Goal: Information Seeking & Learning: Compare options

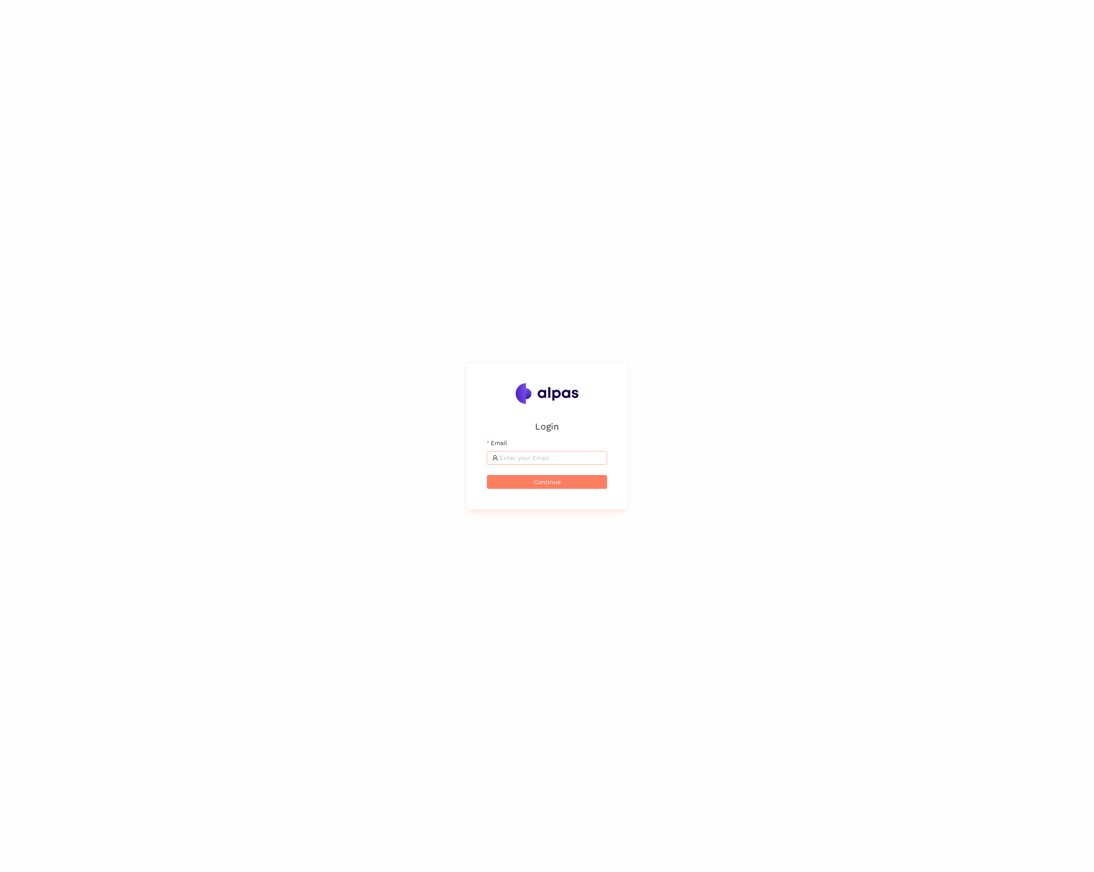
click at [568, 458] on input "Email" at bounding box center [551, 457] width 102 height 9
type input "maximilian.scharfe@alpas.ai"
click at [487, 475] on button "Continue" at bounding box center [547, 482] width 120 height 14
click at [487, 458] on button "Login" at bounding box center [547, 465] width 120 height 14
click at [19, 87] on li "eSourcing Projects" at bounding box center [12, 86] width 25 height 17
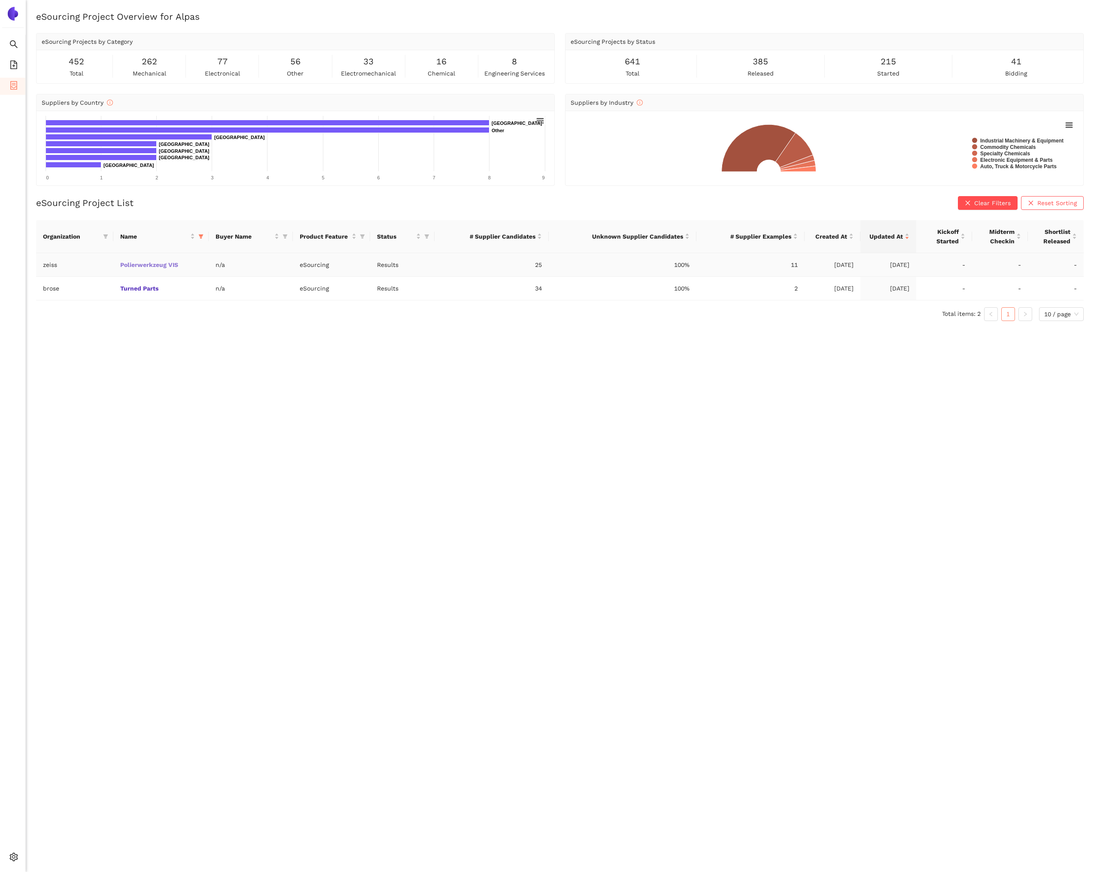
click at [0, 0] on link "Polierwerkzeug VIS" at bounding box center [0, 0] width 0 height 0
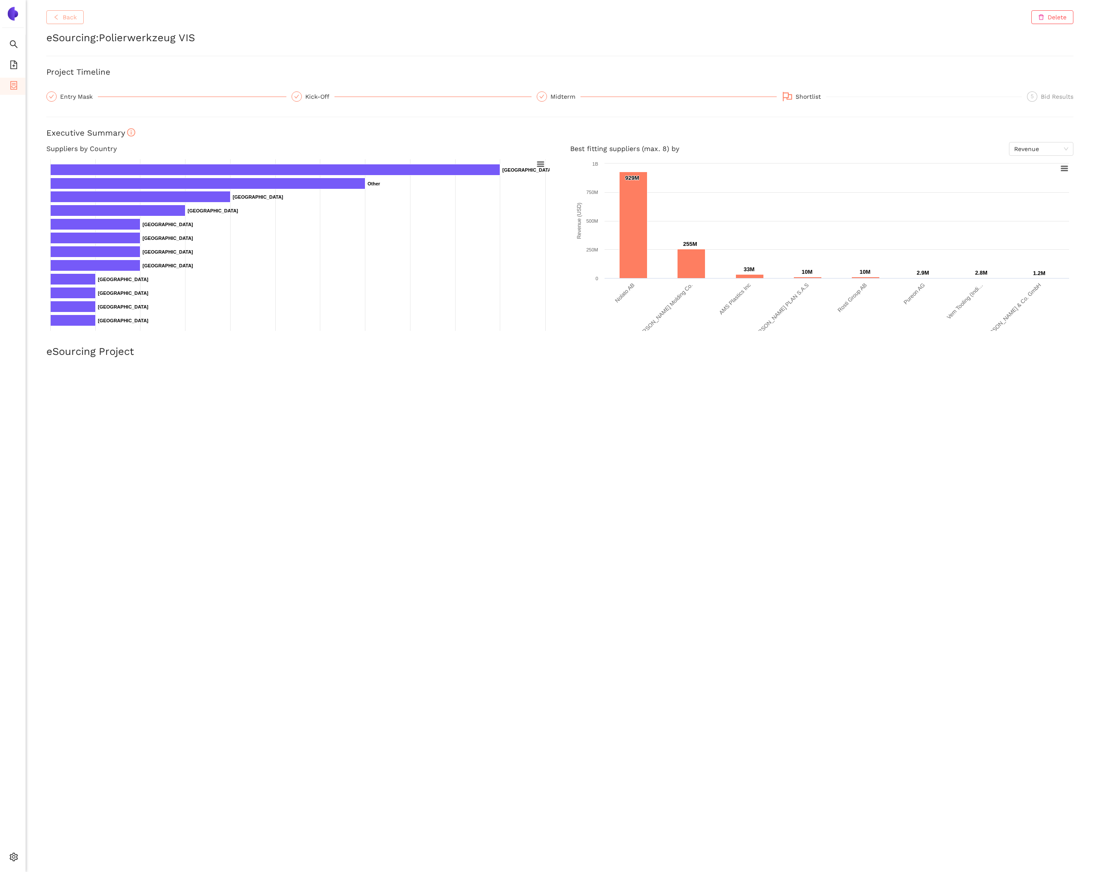
click at [81, 20] on button "Back" at bounding box center [64, 17] width 37 height 14
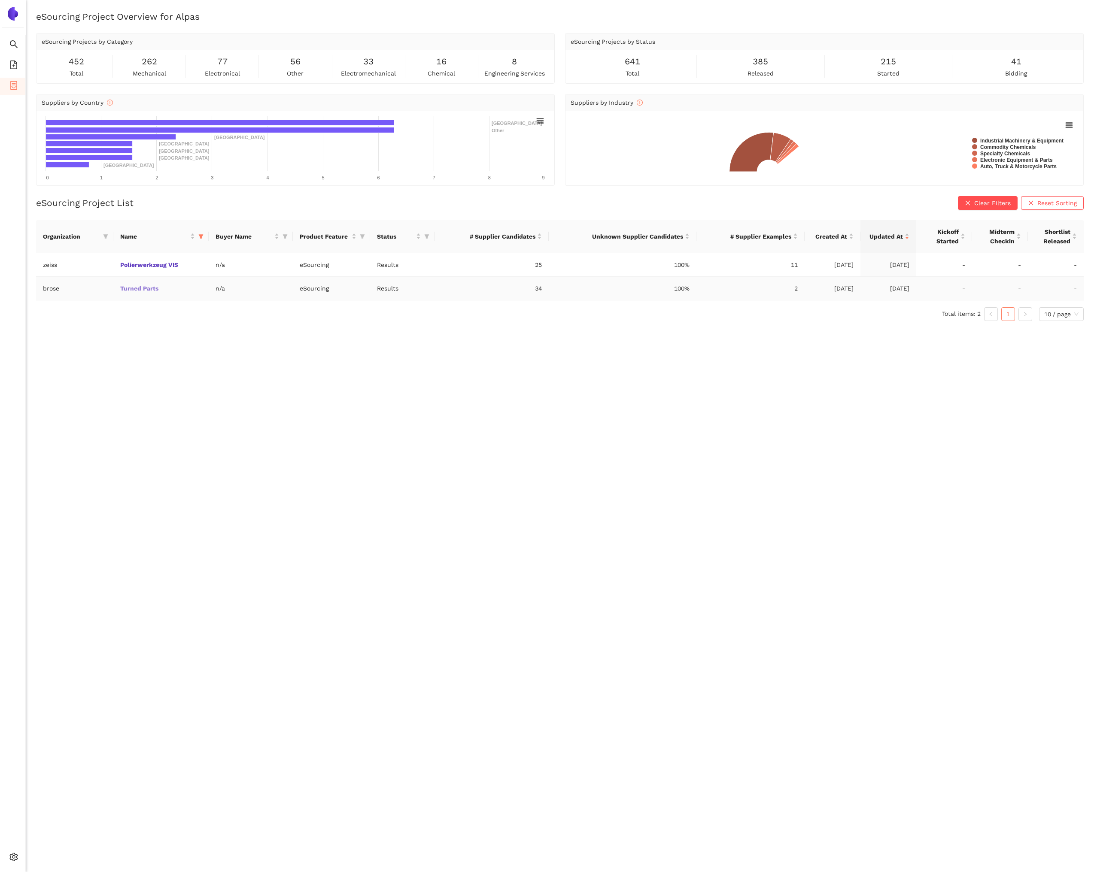
click at [0, 0] on link "Turned Parts" at bounding box center [0, 0] width 0 height 0
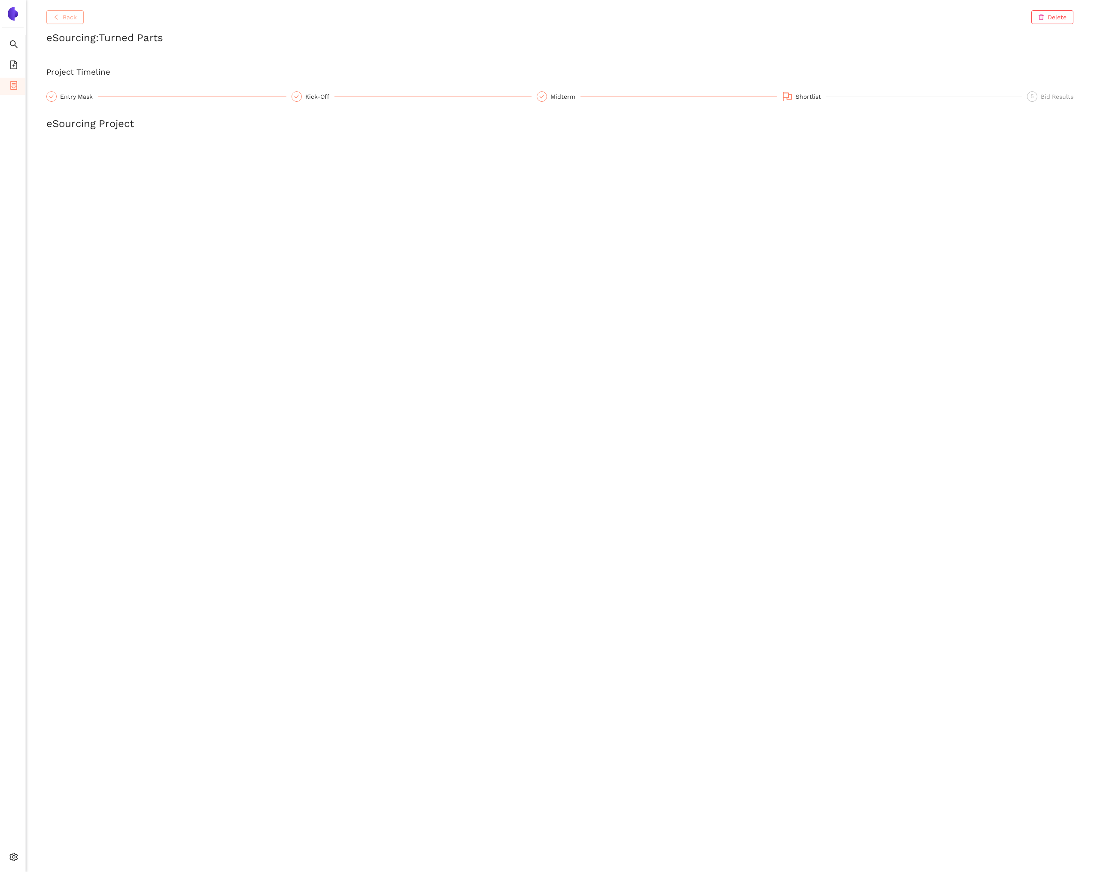
click at [70, 18] on span "Back" at bounding box center [70, 16] width 14 height 9
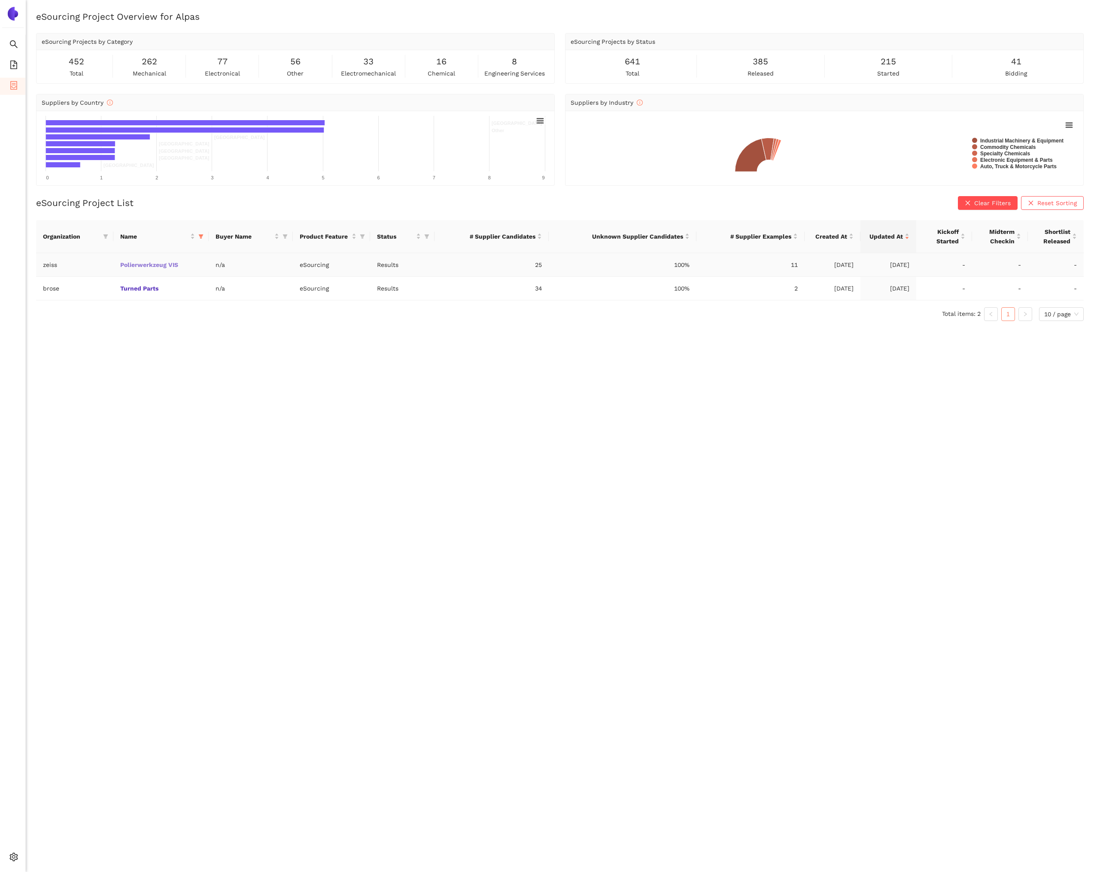
click at [0, 0] on link "Polierwerkzeug VIS" at bounding box center [0, 0] width 0 height 0
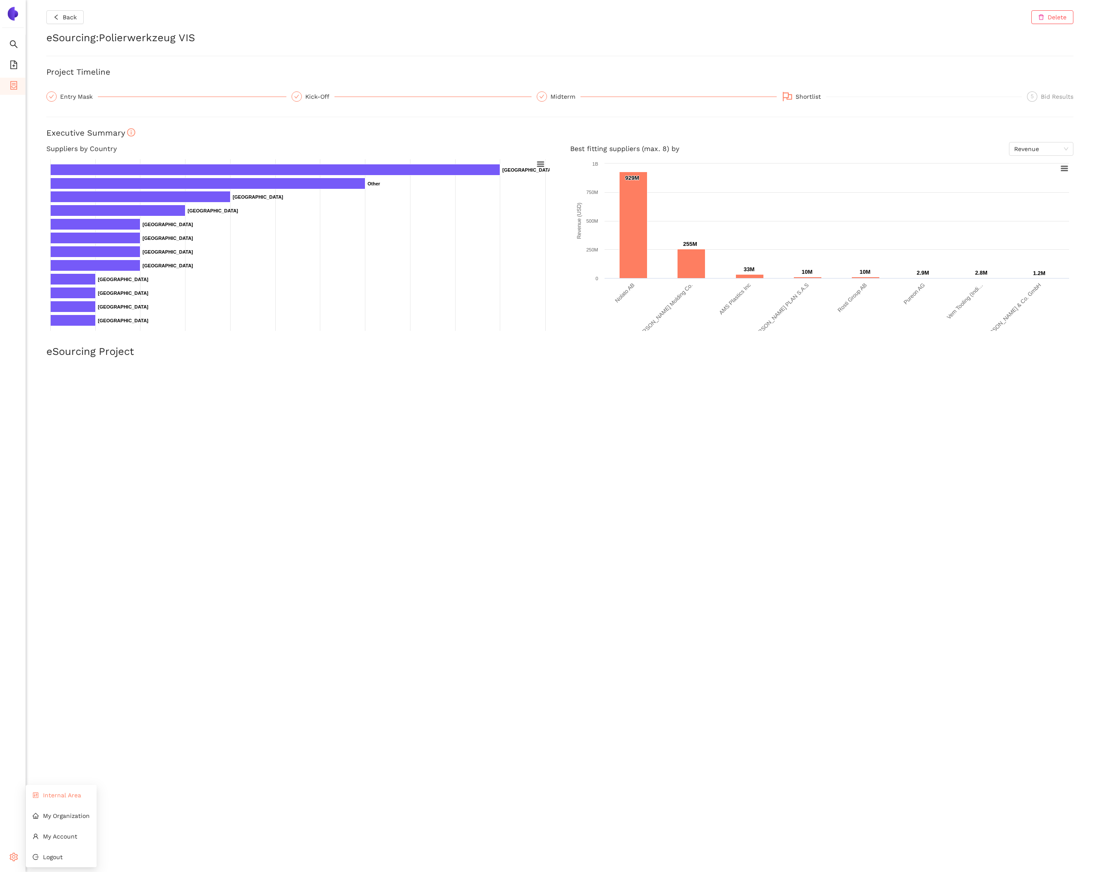
click at [47, 801] on li "Internal Area" at bounding box center [61, 795] width 71 height 17
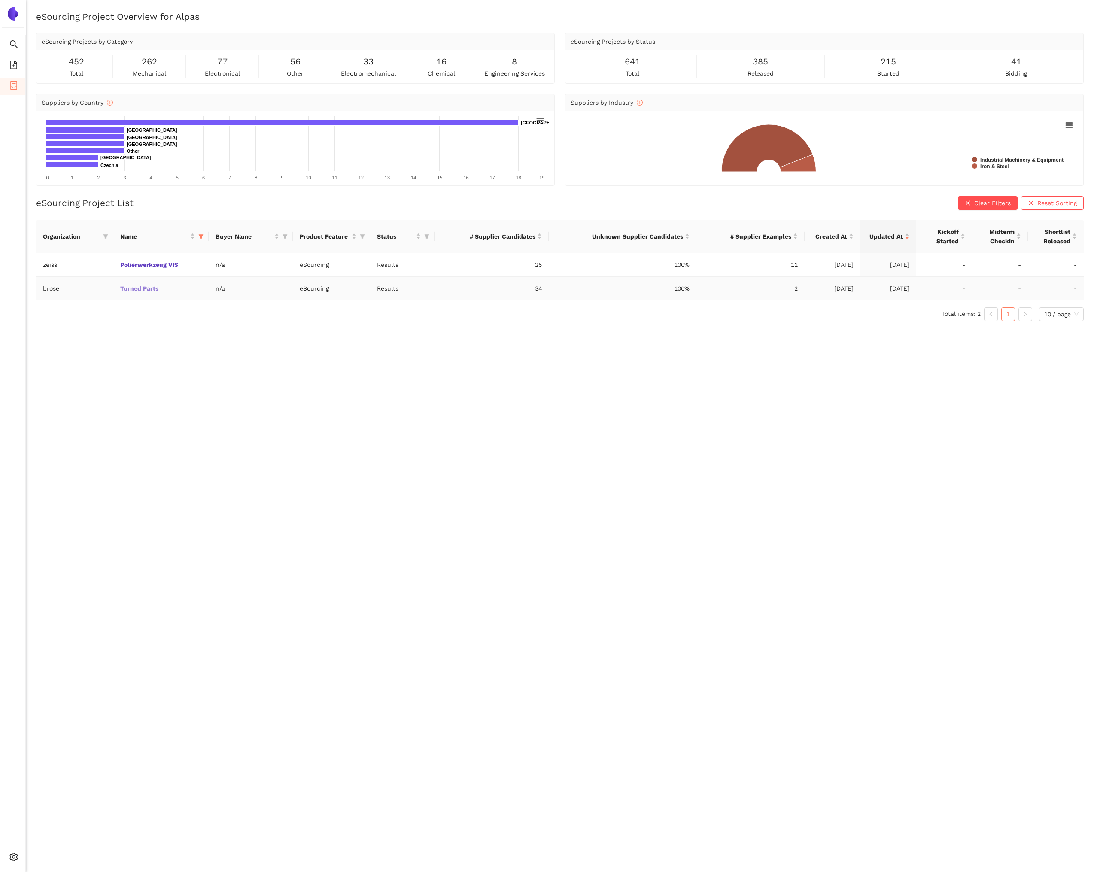
click at [0, 0] on link "Turned Parts" at bounding box center [0, 0] width 0 height 0
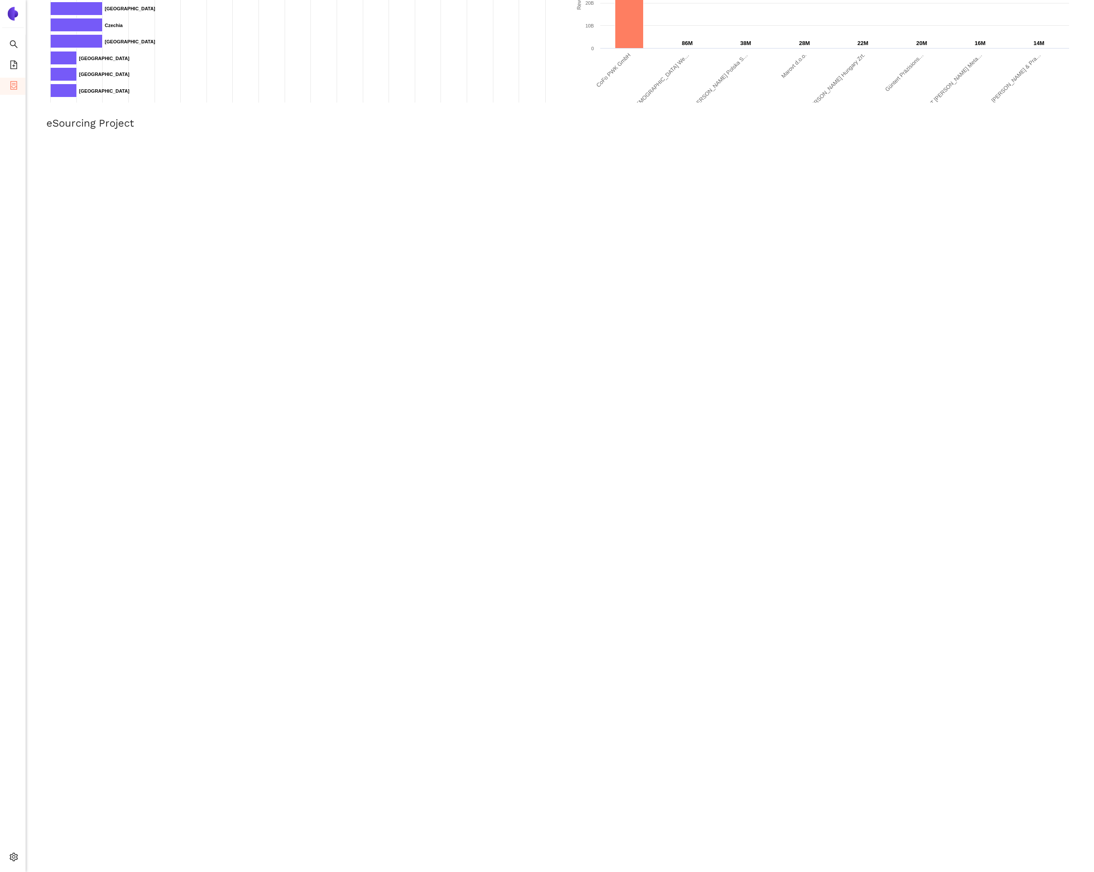
scroll to position [222, 0]
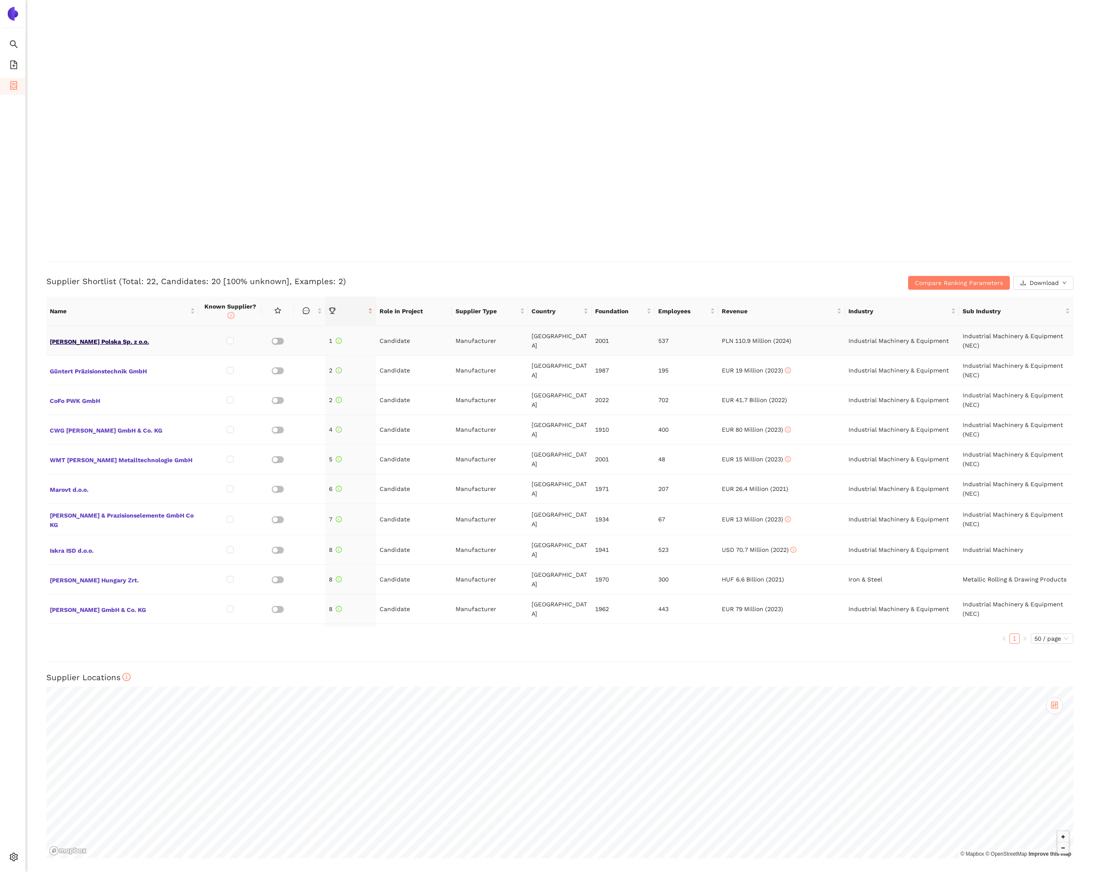
click at [64, 343] on span "A. Berger Polska Sp. z o.o." at bounding box center [122, 340] width 145 height 11
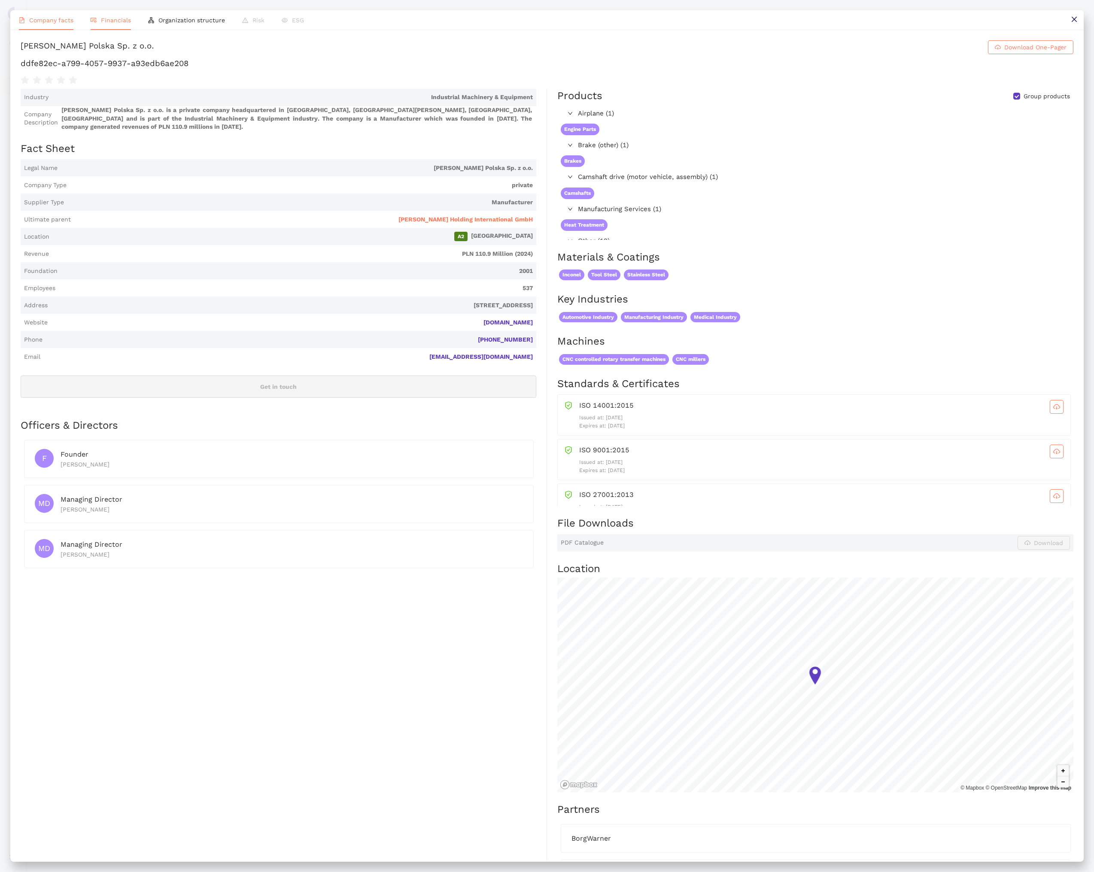
click at [125, 17] on span "Financials" at bounding box center [116, 20] width 30 height 7
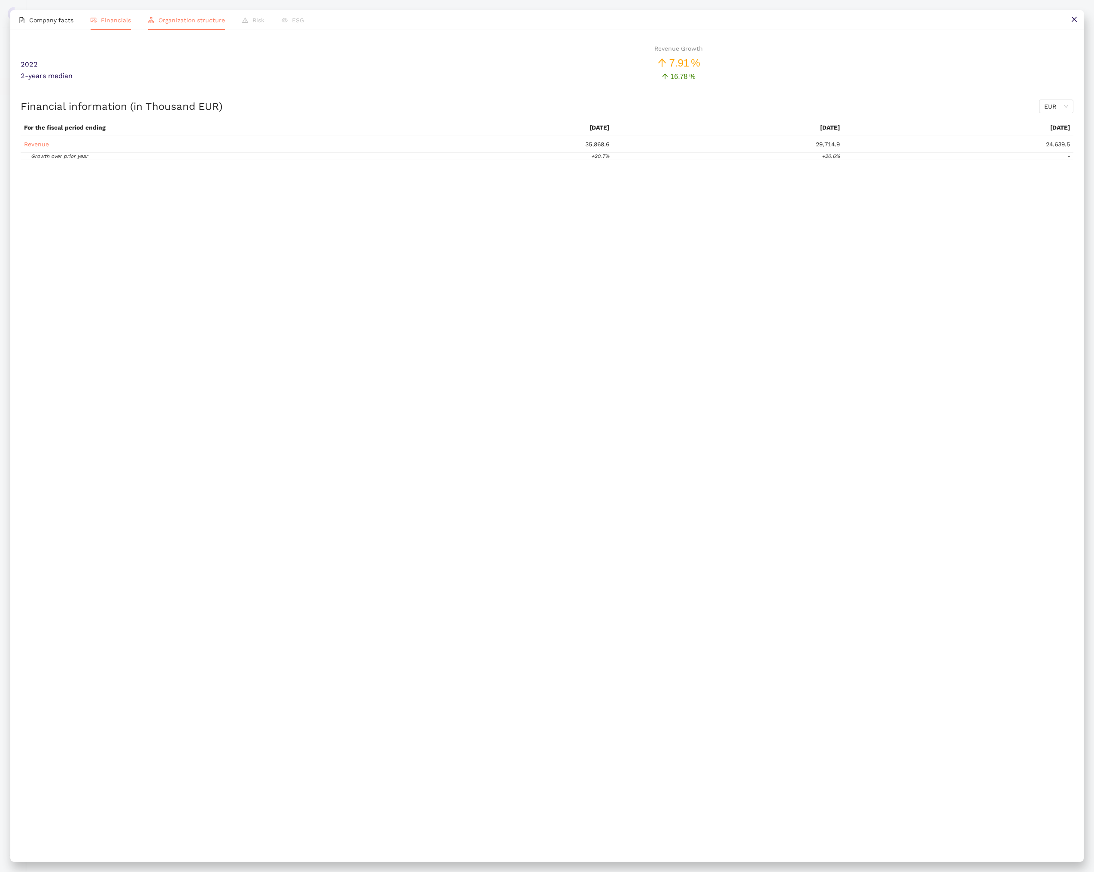
click at [180, 24] on li "Organization structure" at bounding box center [186, 20] width 94 height 20
click at [1068, 24] on button at bounding box center [1073, 19] width 19 height 19
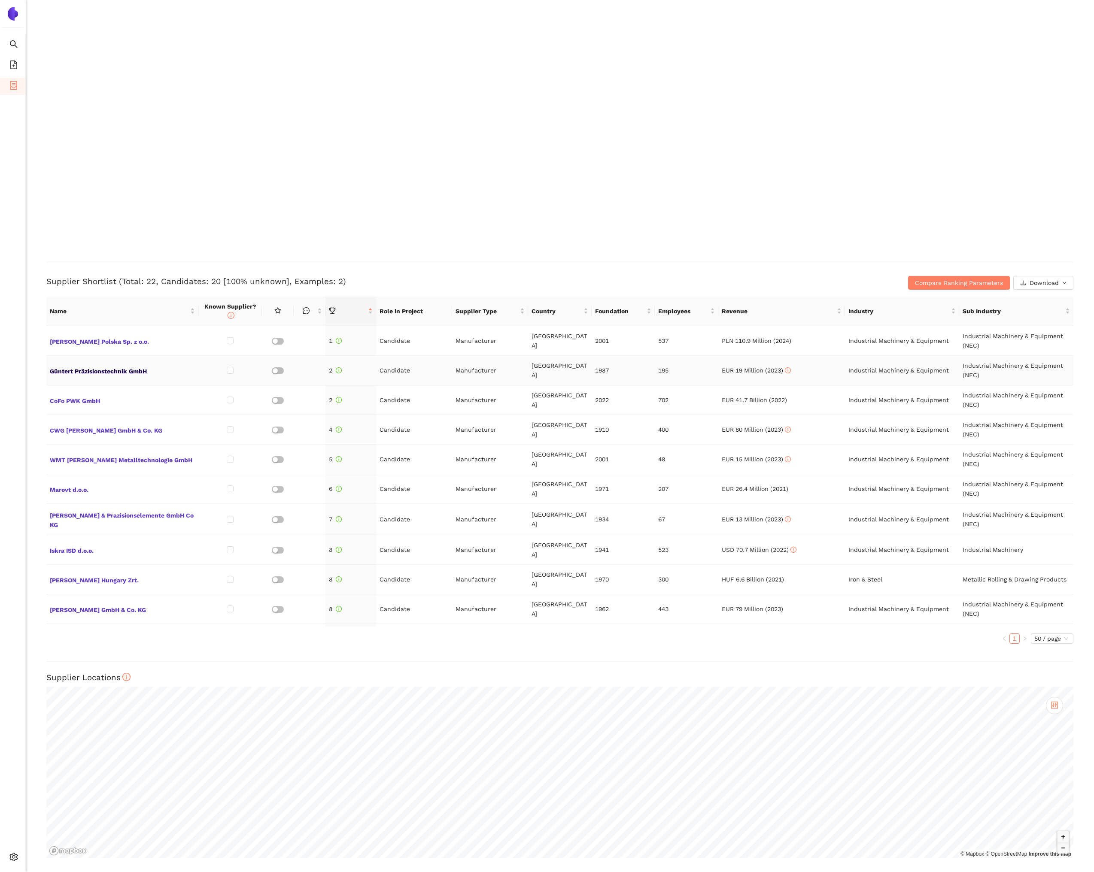
click at [82, 375] on span "Güntert Präzisionstechnik GmbH" at bounding box center [122, 370] width 145 height 11
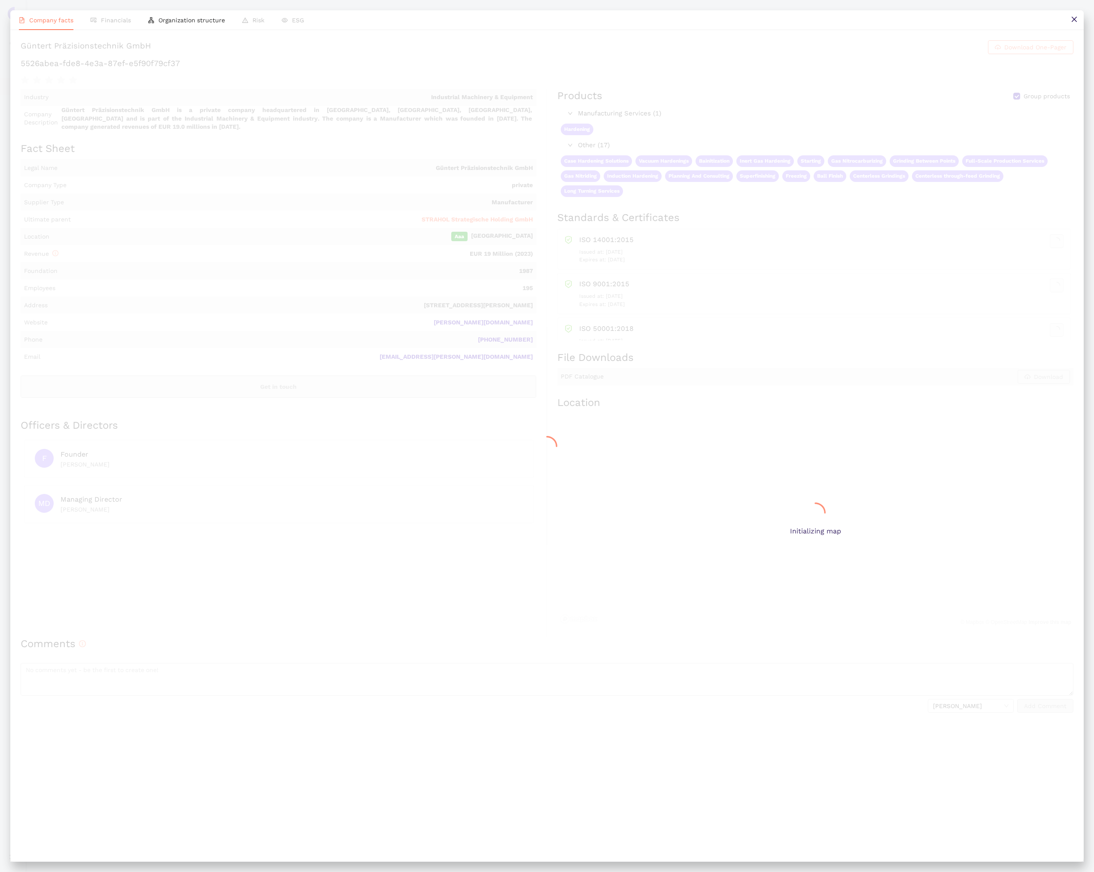
scroll to position [1070, 0]
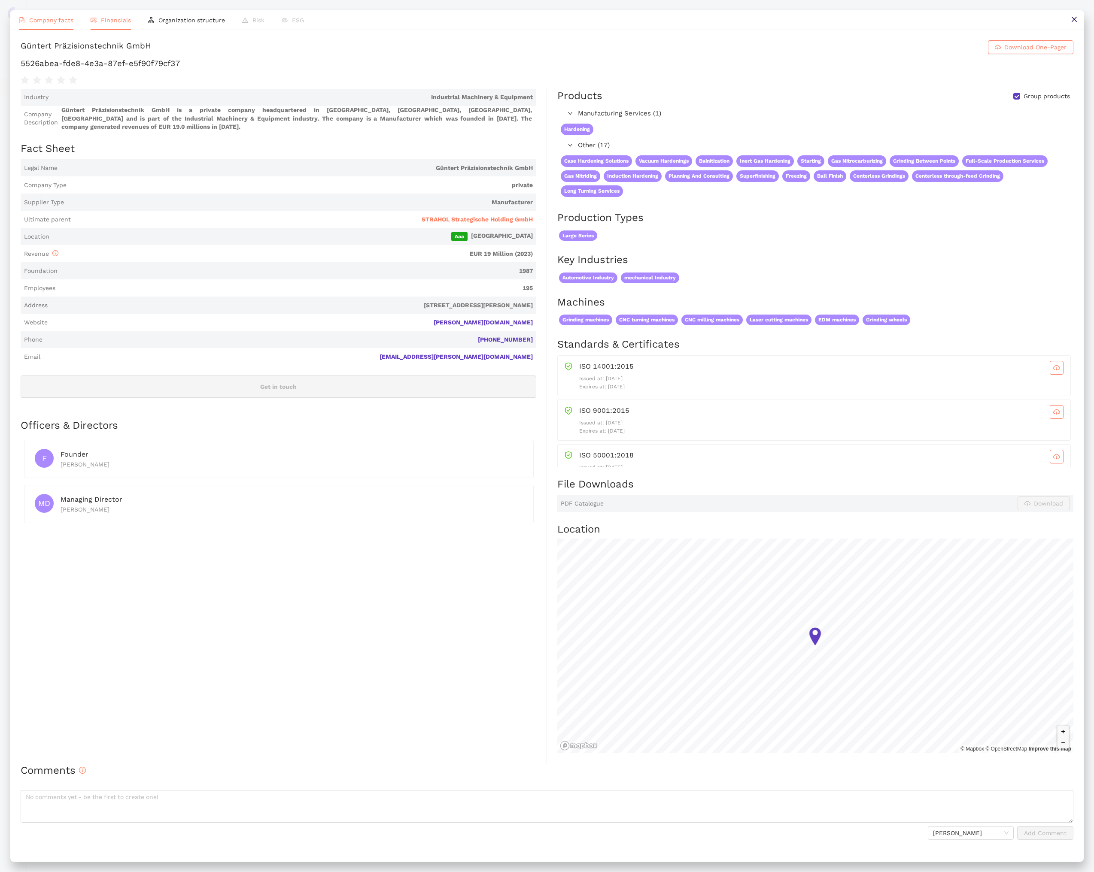
click at [109, 19] on span "Financials" at bounding box center [116, 20] width 30 height 7
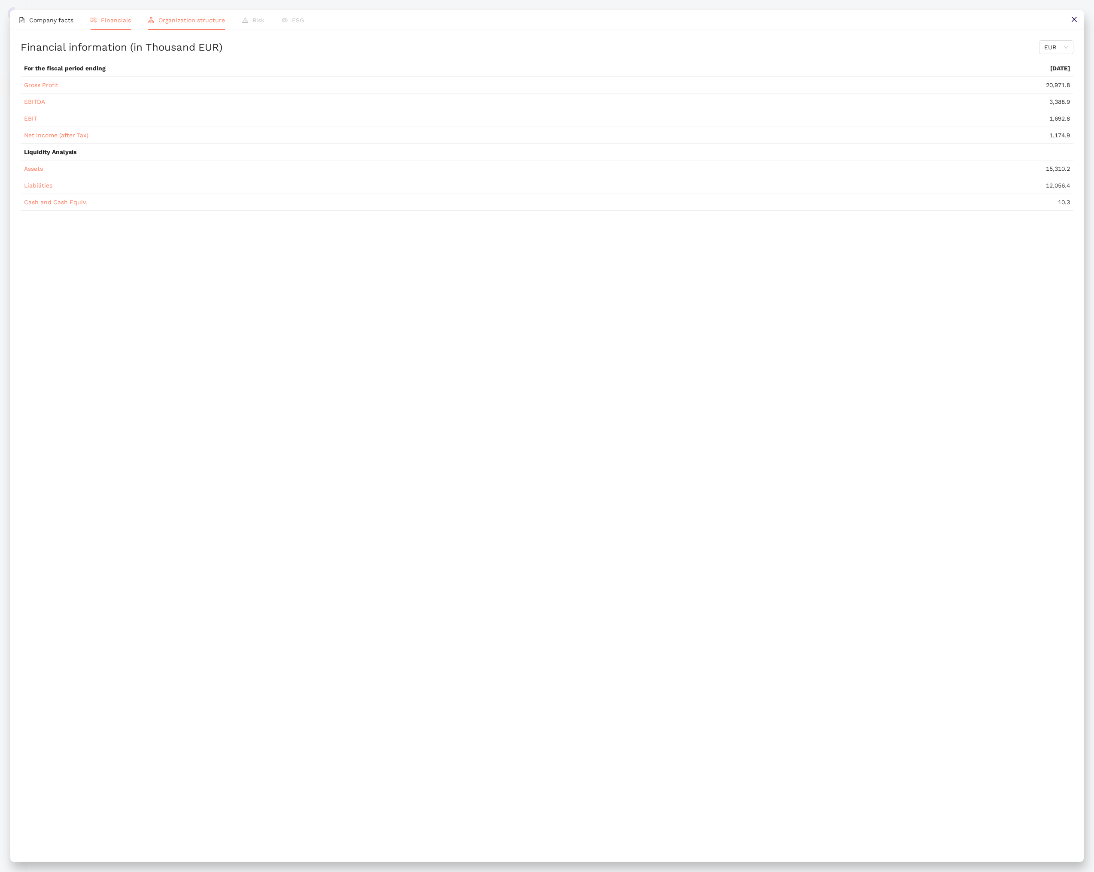
click at [171, 22] on span "Organization structure" at bounding box center [191, 20] width 67 height 7
click at [95, 24] on li "Financials" at bounding box center [111, 20] width 58 height 20
click at [175, 27] on li "Organization structure" at bounding box center [186, 20] width 94 height 20
click at [1073, 21] on icon "close" at bounding box center [1073, 19] width 7 height 7
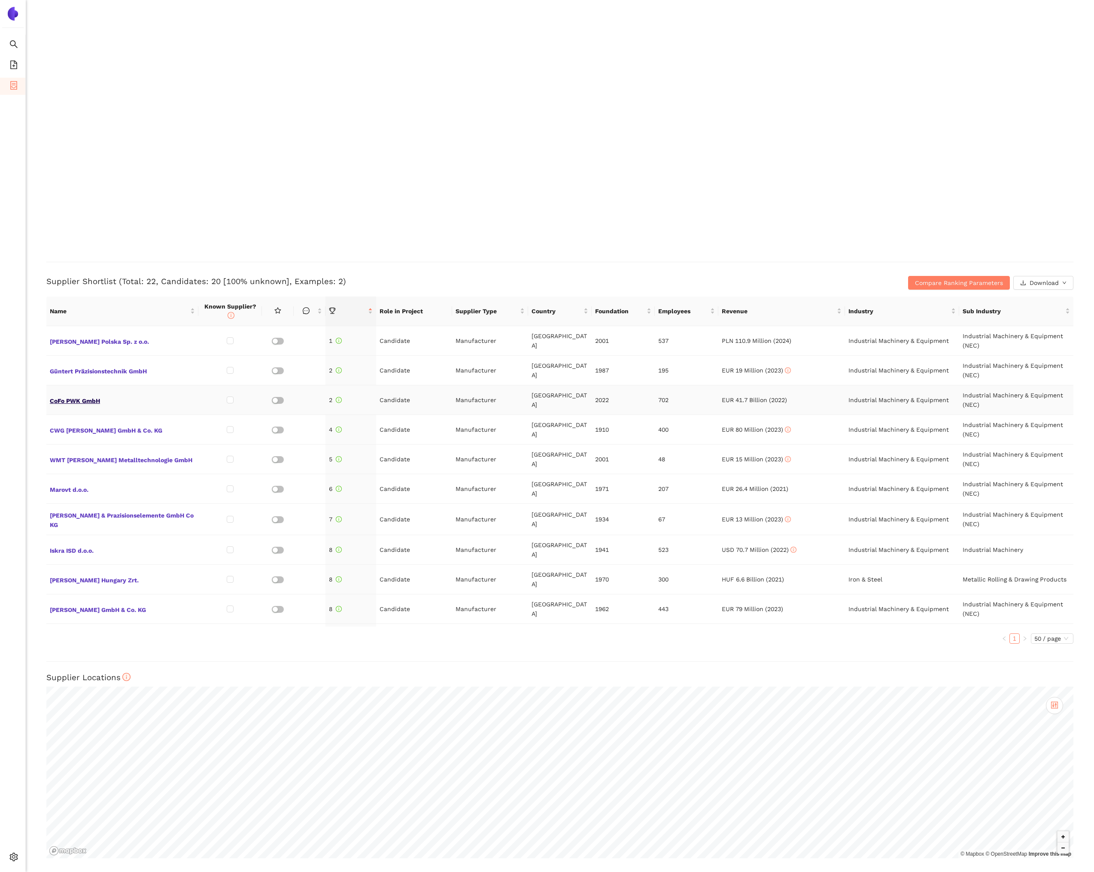
click at [92, 403] on span "CoFo PWK GmbH" at bounding box center [122, 399] width 145 height 11
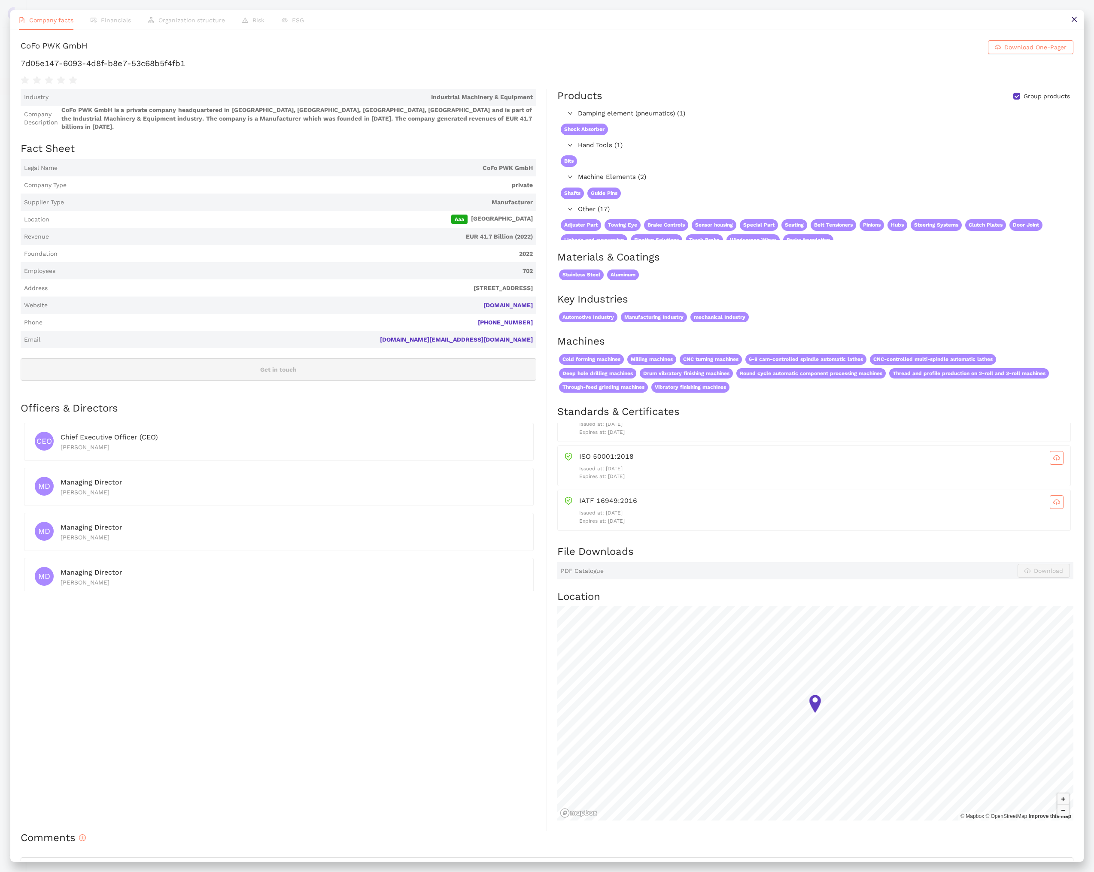
scroll to position [0, 0]
click at [1066, 24] on button at bounding box center [1073, 19] width 19 height 19
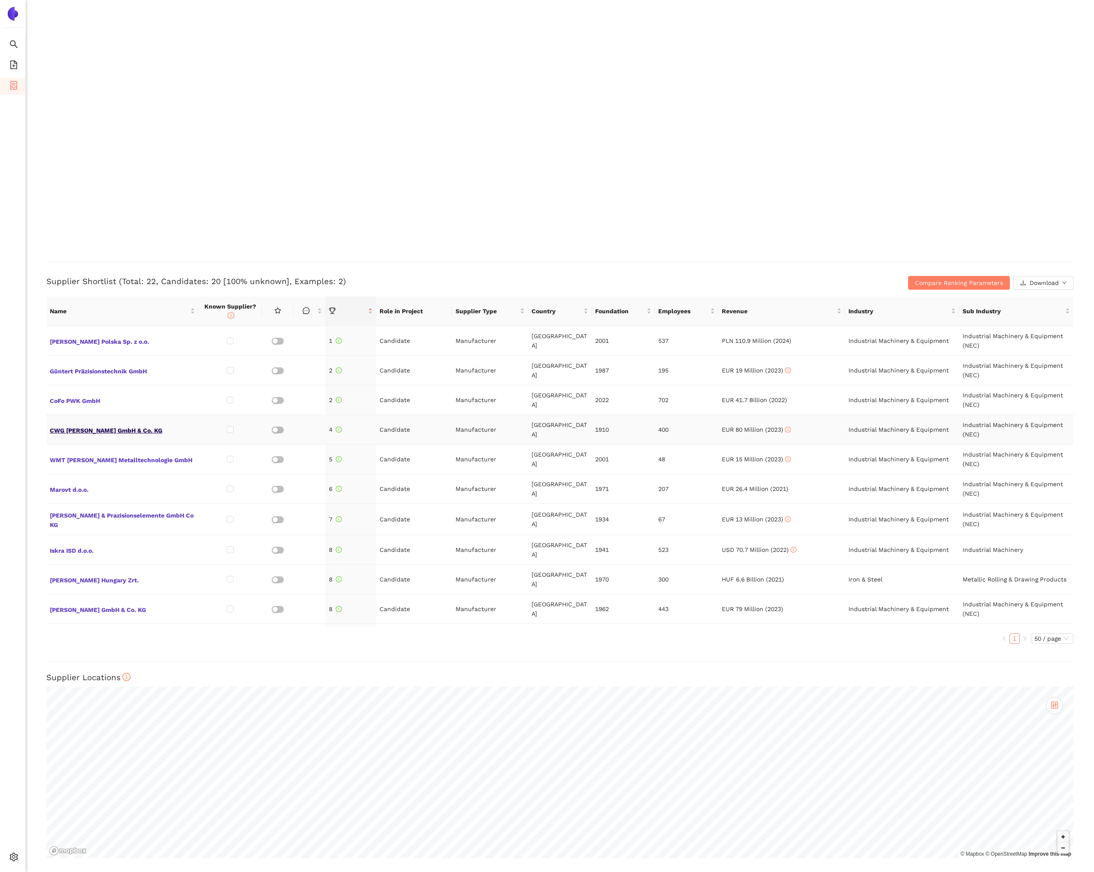
click at [116, 429] on span "CWG Christian Weber GmbH & Co. KG" at bounding box center [122, 429] width 145 height 11
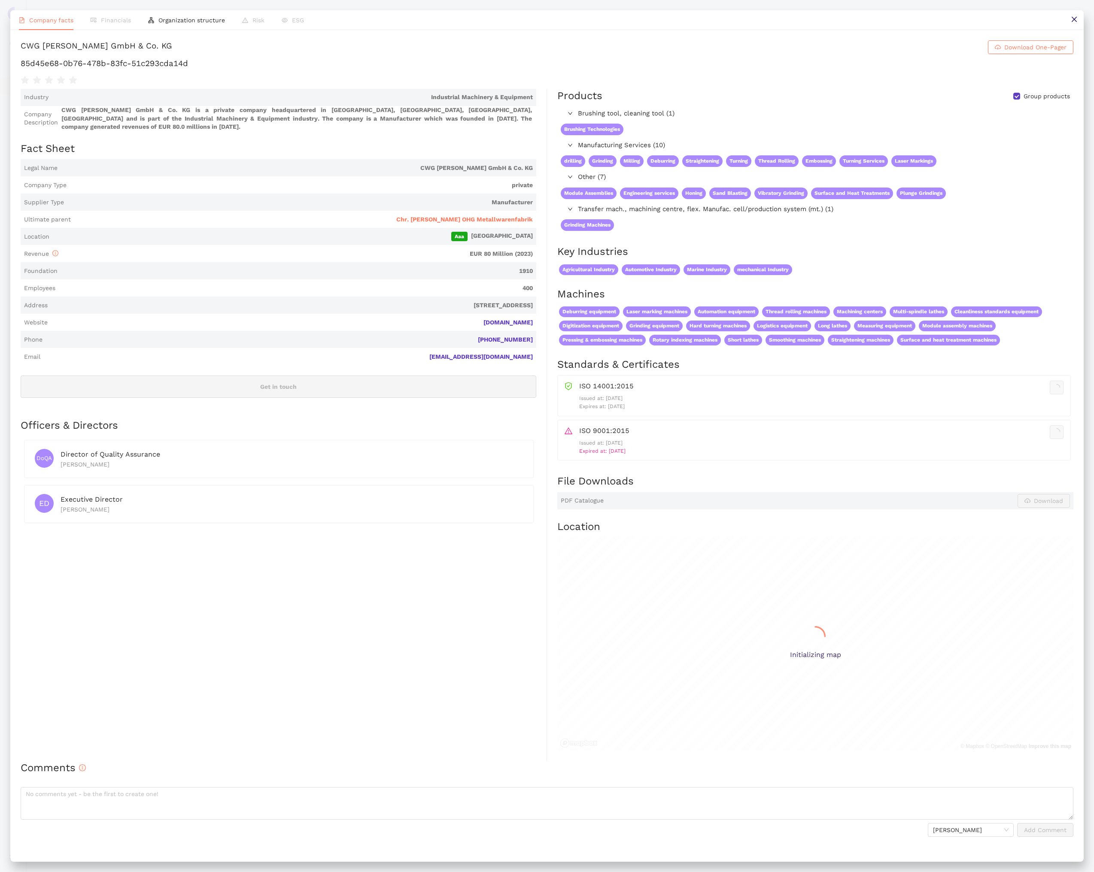
scroll to position [1070, 0]
click at [182, 23] on span "Organization structure" at bounding box center [191, 20] width 67 height 7
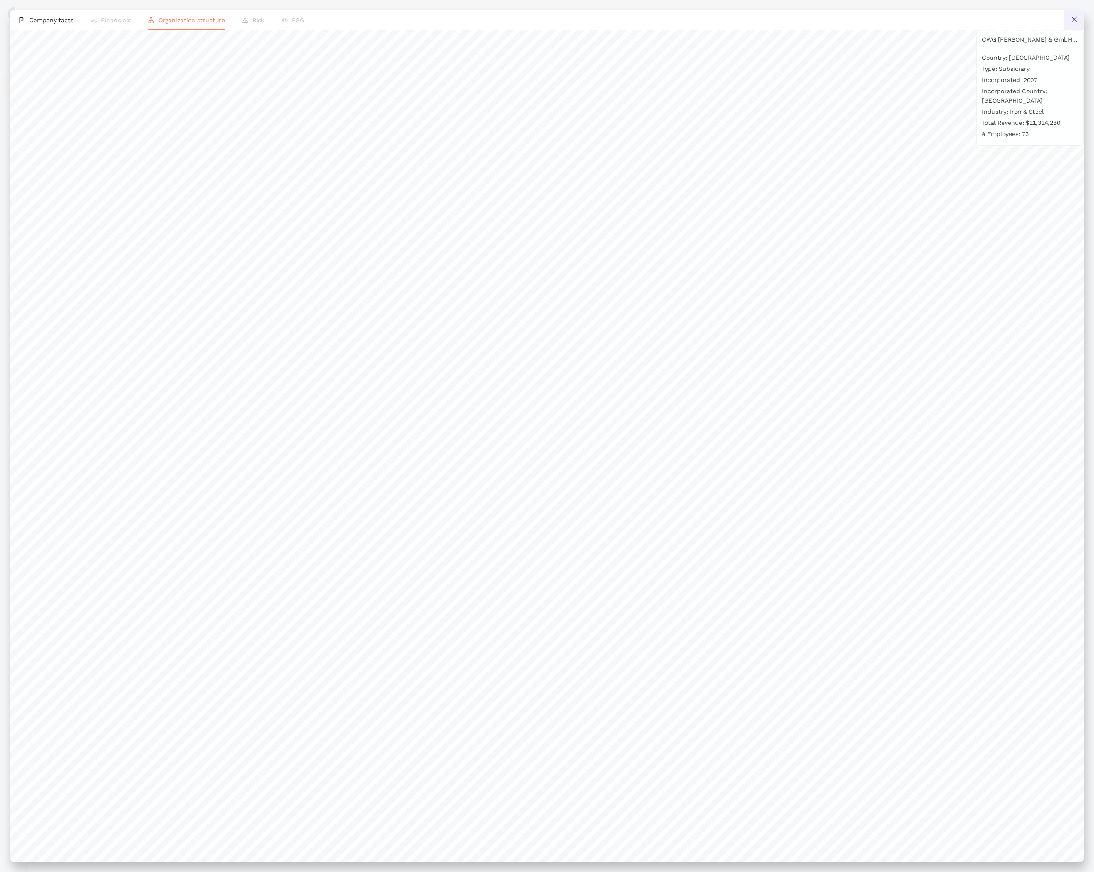
click at [1065, 27] on button at bounding box center [1073, 19] width 19 height 19
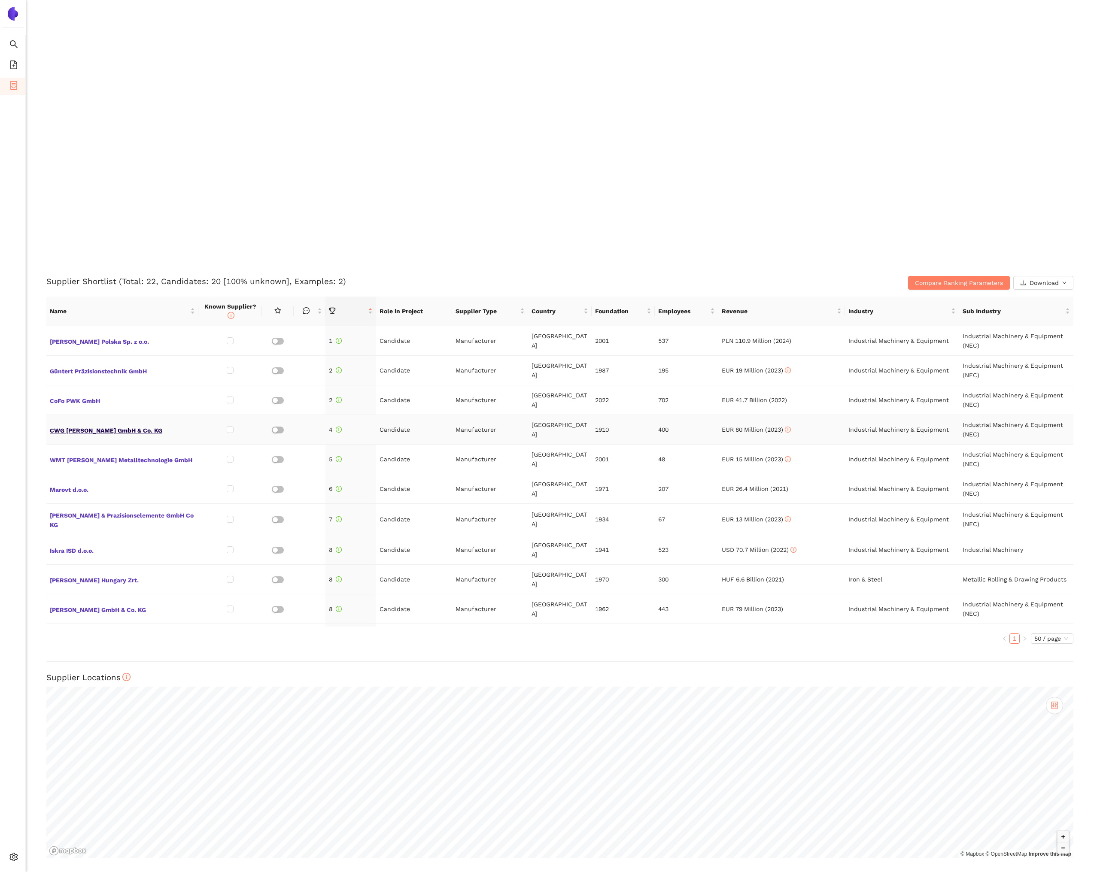
click at [149, 432] on span "CWG Christian Weber GmbH & Co. KG" at bounding box center [122, 429] width 145 height 11
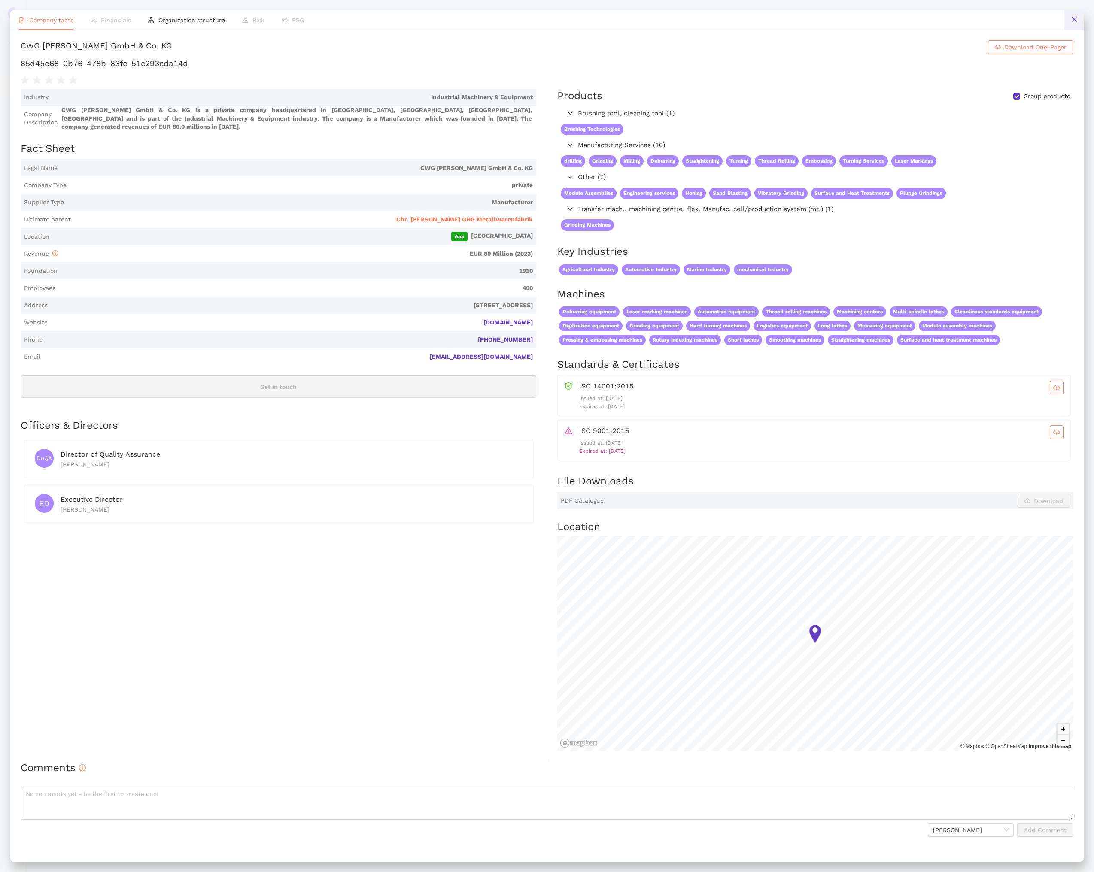
click at [1070, 18] on button at bounding box center [1073, 19] width 19 height 19
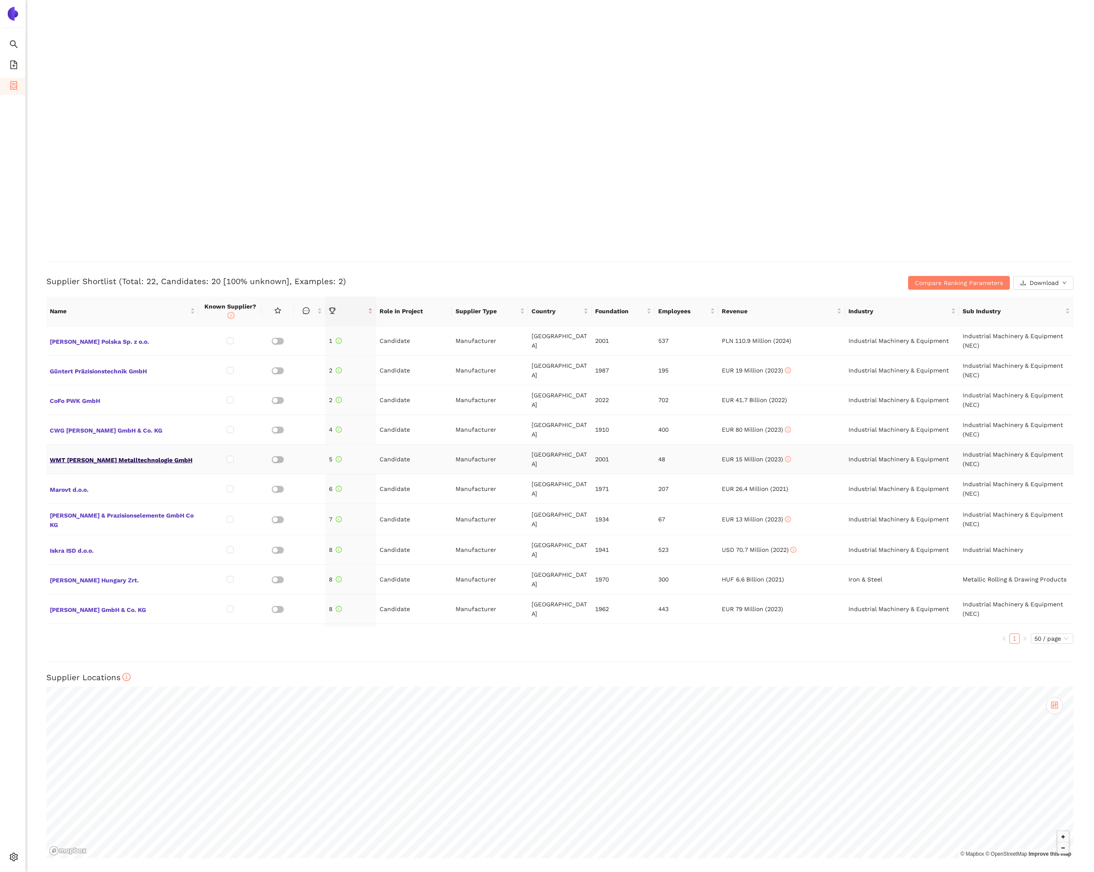
click at [116, 464] on span "WMT Wieland Metalltechnologie GmbH" at bounding box center [122, 459] width 145 height 11
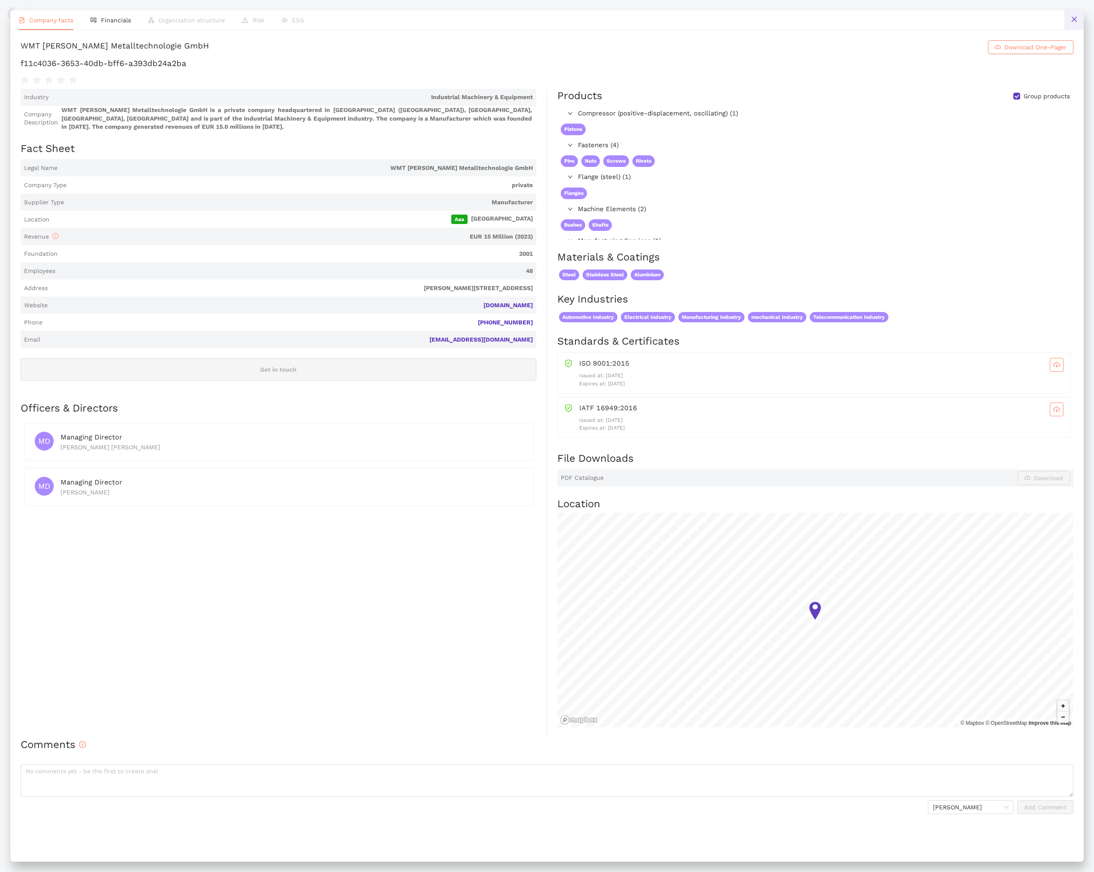
click at [1065, 21] on button at bounding box center [1073, 19] width 19 height 19
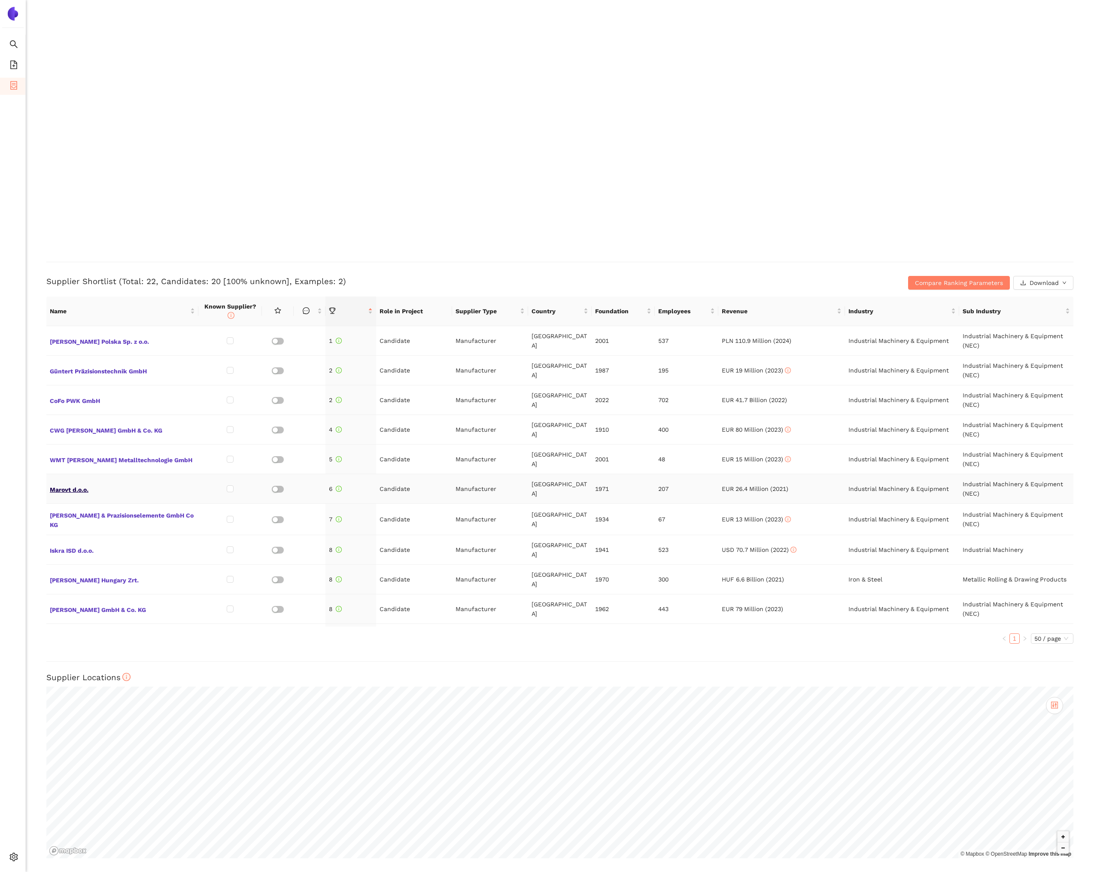
click at [63, 486] on span "Marovt d.o.o." at bounding box center [122, 488] width 145 height 11
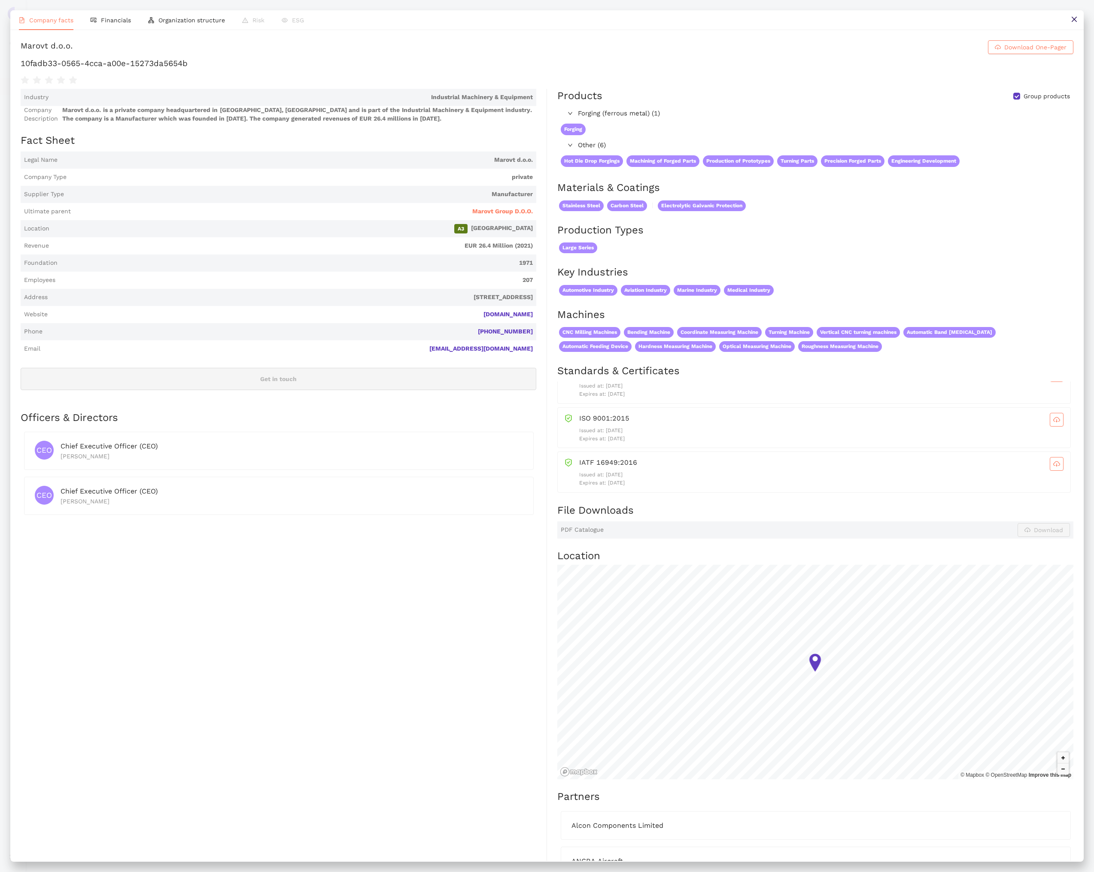
scroll to position [67, 0]
click at [125, 23] on span "Financials" at bounding box center [116, 20] width 30 height 7
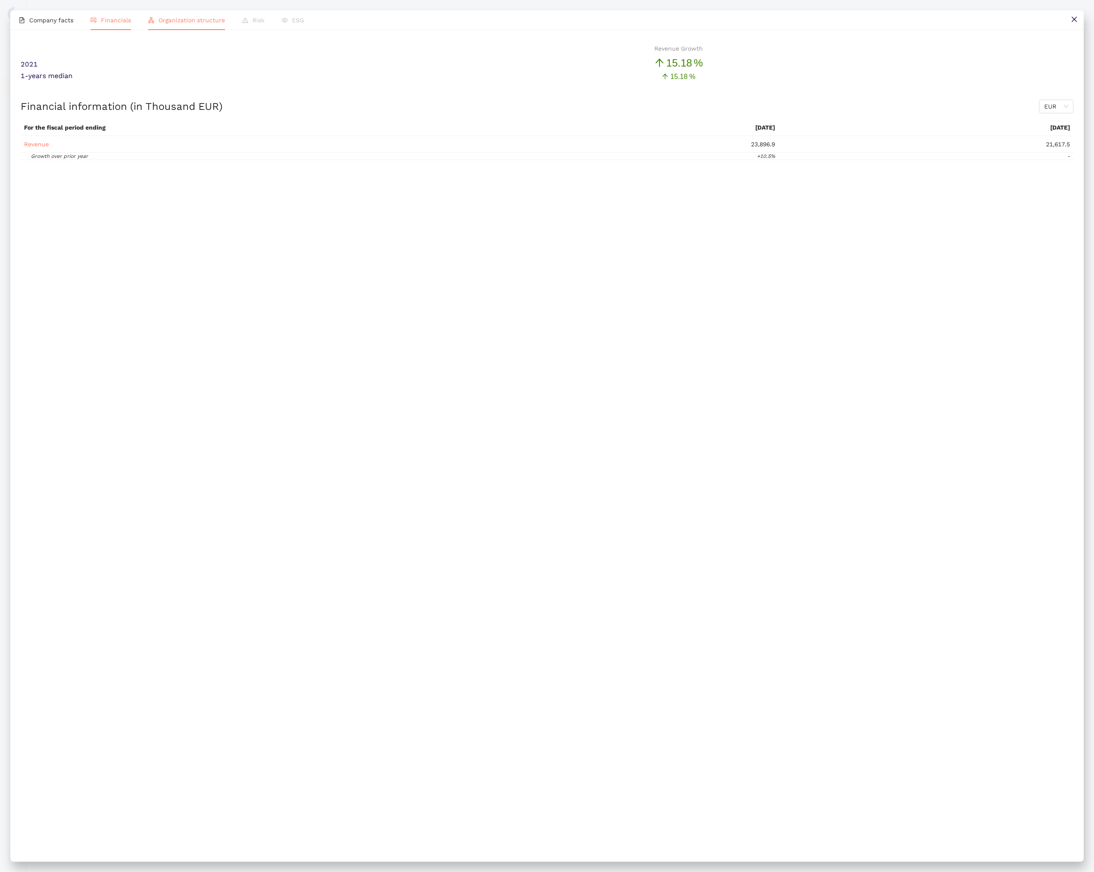
click at [168, 23] on span "Organization structure" at bounding box center [191, 20] width 67 height 7
click at [1069, 13] on button at bounding box center [1073, 19] width 19 height 19
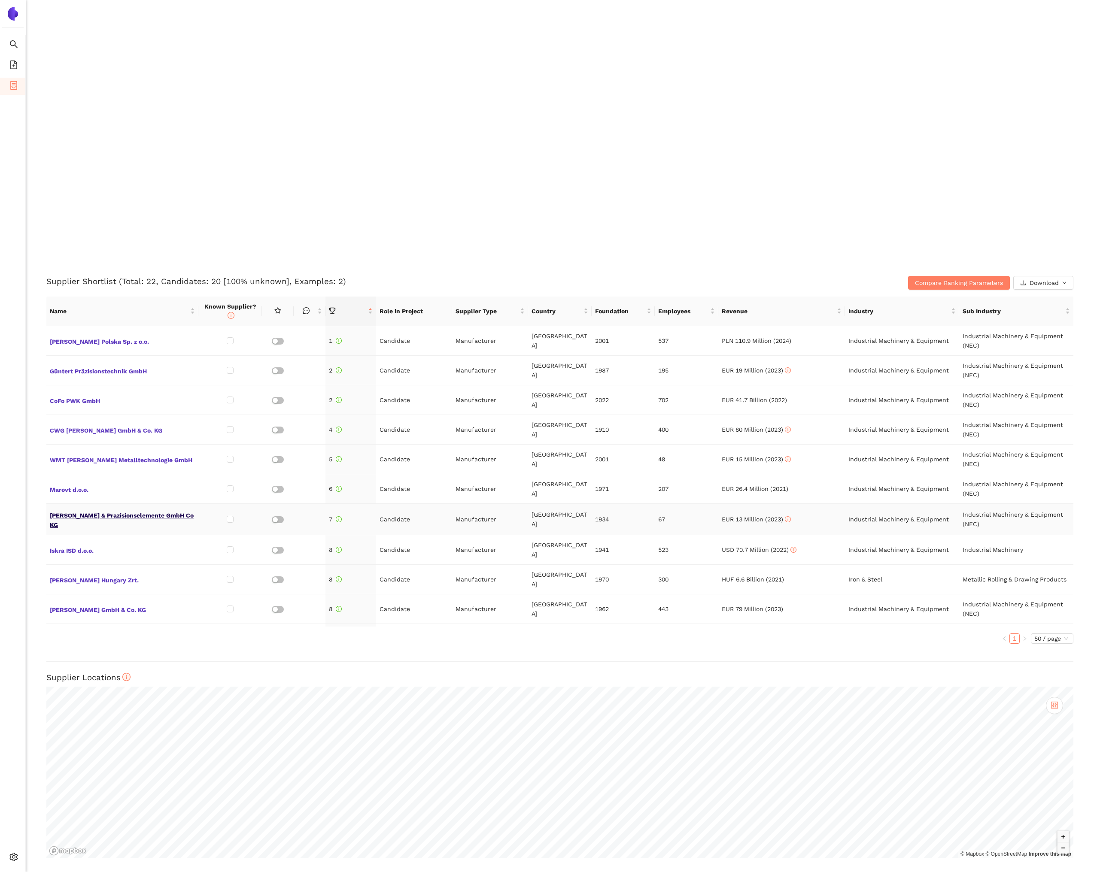
click at [149, 518] on span "Otto Rentrop & Prazisionselemente GmbH Co KG" at bounding box center [122, 519] width 145 height 21
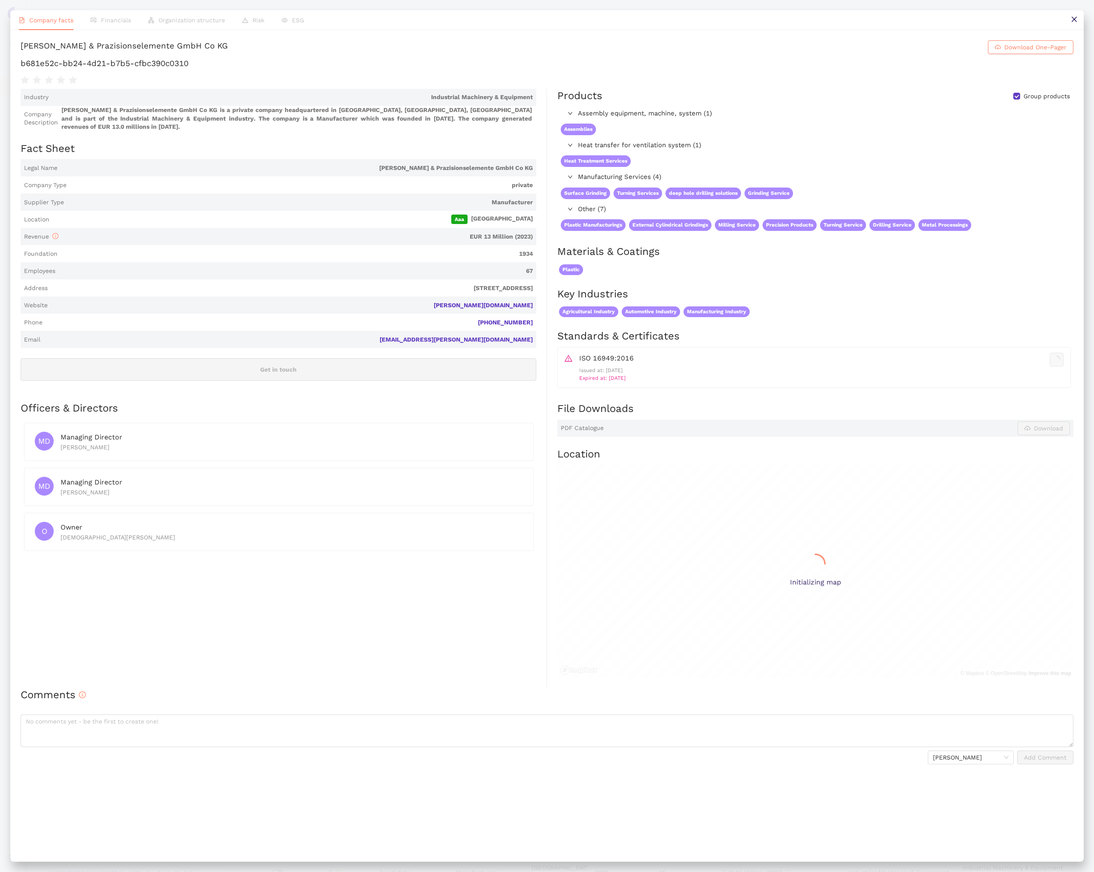
scroll to position [1070, 0]
click at [1070, 24] on button at bounding box center [1073, 19] width 19 height 19
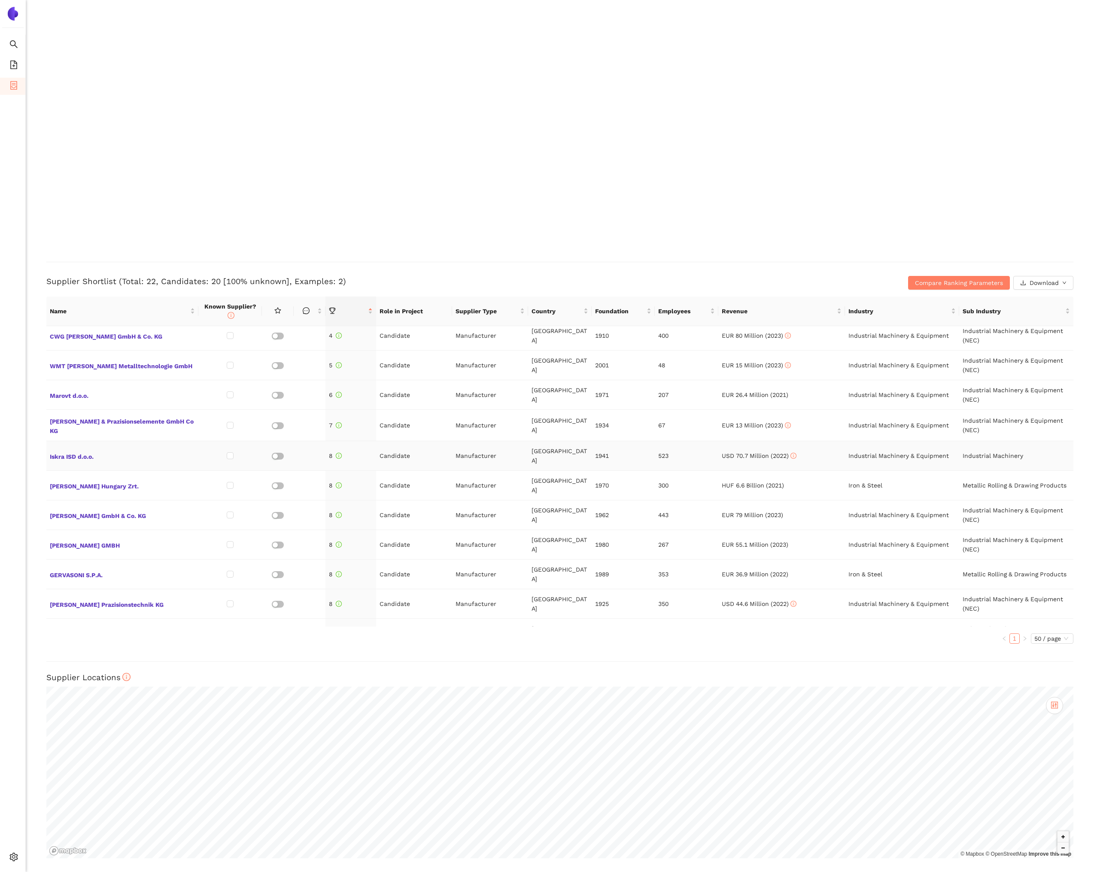
scroll to position [96, 0]
click at [73, 451] on span "Iskra ISD d.o.o." at bounding box center [122, 453] width 145 height 11
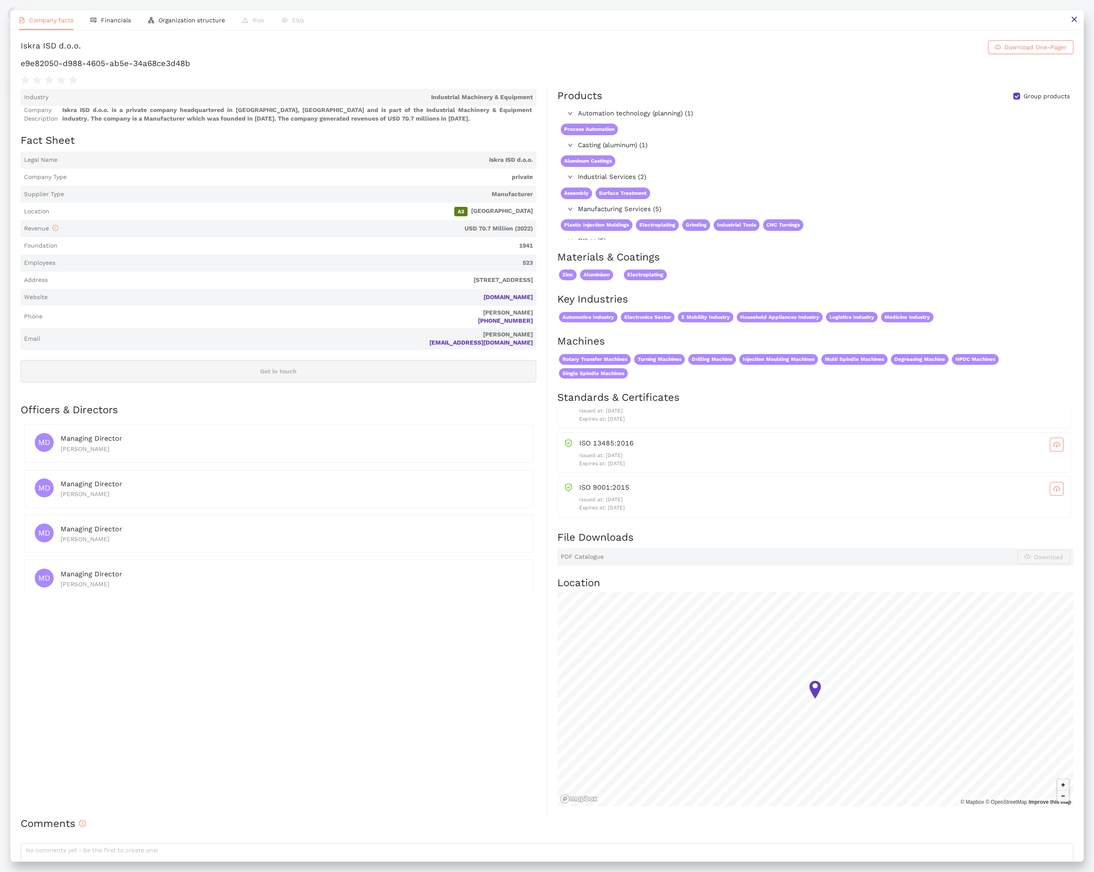
scroll to position [0, 0]
click at [121, 17] on span "Financials" at bounding box center [116, 20] width 30 height 7
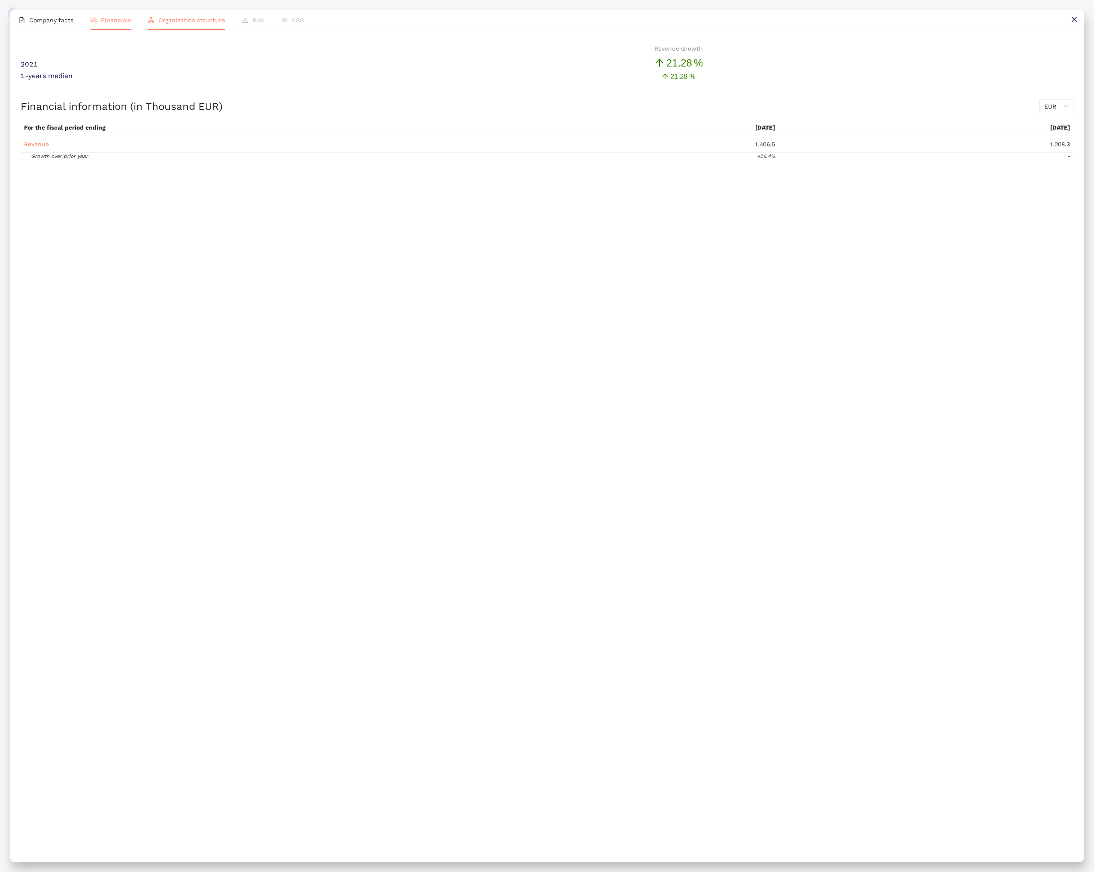
click at [165, 23] on span "Organization structure" at bounding box center [191, 20] width 67 height 7
click at [1075, 17] on icon "close" at bounding box center [1073, 19] width 5 height 5
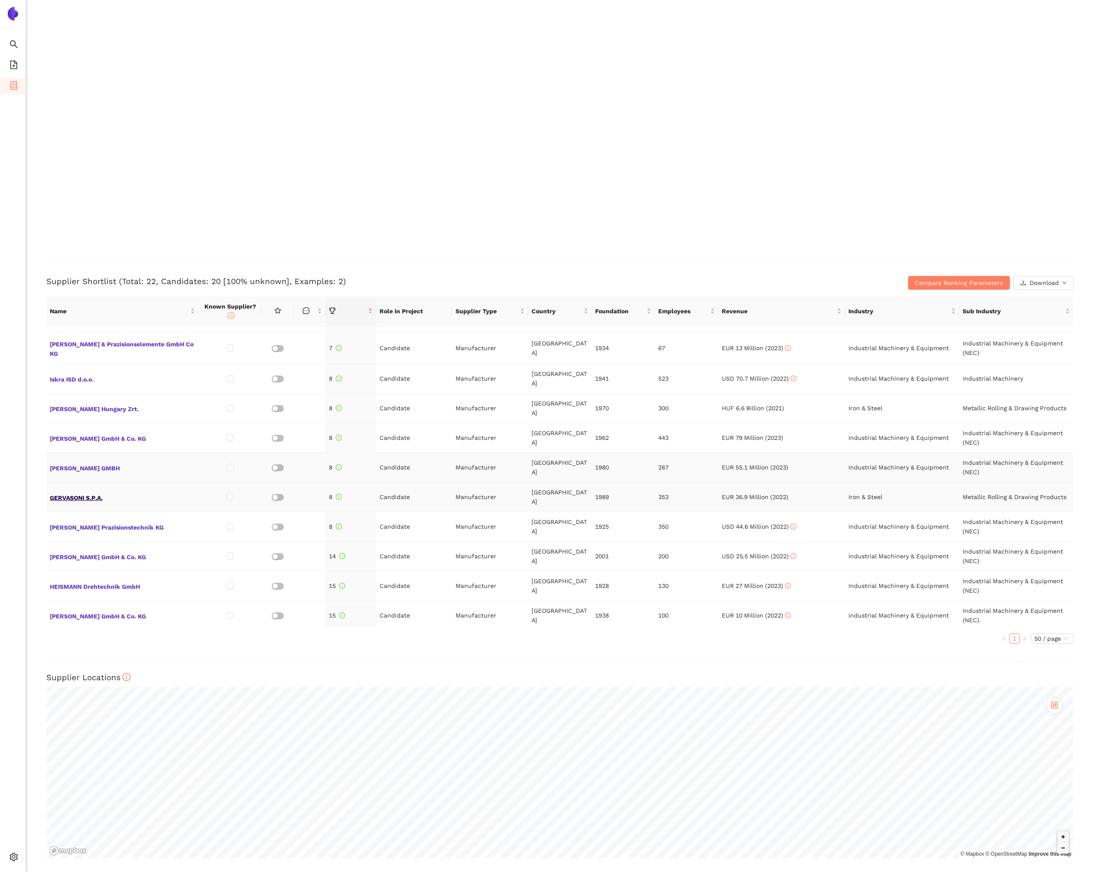
scroll to position [173, 0]
click at [88, 400] on span "LEAX Hungary Zrt." at bounding box center [122, 405] width 145 height 11
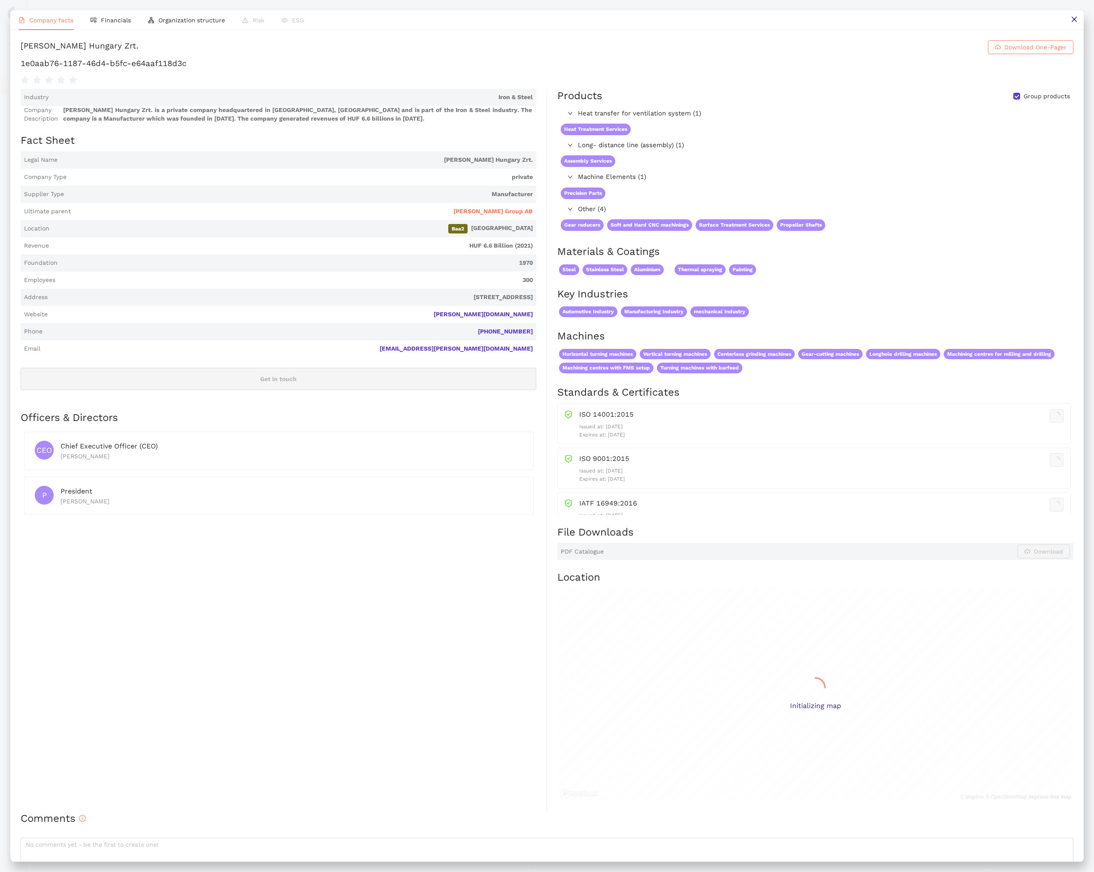
scroll to position [1070, 0]
click at [130, 27] on li "Financials" at bounding box center [111, 20] width 58 height 20
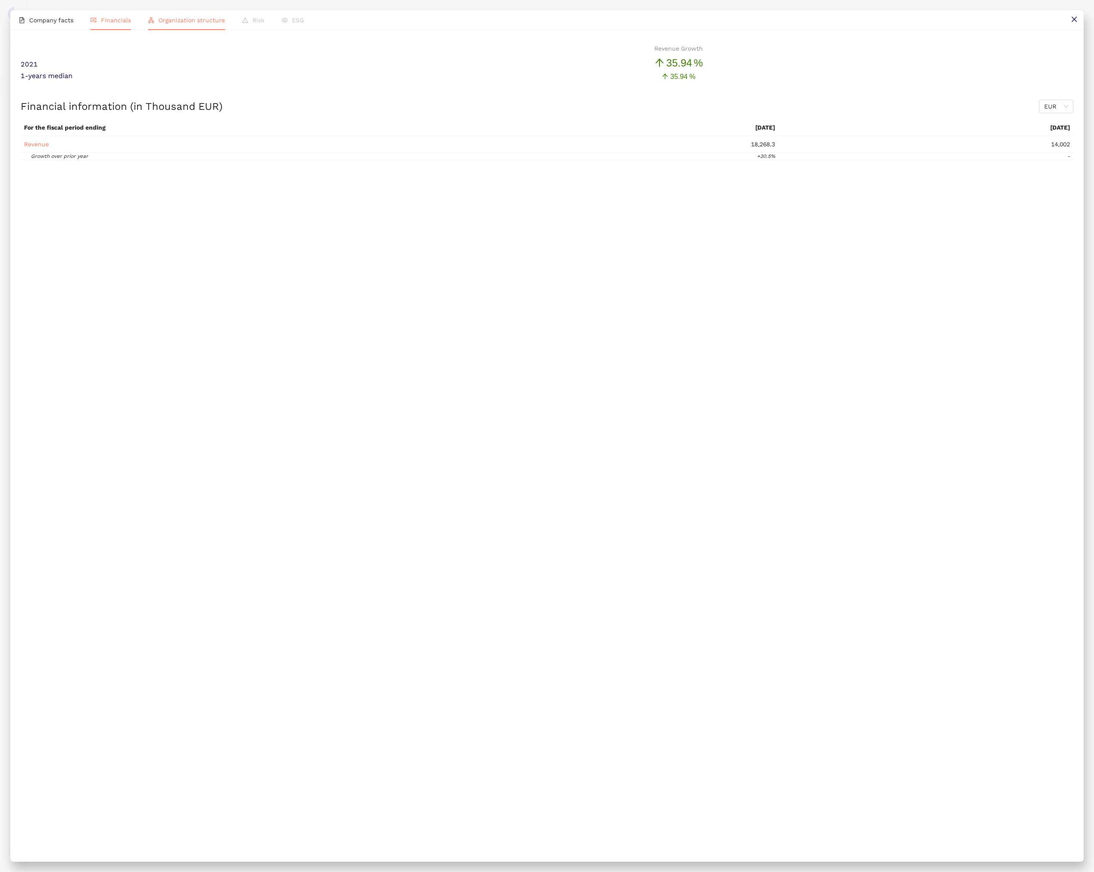
click at [175, 27] on li "Organization structure" at bounding box center [186, 20] width 94 height 20
click at [1076, 27] on button at bounding box center [1073, 19] width 19 height 19
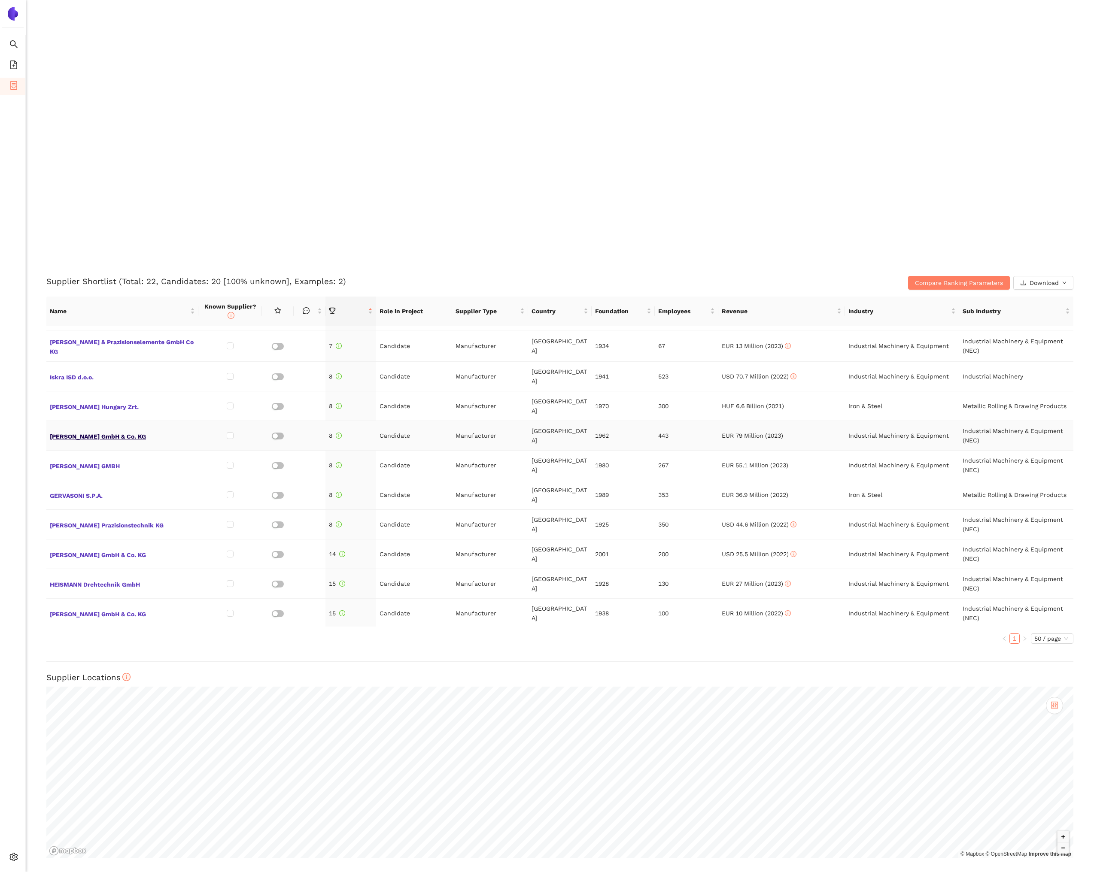
click at [86, 430] on span "Kratzer GmbH & Co. KG" at bounding box center [122, 435] width 145 height 11
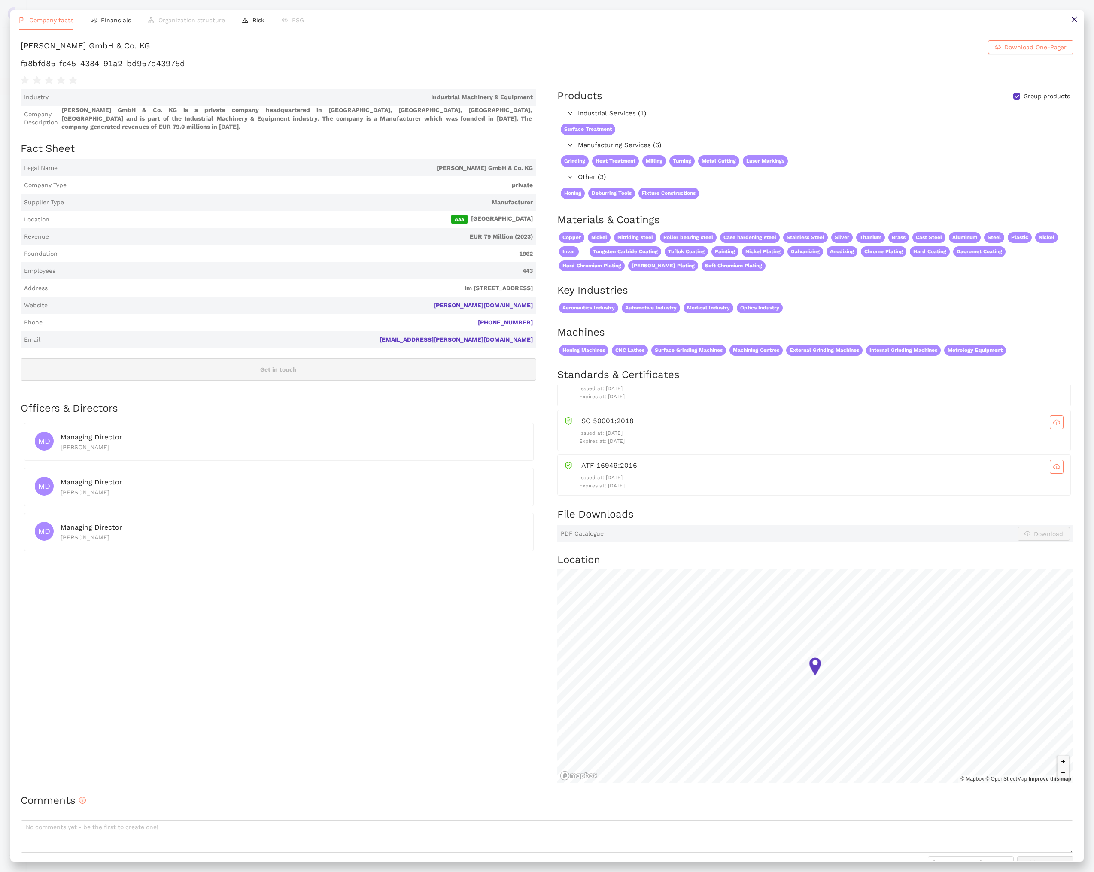
scroll to position [111, 0]
click at [1070, 23] on button at bounding box center [1073, 19] width 19 height 19
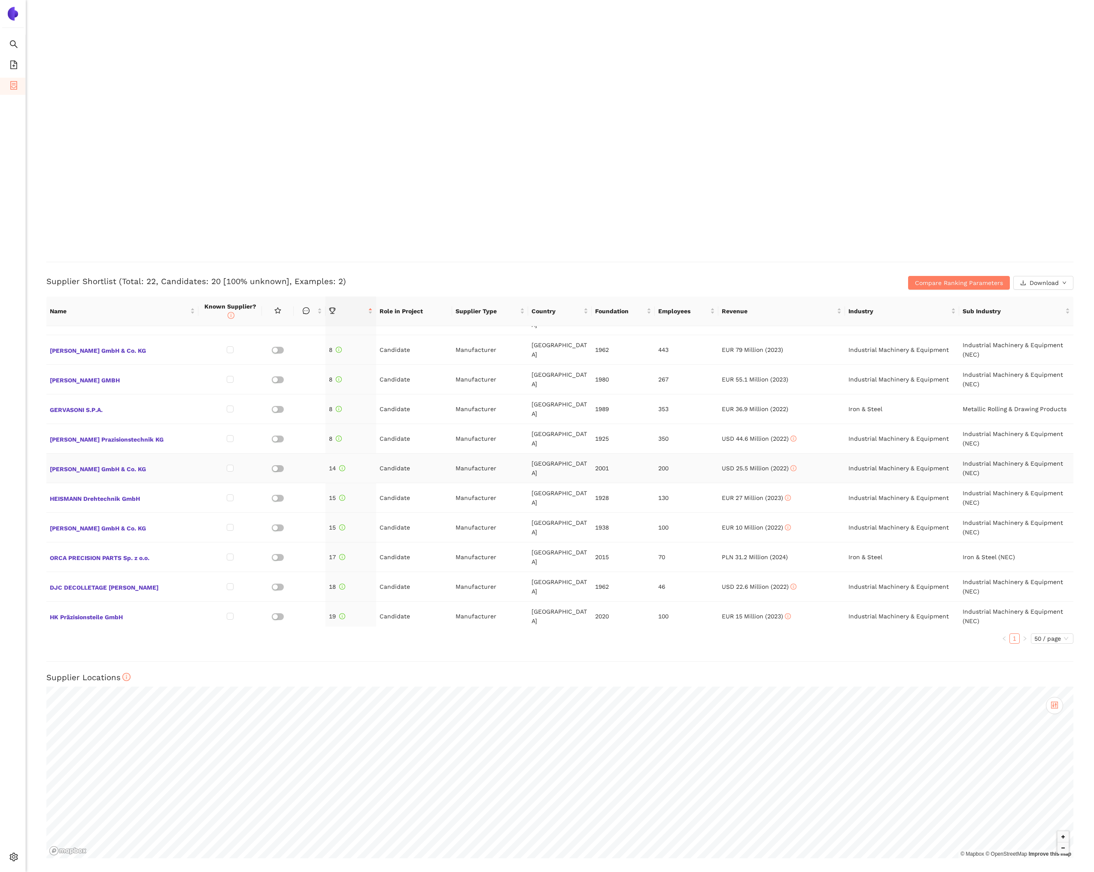
scroll to position [260, 0]
click at [78, 373] on span "SAUTER GMBH" at bounding box center [122, 378] width 145 height 11
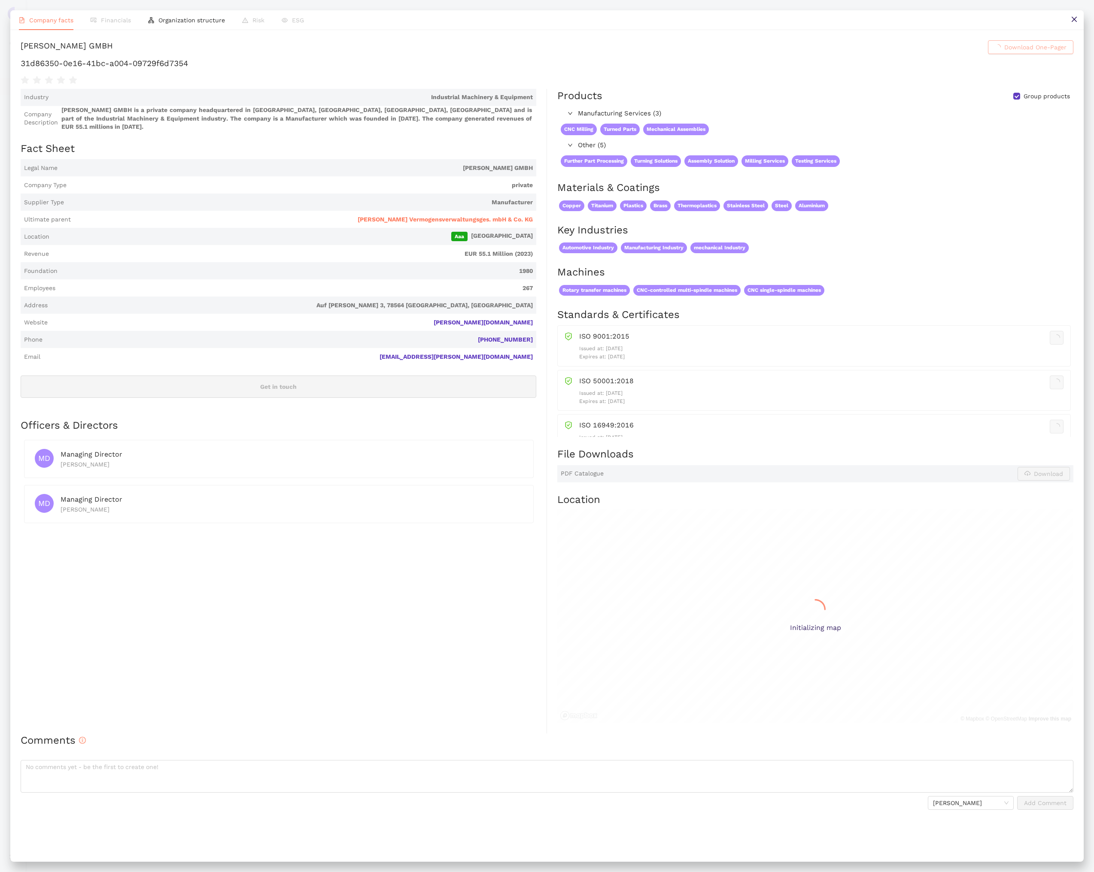
scroll to position [1070, 0]
click at [1068, 19] on button at bounding box center [1073, 19] width 19 height 19
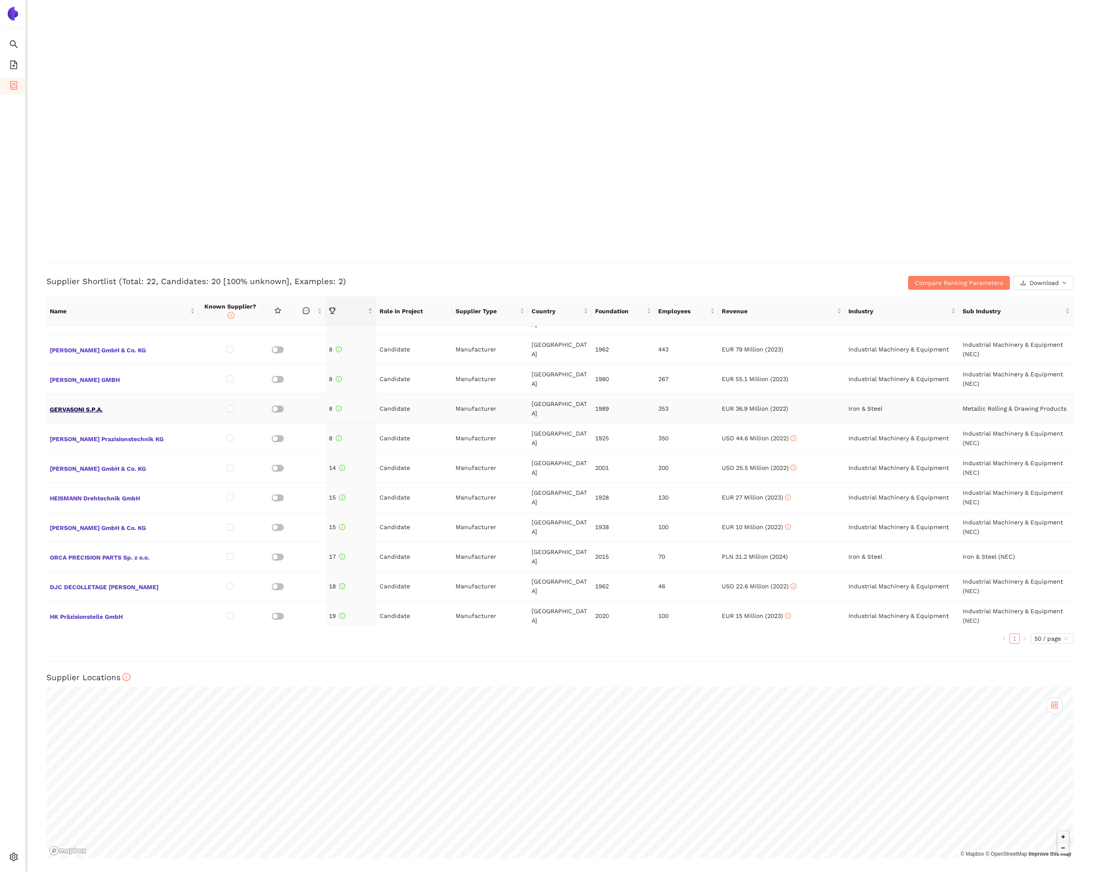
click at [75, 403] on span "GERVASONI S.P.A." at bounding box center [122, 408] width 145 height 11
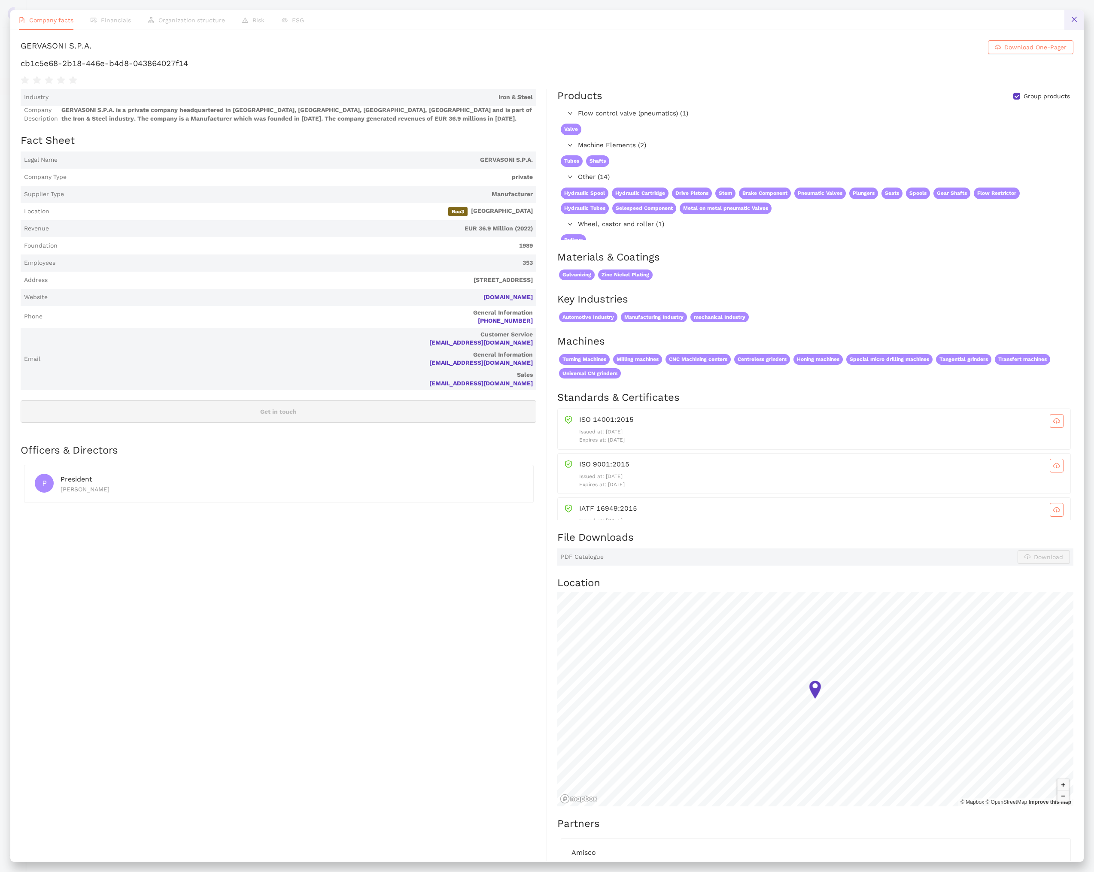
click at [1074, 21] on icon "close" at bounding box center [1073, 19] width 7 height 7
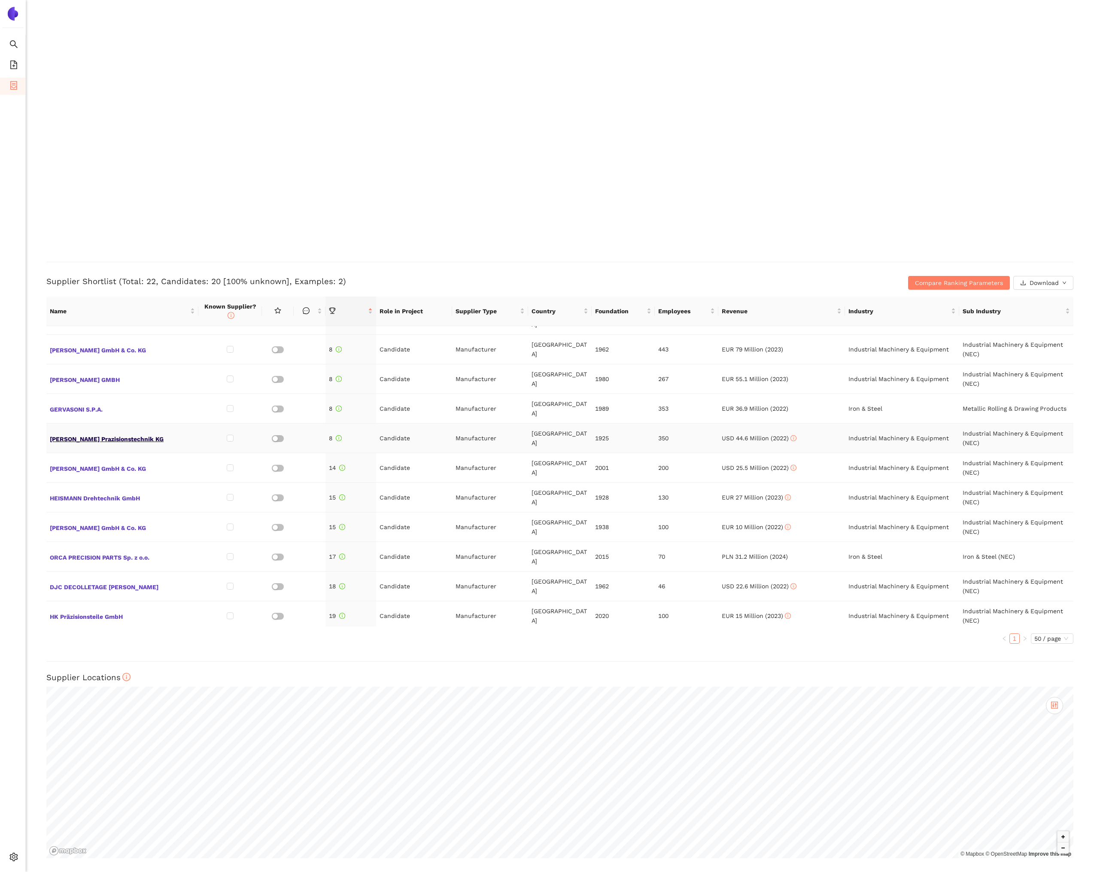
click at [109, 433] on span "Schuler Prazisionstechnik KG" at bounding box center [122, 438] width 145 height 11
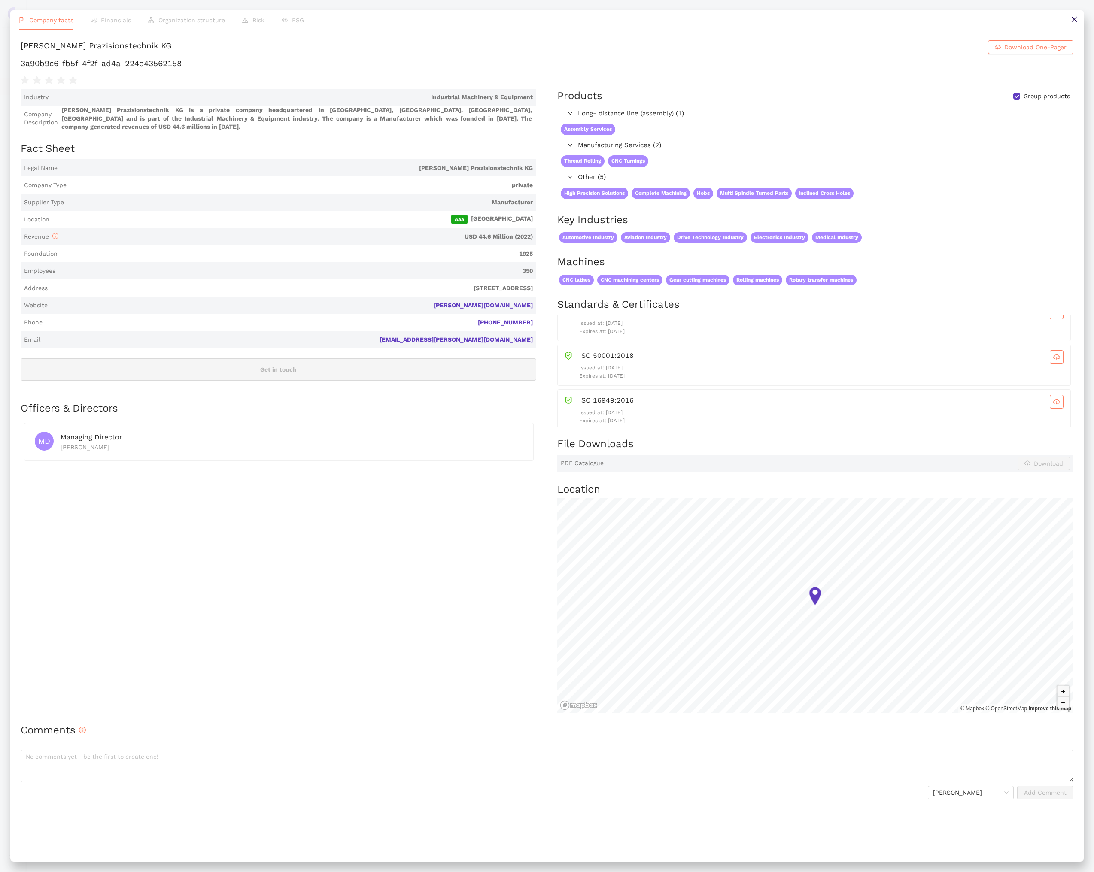
scroll to position [111, 0]
click at [1066, 22] on button at bounding box center [1073, 19] width 19 height 19
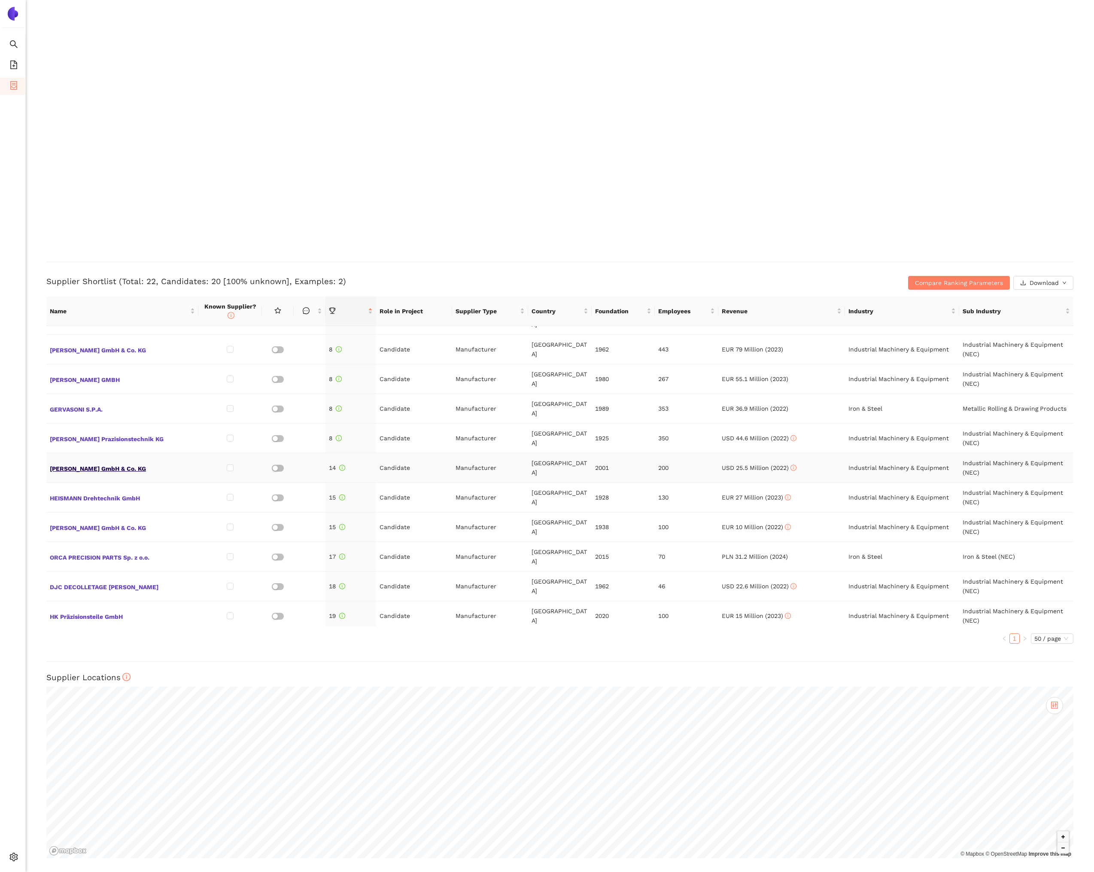
click at [115, 462] on span "KURT EBERLE GmbH & Co. KG" at bounding box center [122, 467] width 145 height 11
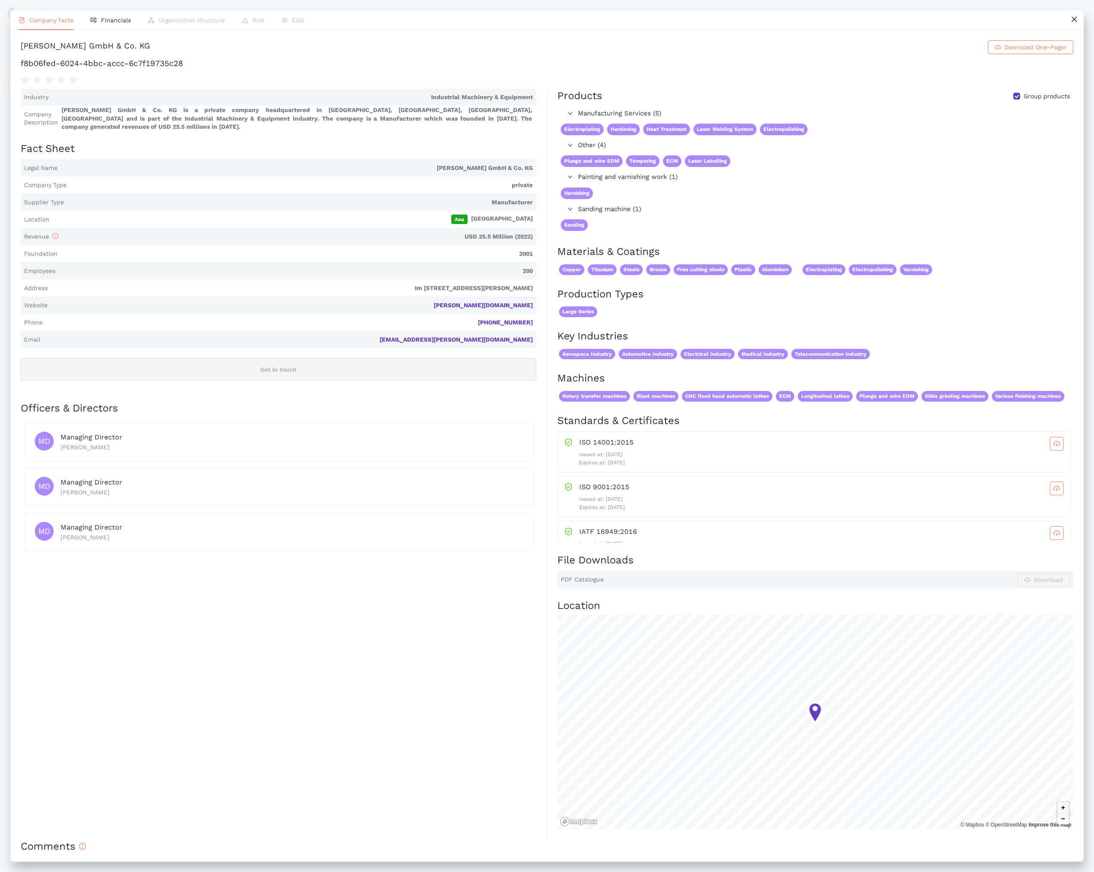
scroll to position [6, 0]
click at [1075, 25] on button at bounding box center [1073, 19] width 19 height 19
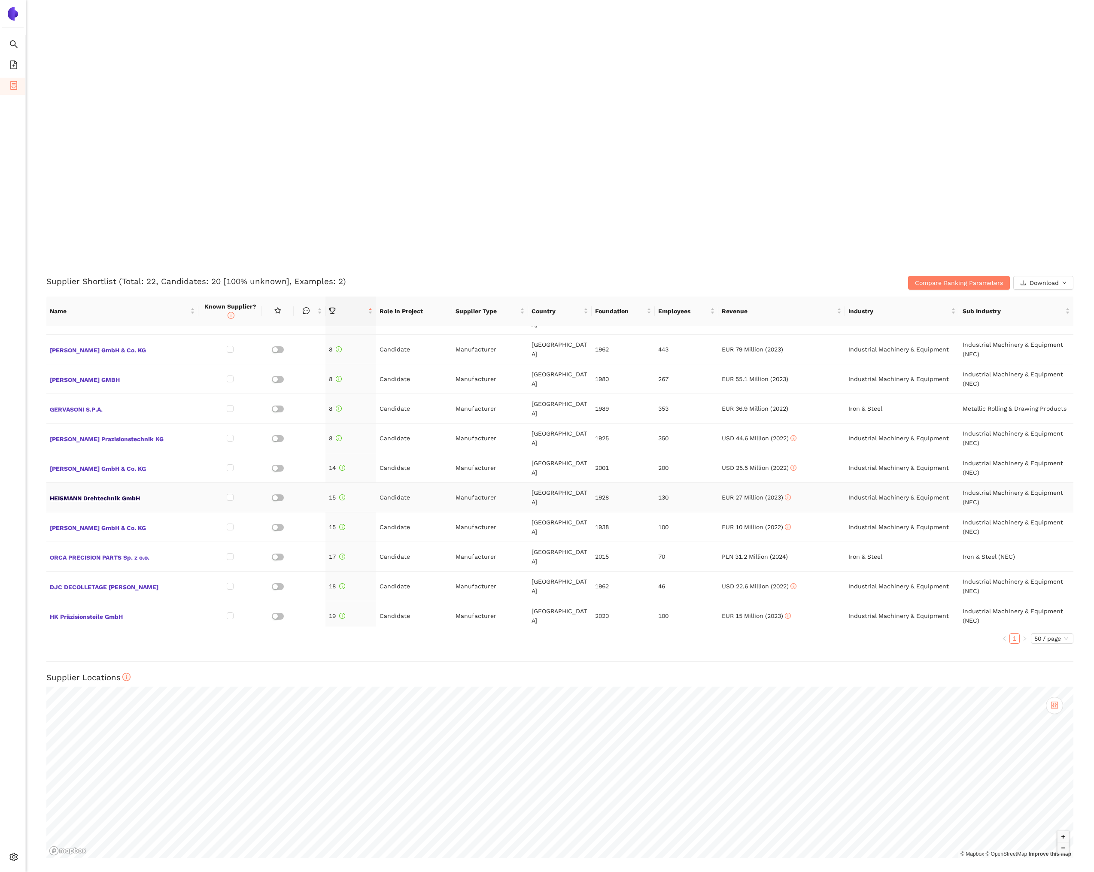
click at [110, 492] on span "HEISMANN Drehtechnik GmbH" at bounding box center [122, 497] width 145 height 11
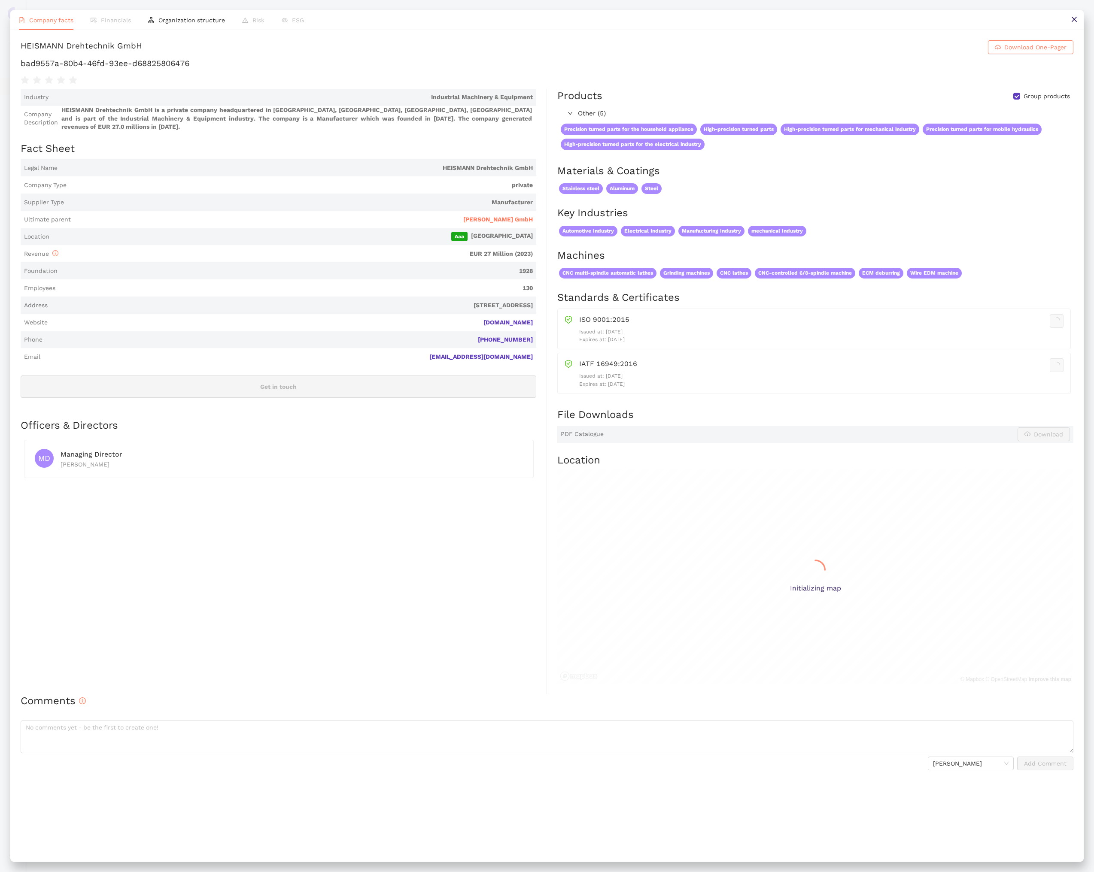
scroll to position [1070, 0]
click at [1068, 23] on button at bounding box center [1073, 19] width 19 height 19
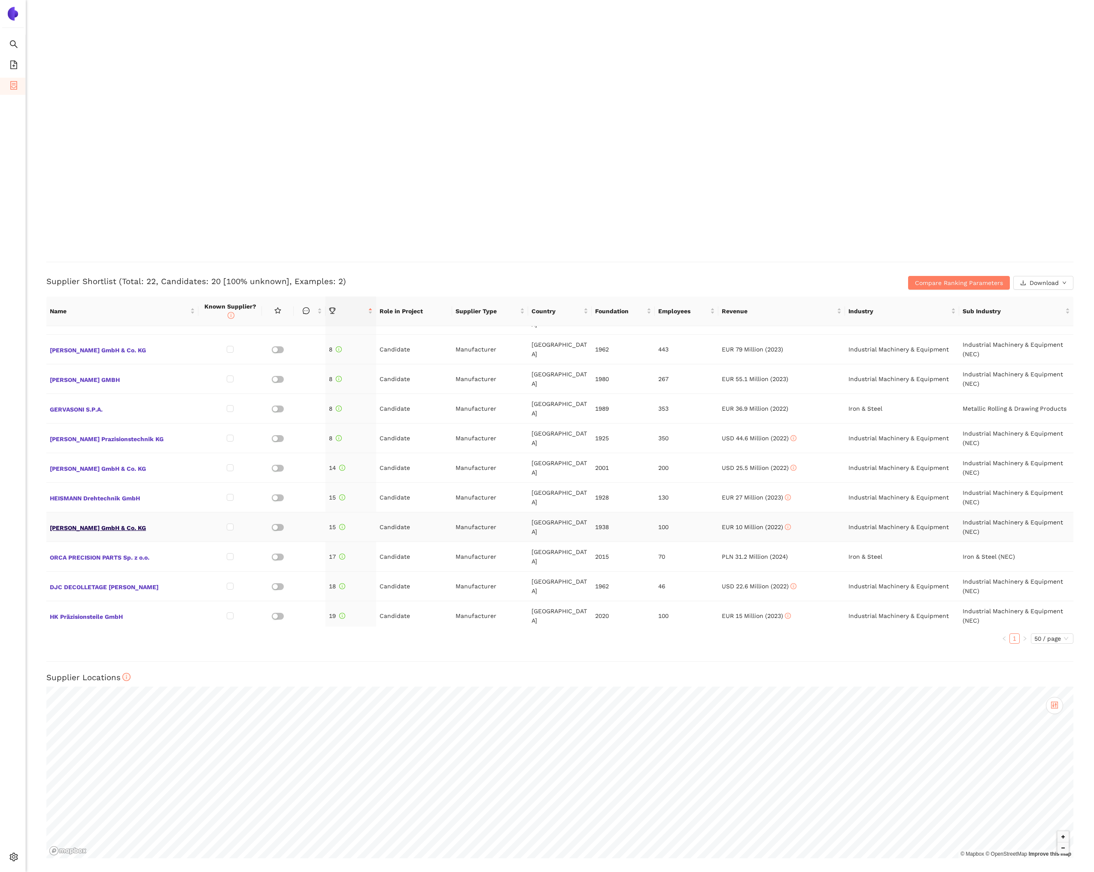
click at [89, 522] on span "Josef Rees GmbH & Co. KG" at bounding box center [122, 527] width 145 height 11
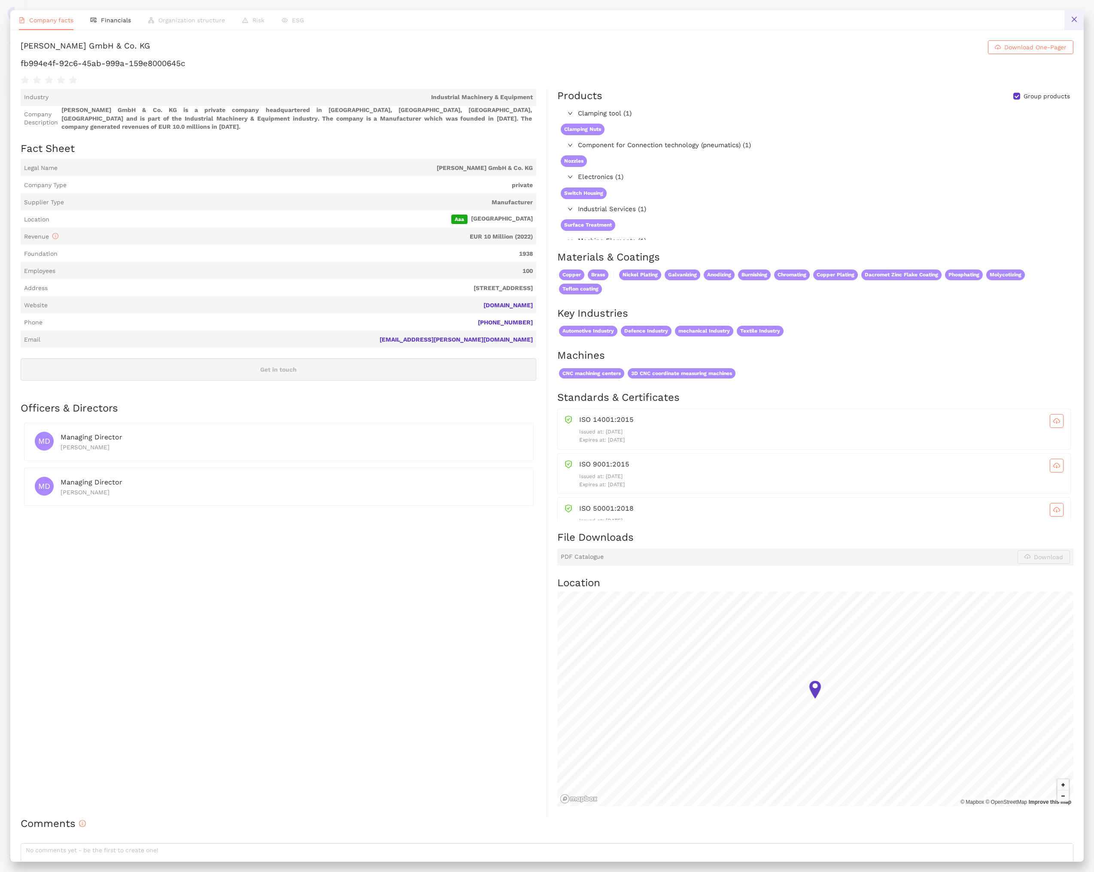
click at [1070, 25] on button at bounding box center [1073, 19] width 19 height 19
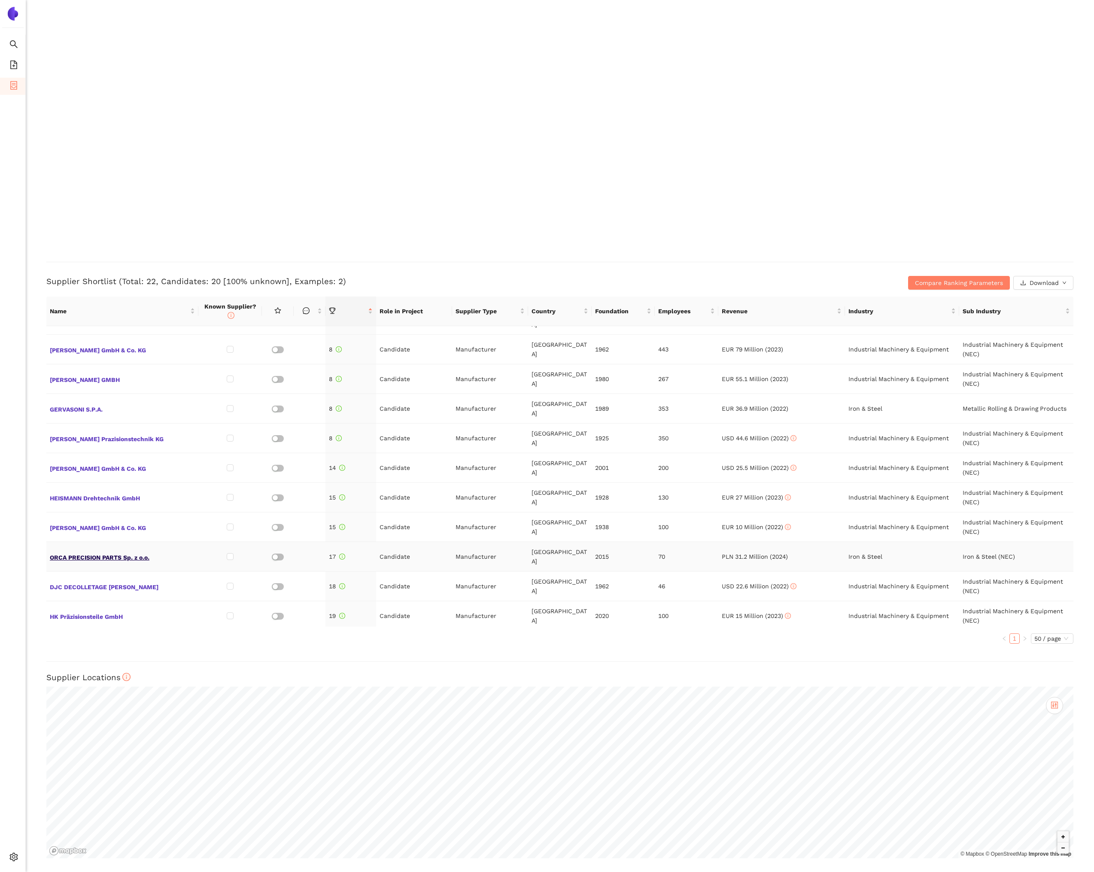
click at [127, 551] on span "ORCA PRECISION PARTS Sp. z o.o." at bounding box center [122, 556] width 145 height 11
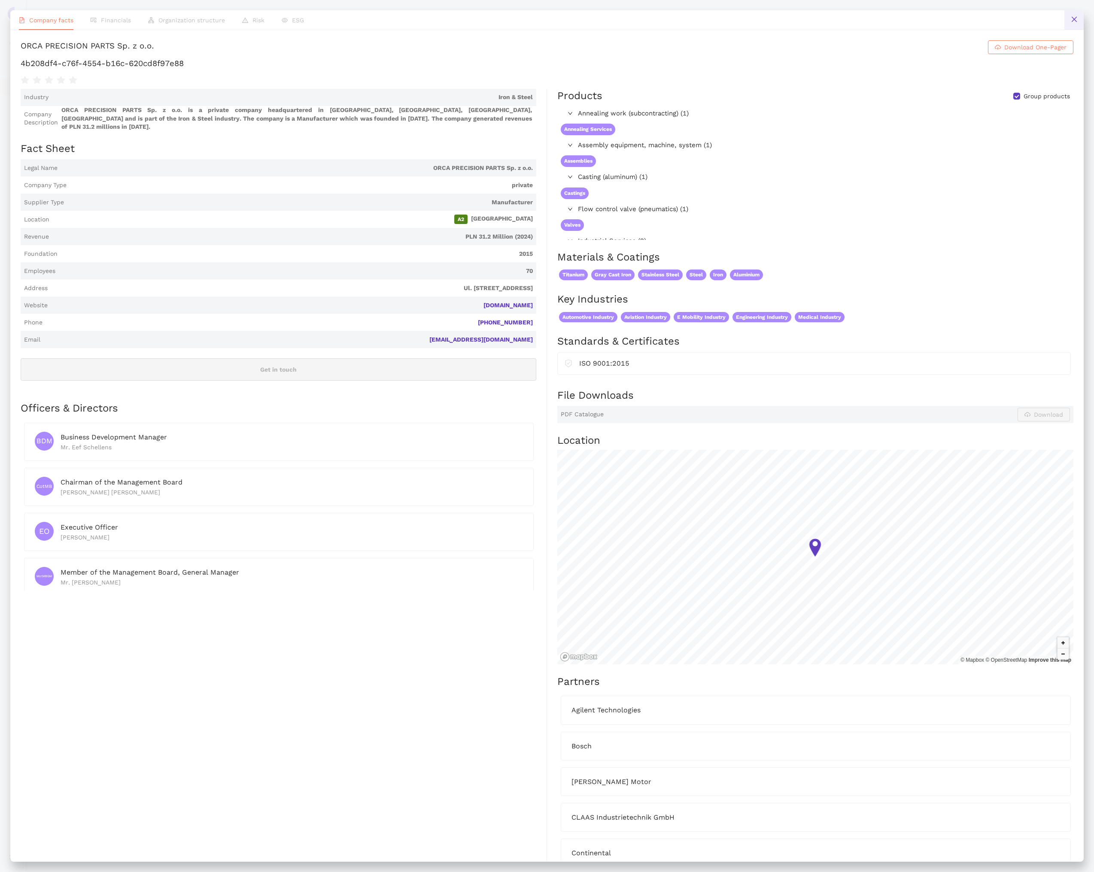
click at [1070, 16] on icon "close" at bounding box center [1073, 19] width 7 height 7
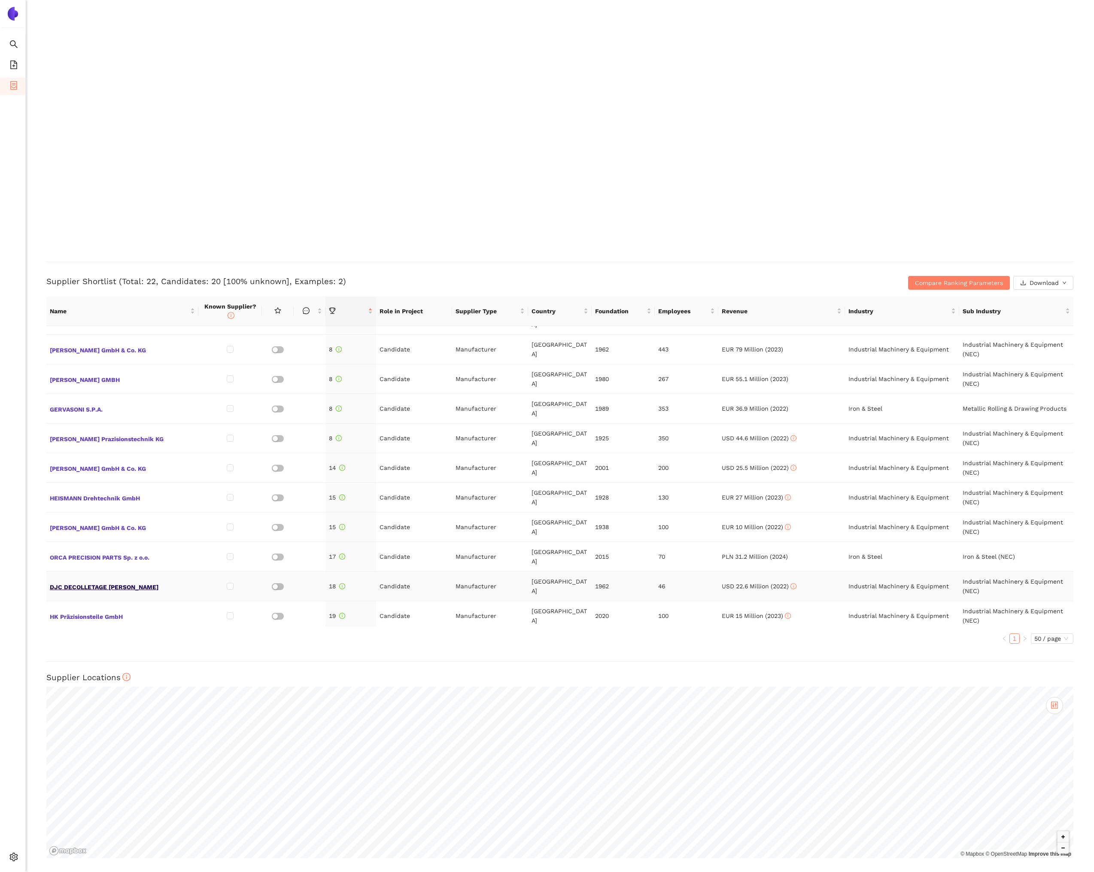
click at [106, 581] on span "DJC DECOLLETAGE JEAN CORDIER" at bounding box center [122, 586] width 145 height 11
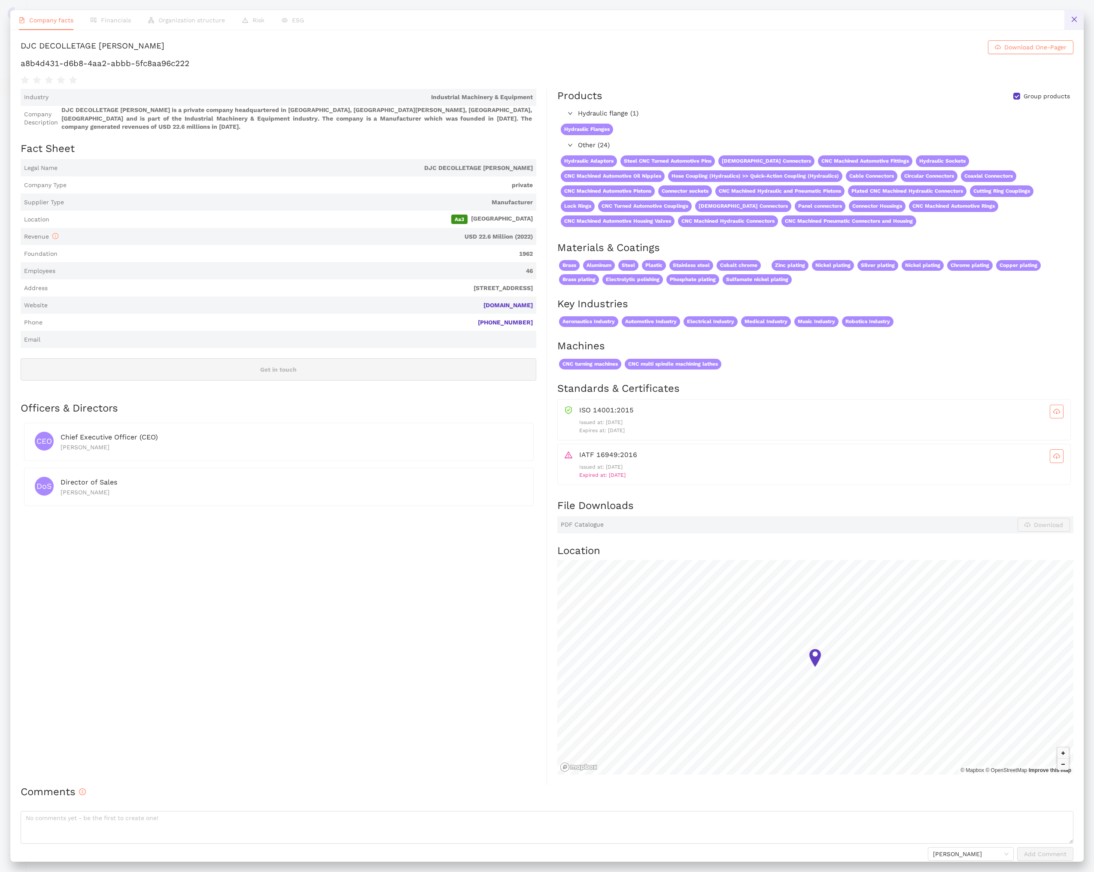
click at [1076, 19] on icon "close" at bounding box center [1073, 19] width 7 height 7
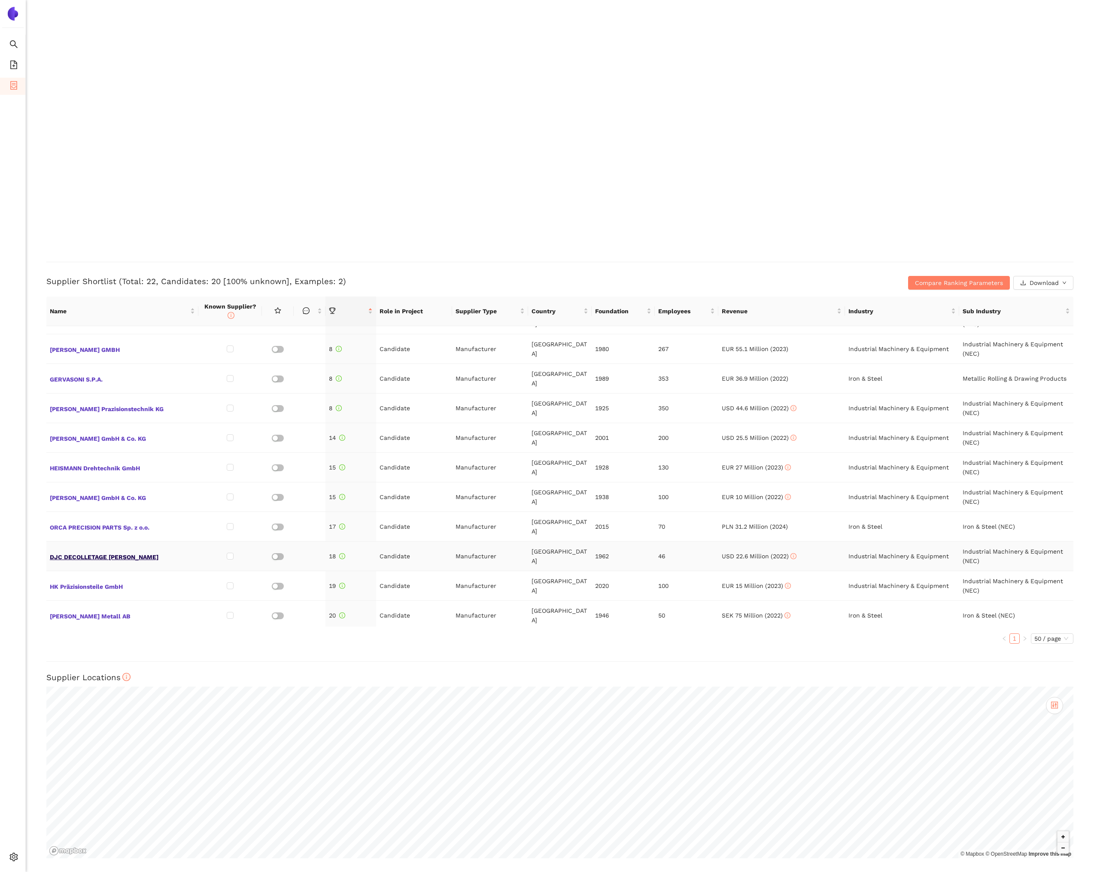
scroll to position [312, 0]
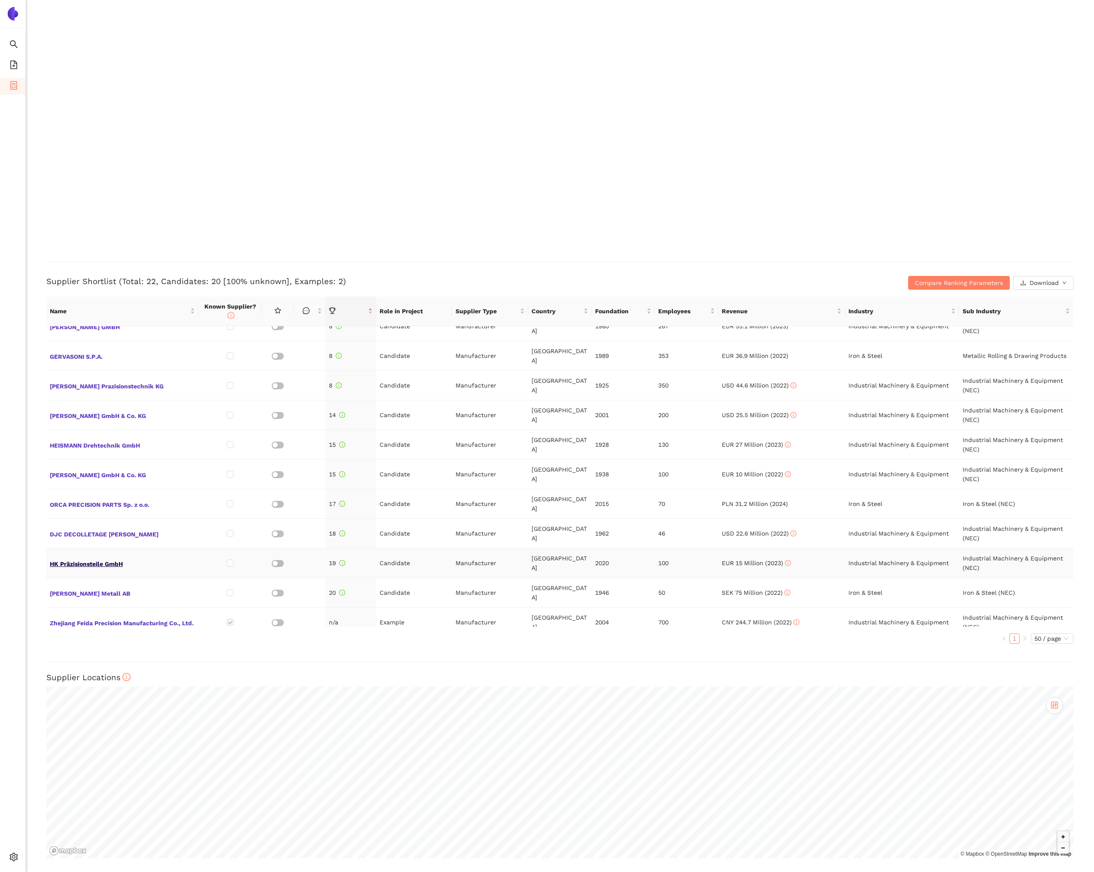
click at [109, 558] on span "HK Präzisionsteile GmbH" at bounding box center [122, 563] width 145 height 11
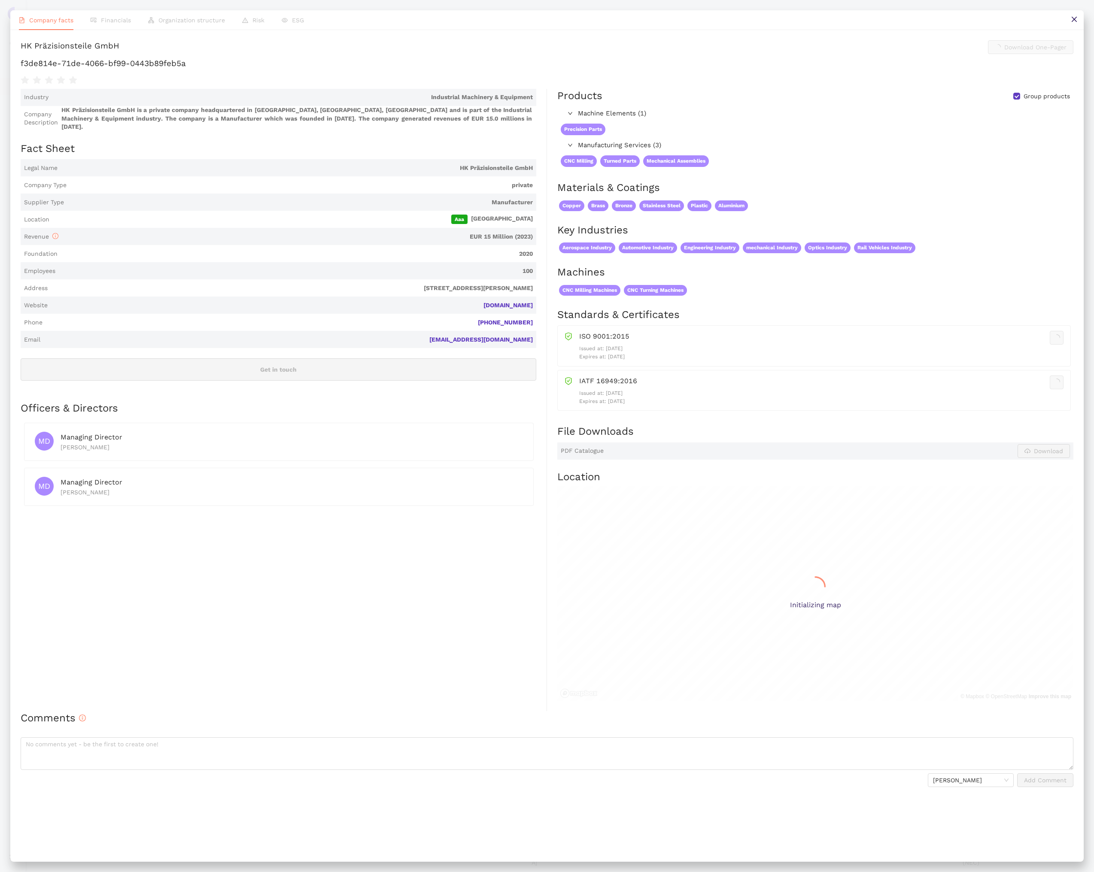
scroll to position [1070, 0]
click at [1069, 22] on button at bounding box center [1073, 19] width 19 height 19
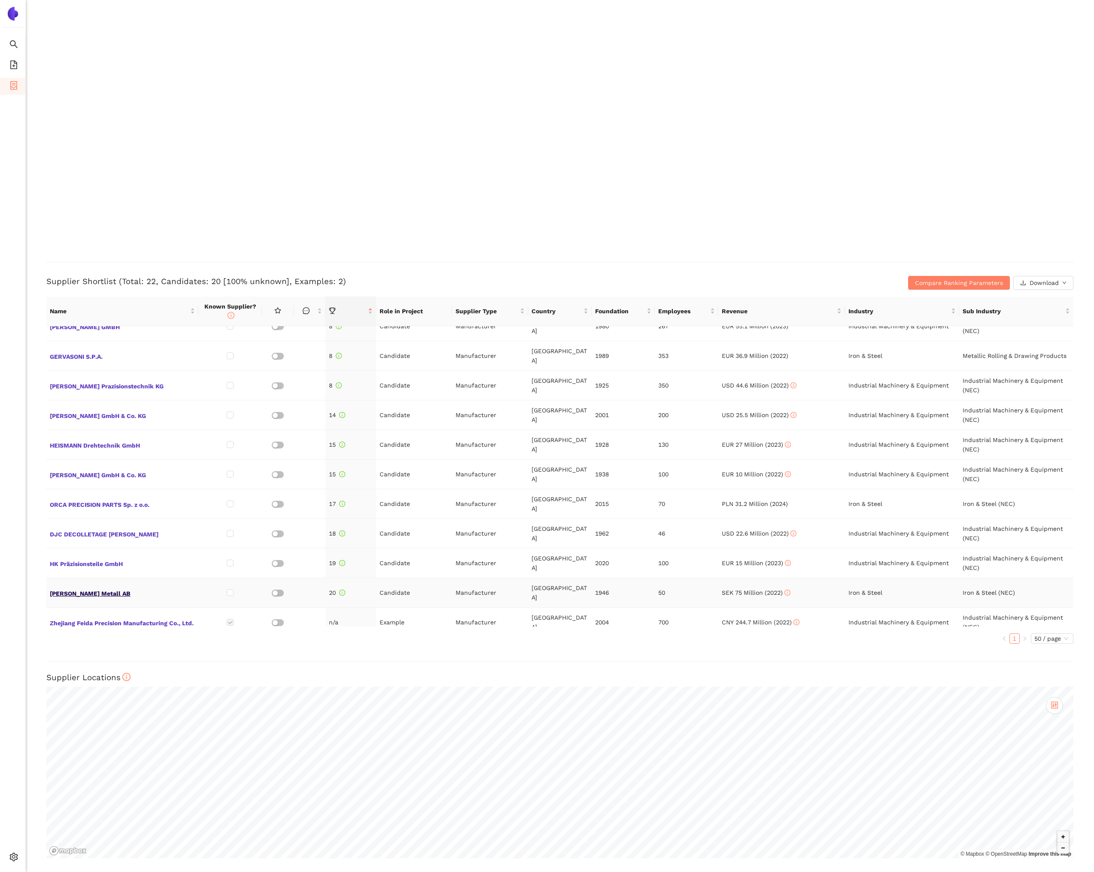
click at [68, 587] on span "Falks Metall AB" at bounding box center [122, 592] width 145 height 11
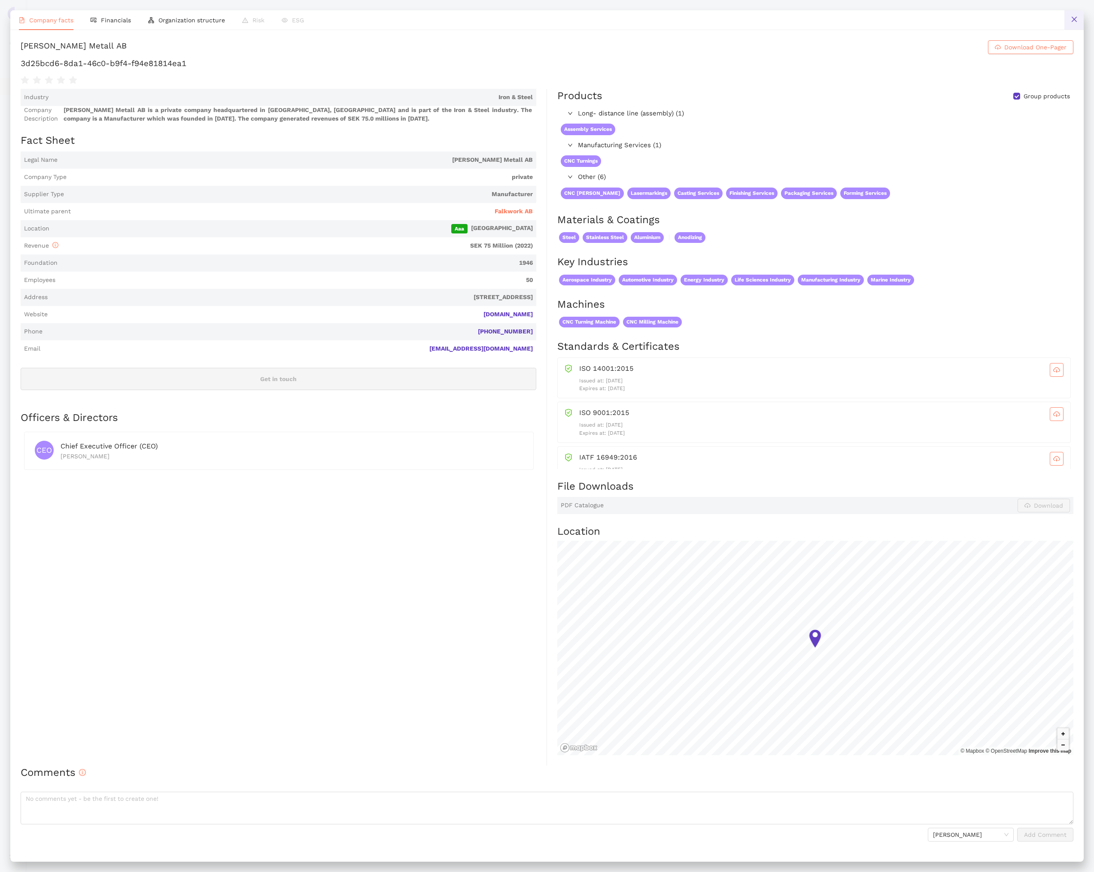
click at [1070, 18] on button at bounding box center [1073, 19] width 19 height 19
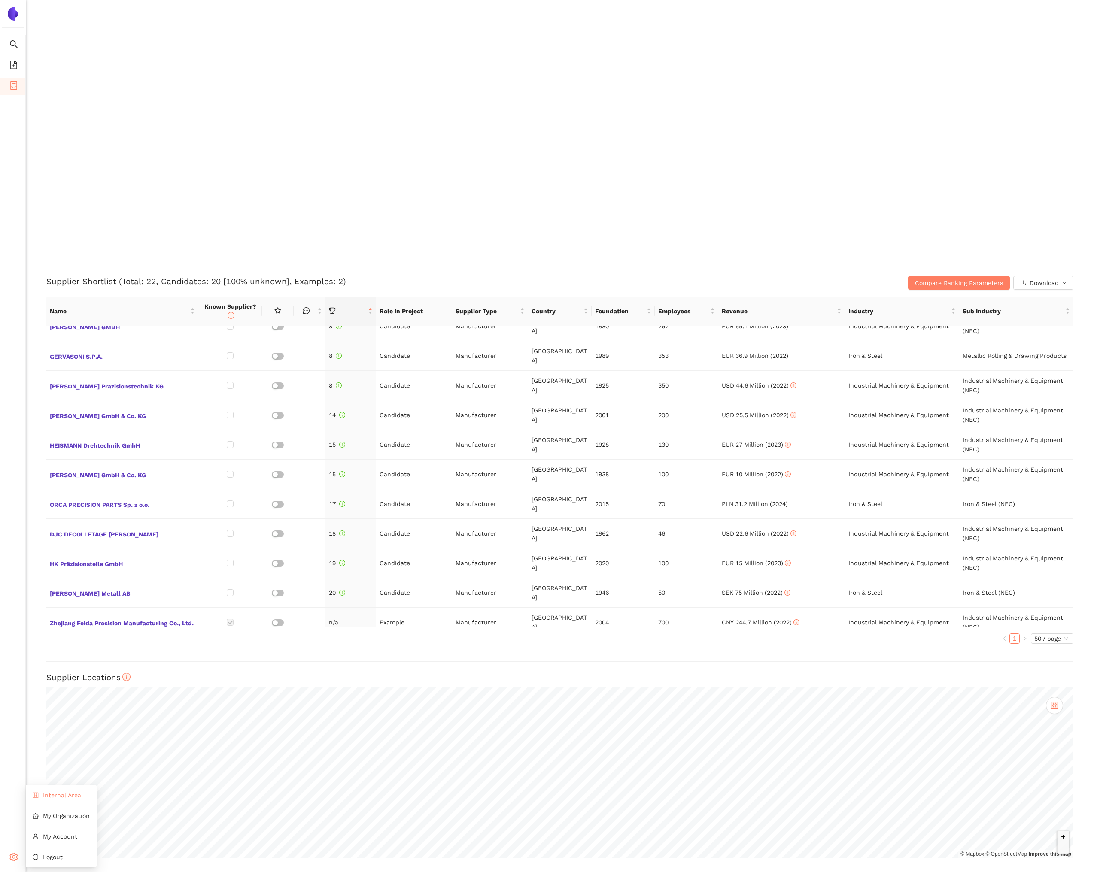
click at [50, 794] on span "Internal Area" at bounding box center [62, 795] width 38 height 7
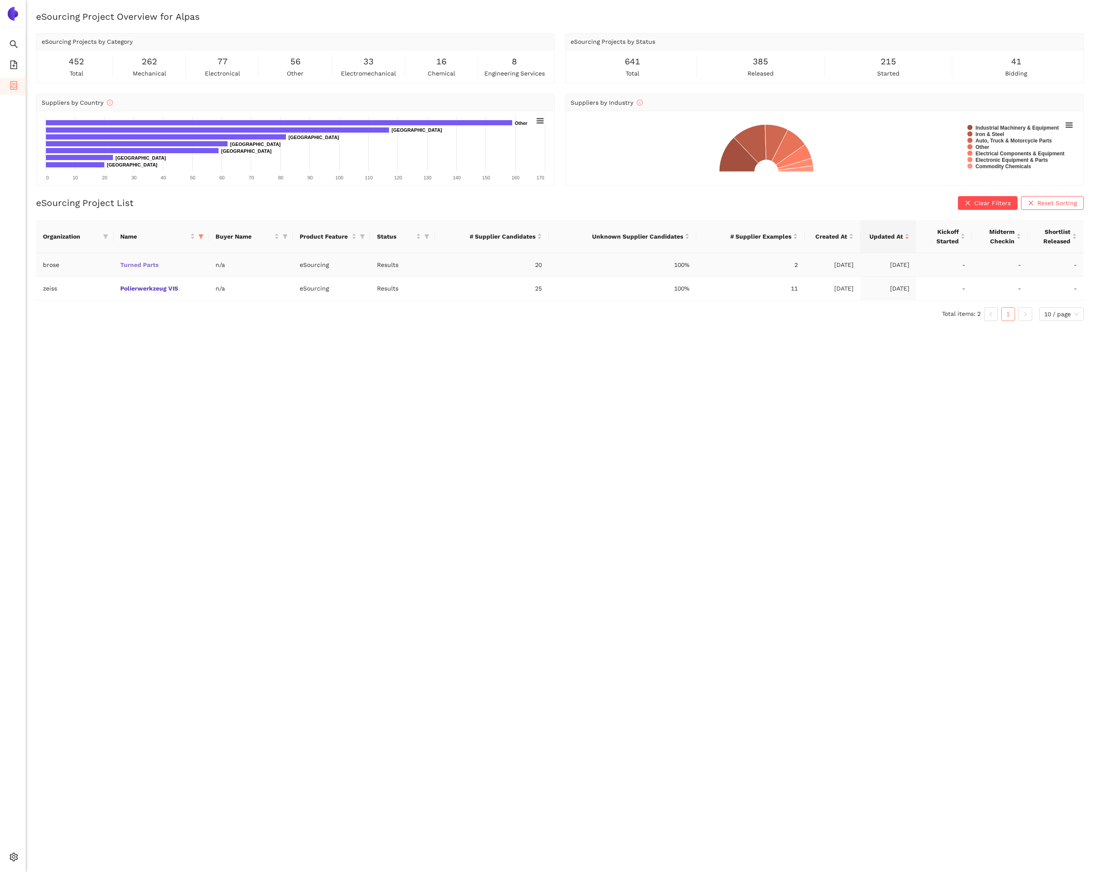
click at [0, 0] on link "Turned Parts" at bounding box center [0, 0] width 0 height 0
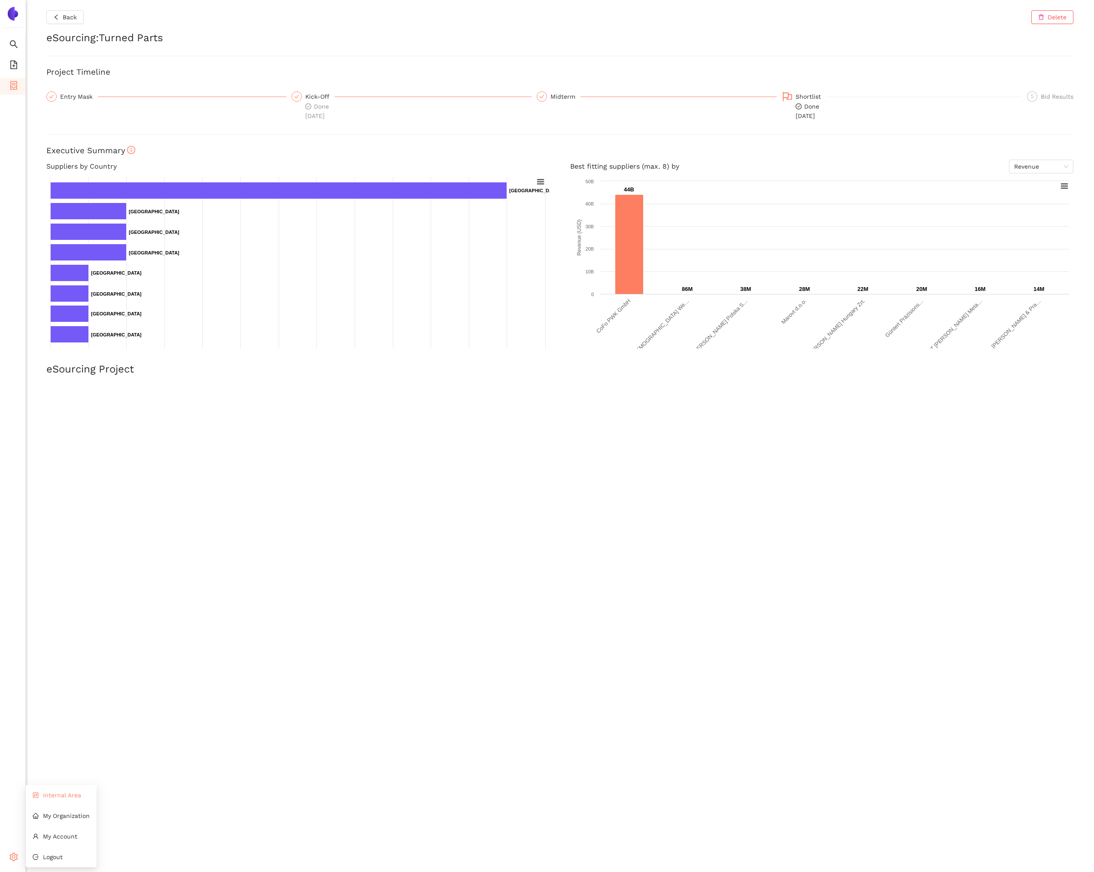
click at [37, 795] on icon "control" at bounding box center [36, 795] width 6 height 6
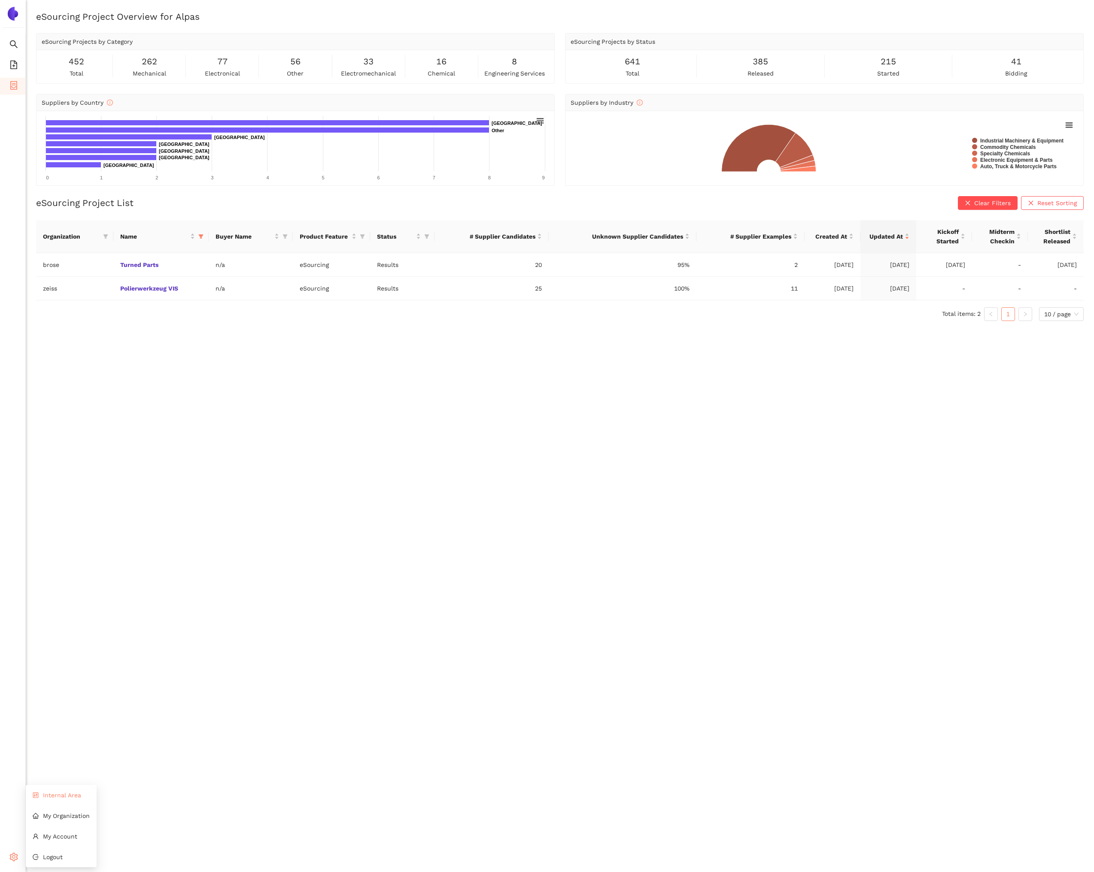
click at [50, 799] on li "Internal Area" at bounding box center [61, 795] width 71 height 17
click at [0, 0] on link "Polierwerkzeug VIS" at bounding box center [0, 0] width 0 height 0
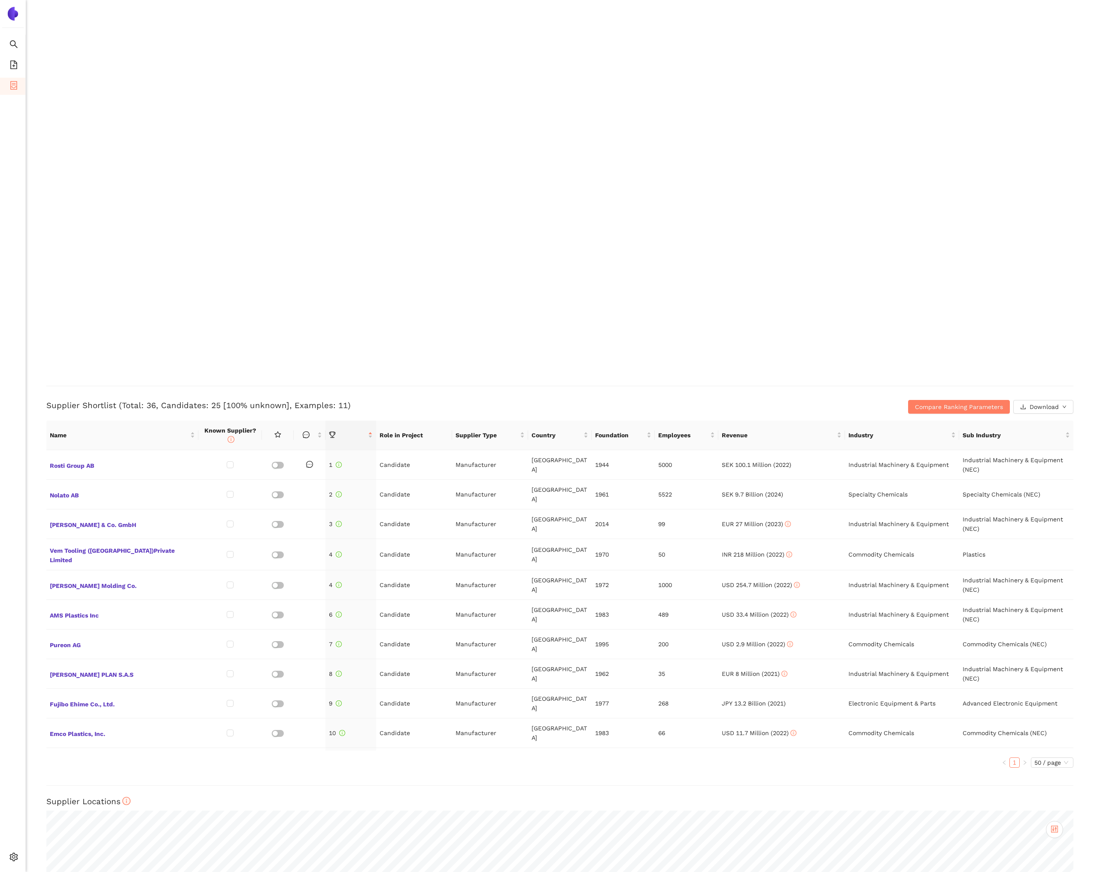
scroll to position [1744, 0]
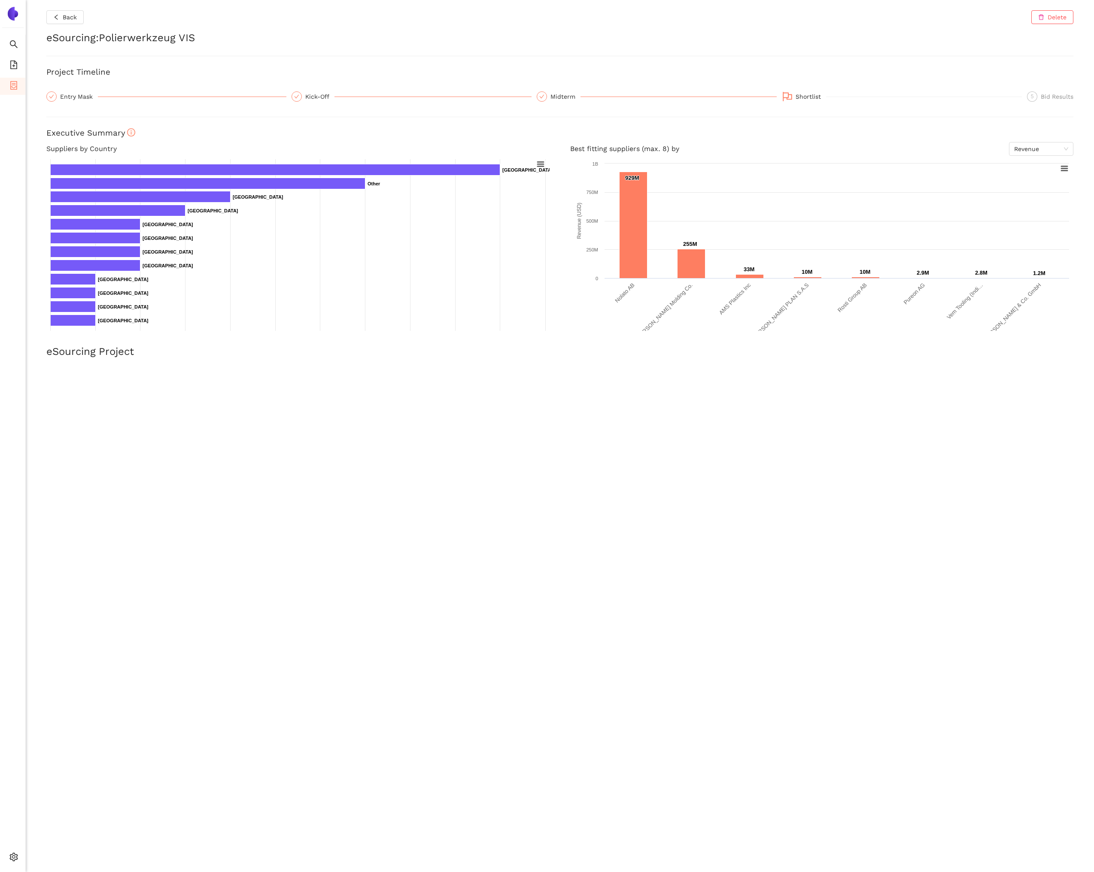
click at [238, 52] on div "Back Delete eSourcing : Polierwerkzeug VIS Project Timeline Entry Mask Kick-Off…" at bounding box center [560, 436] width 1068 height 872
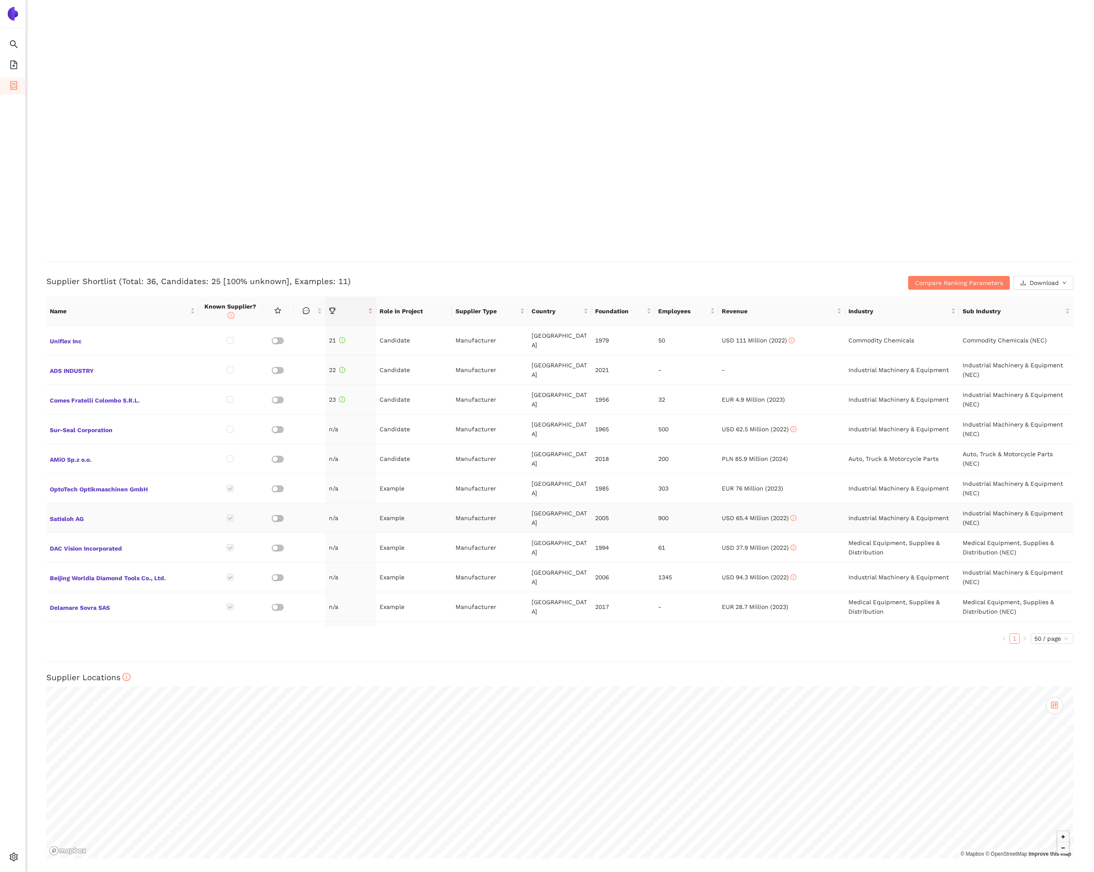
scroll to position [595, 0]
click at [210, 270] on div "Supplier Shortlist (Total: 36, Candidates: 25 [100% unknown], Examples: 11) Com…" at bounding box center [559, 276] width 1027 height 28
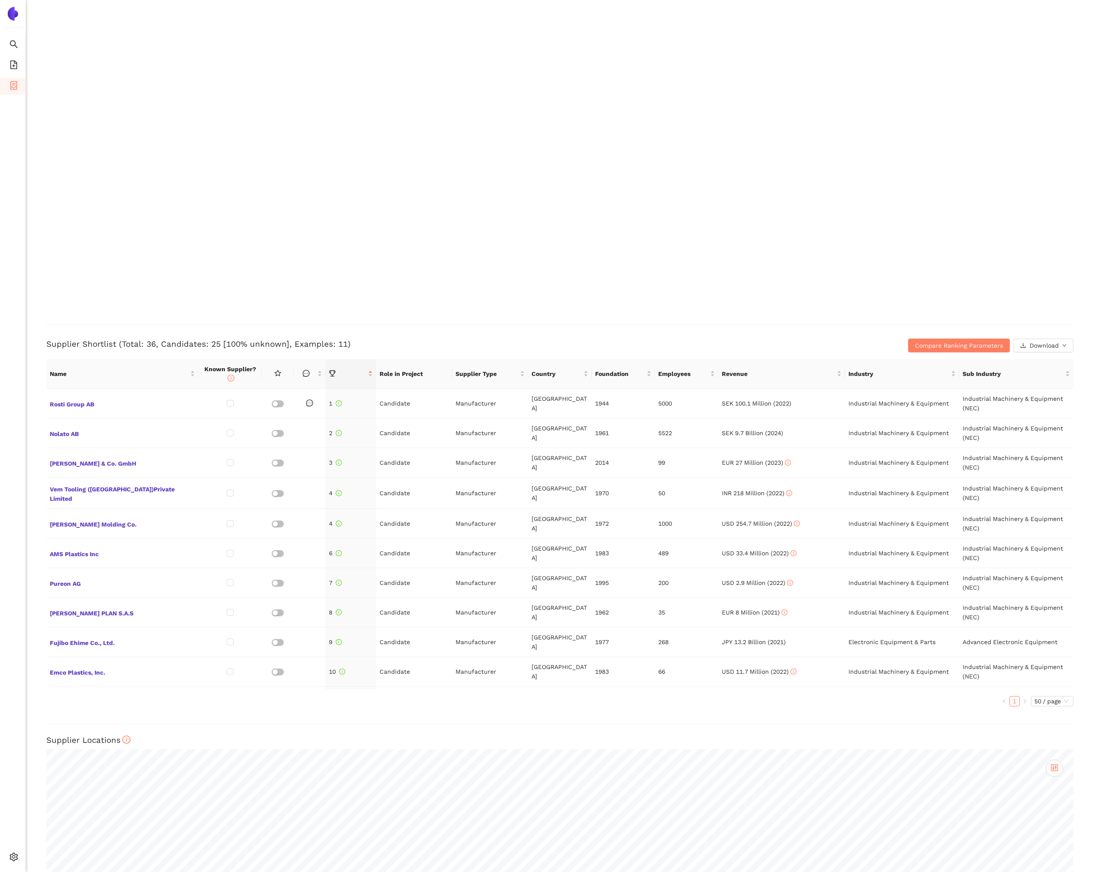
scroll to position [1815, 0]
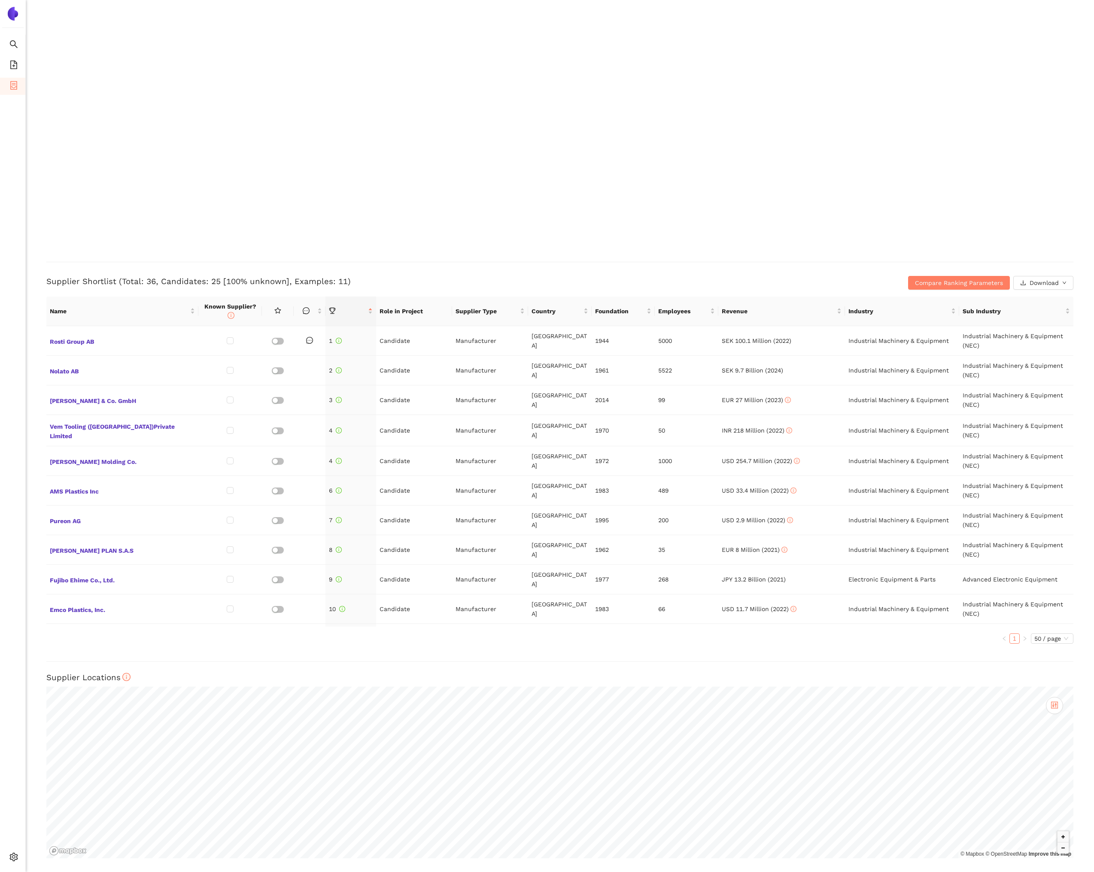
click at [446, 273] on div "Supplier Shortlist (Total: 36, Candidates: 25 [100% unknown], Examples: 11) Com…" at bounding box center [559, 276] width 1027 height 28
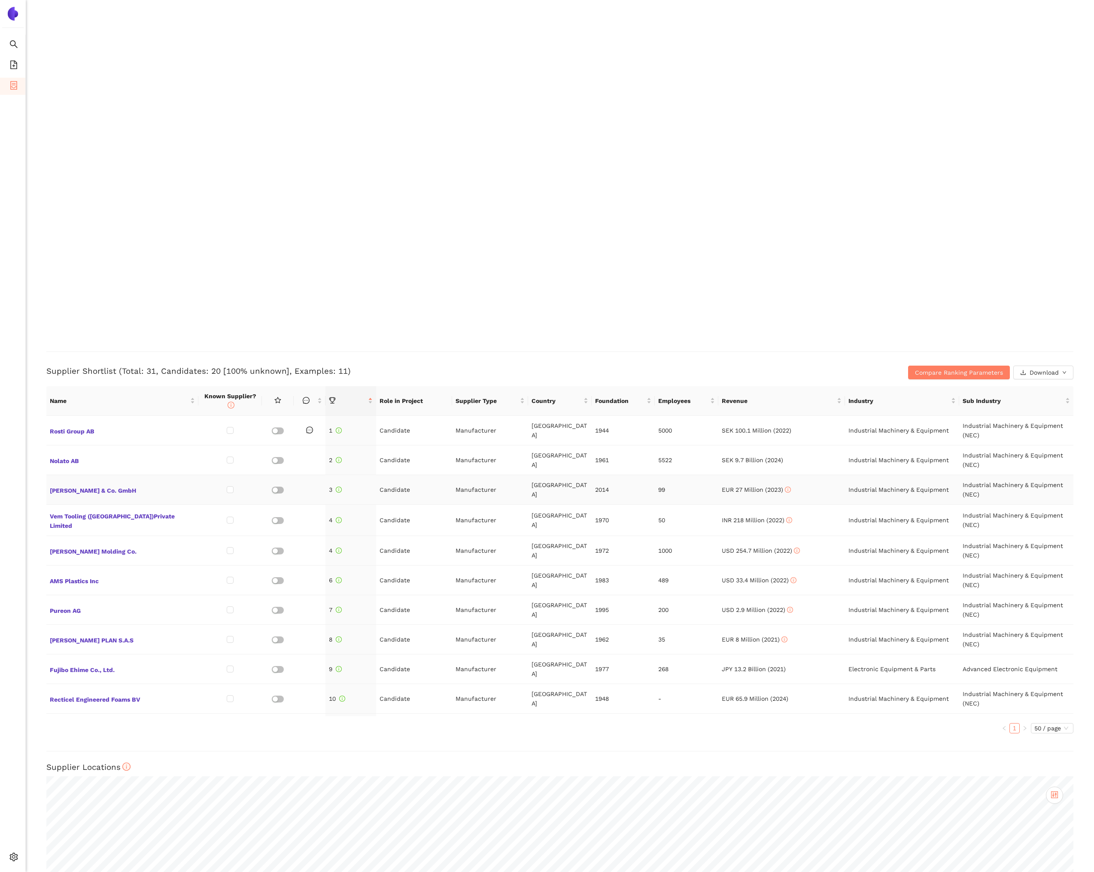
scroll to position [1717, 0]
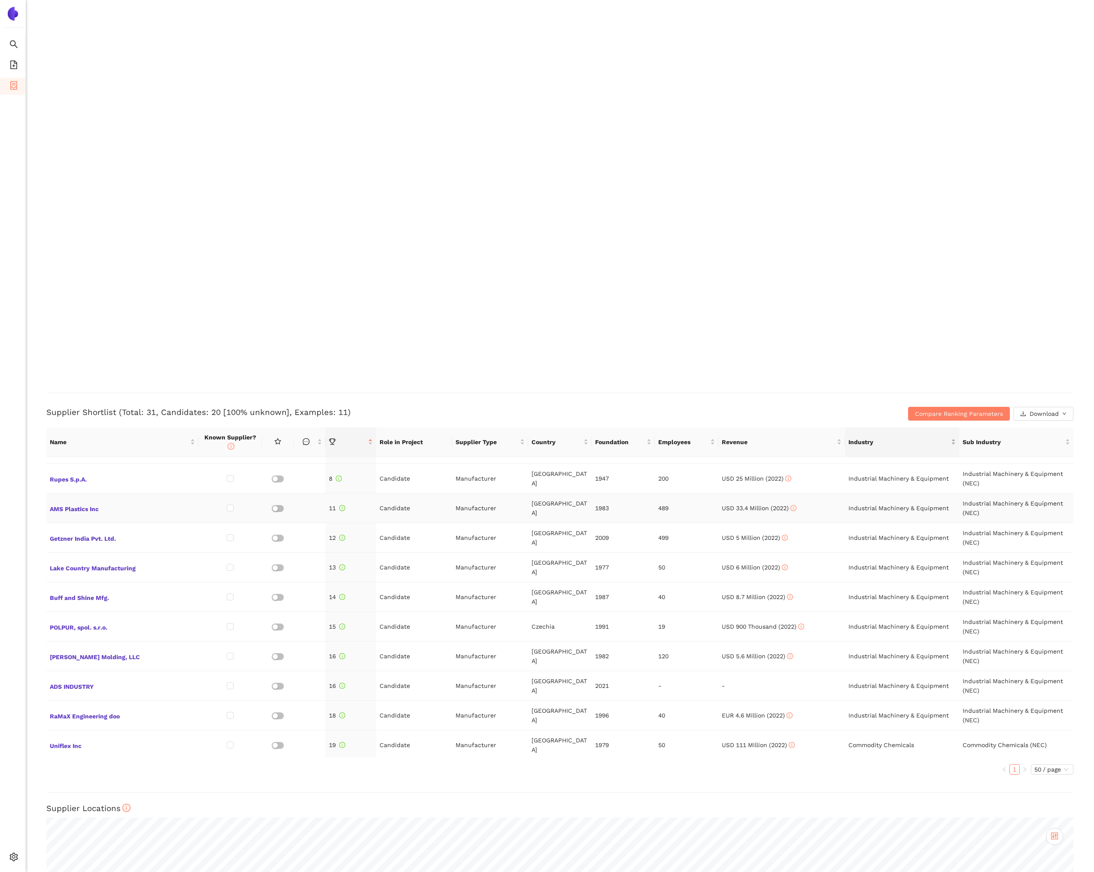
scroll to position [252, 0]
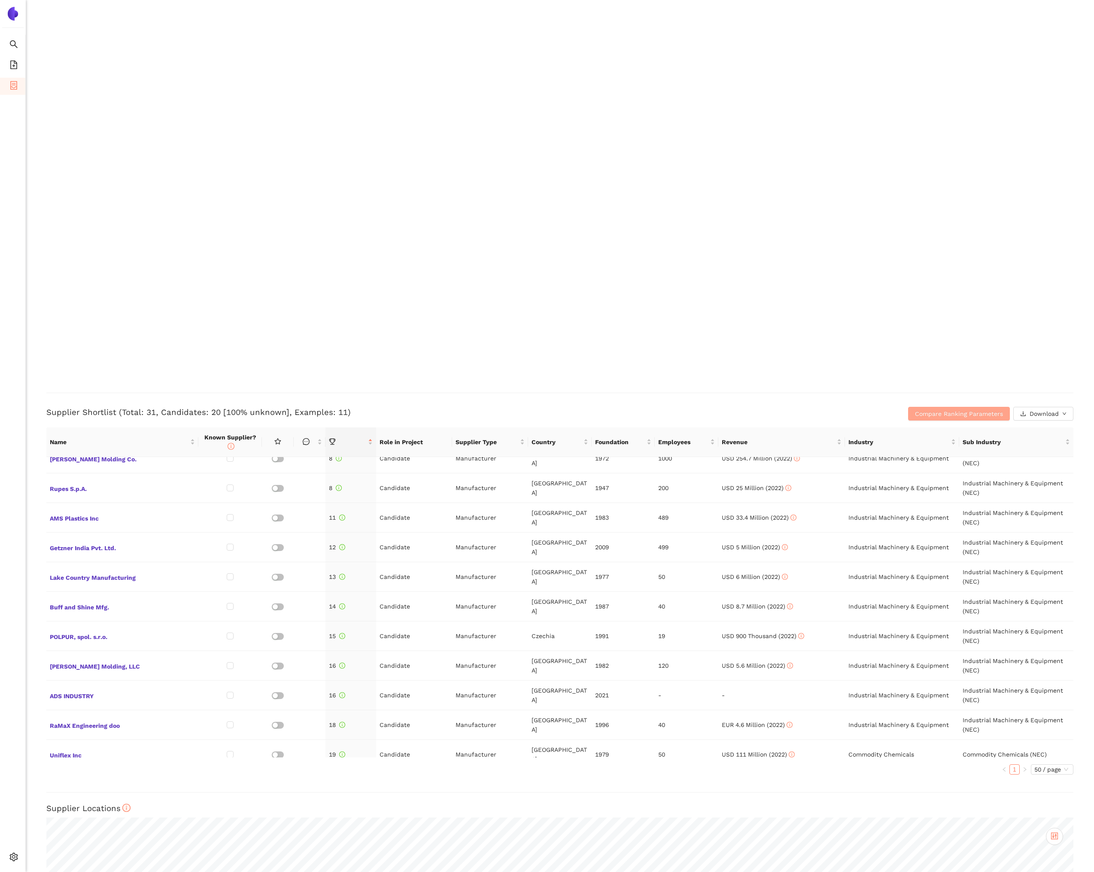
click at [925, 413] on span "Compare Ranking Parameters" at bounding box center [959, 413] width 88 height 9
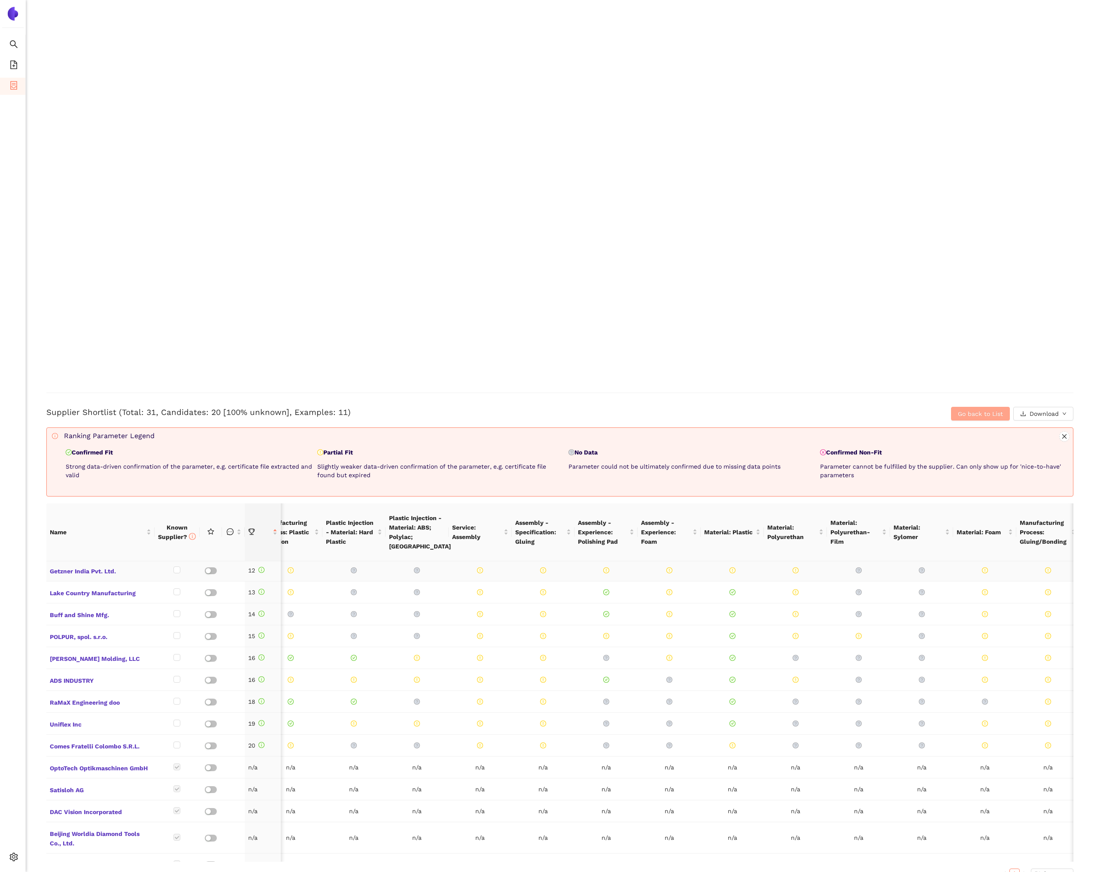
scroll to position [0, 0]
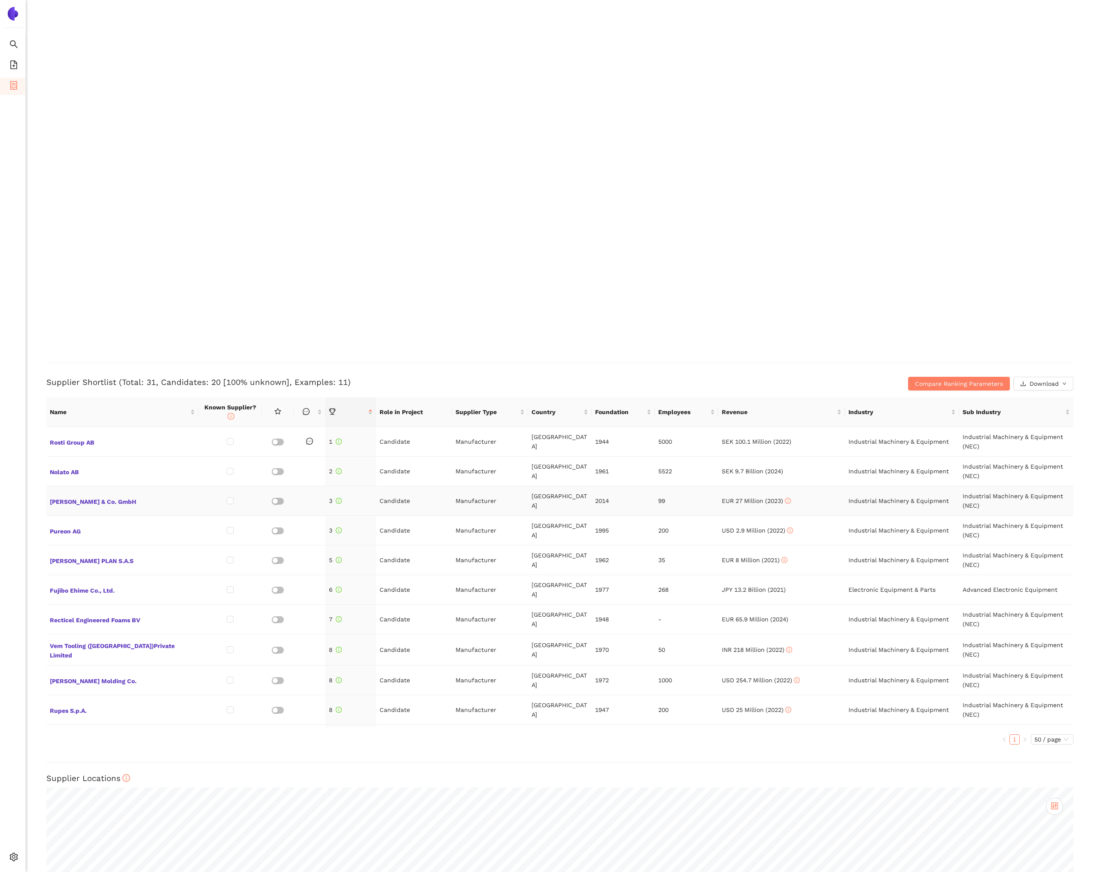
scroll to position [1729, 0]
click at [100, 449] on span "Rosti Group AB" at bounding box center [122, 443] width 145 height 11
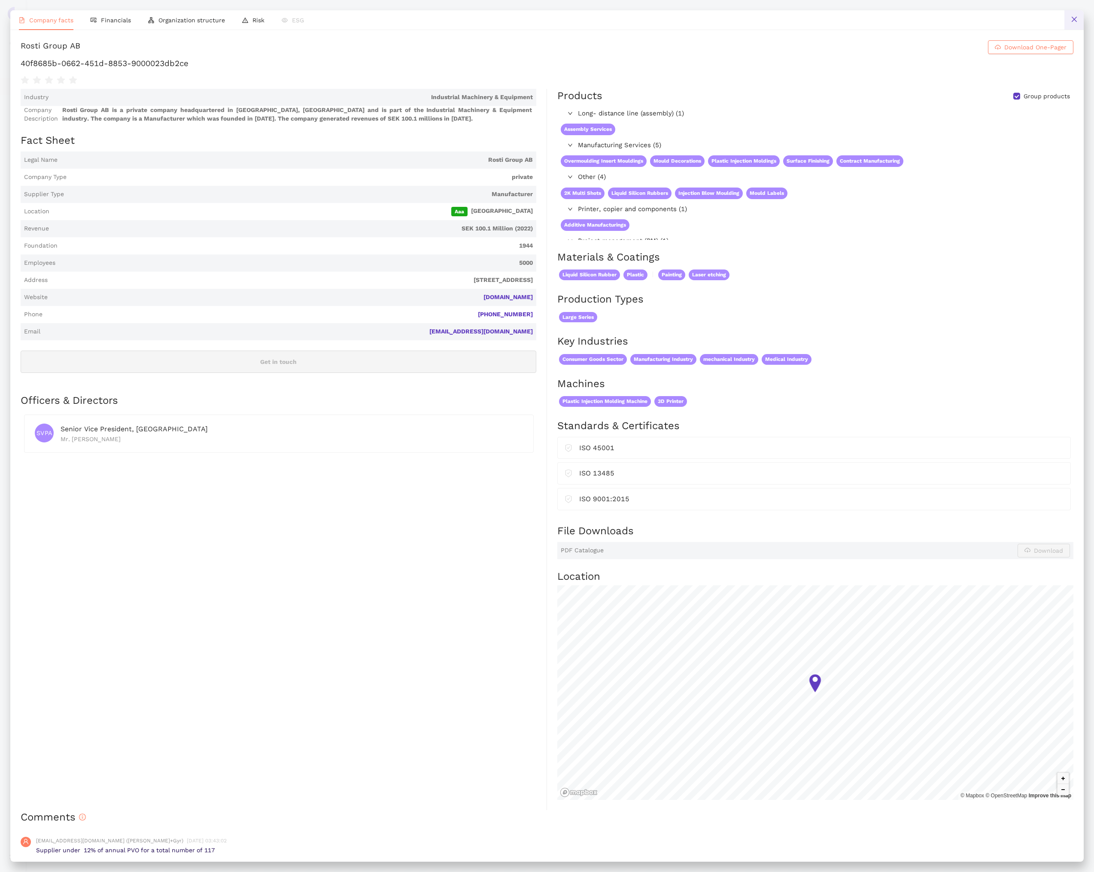
click at [1066, 22] on button at bounding box center [1073, 19] width 19 height 19
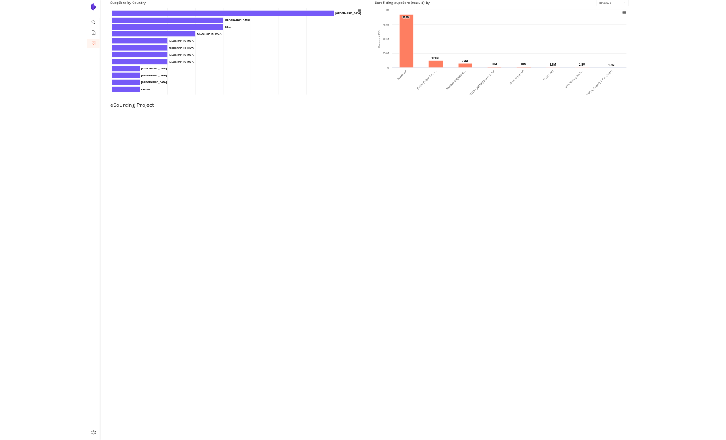
scroll to position [0, 0]
